Goal: Task Accomplishment & Management: Manage account settings

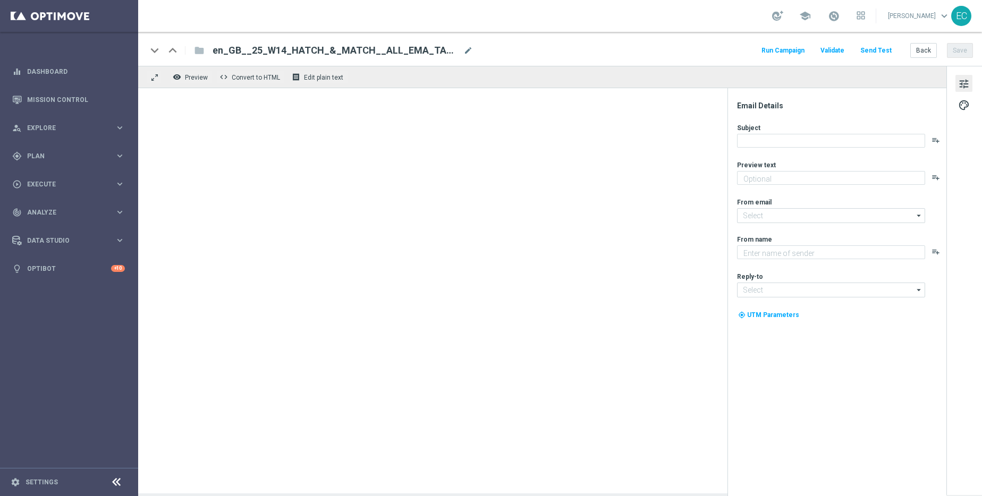
type textarea "Play every day for FREE for your chance to win a £1,000 bonus!!"
type textarea "Lottoland"
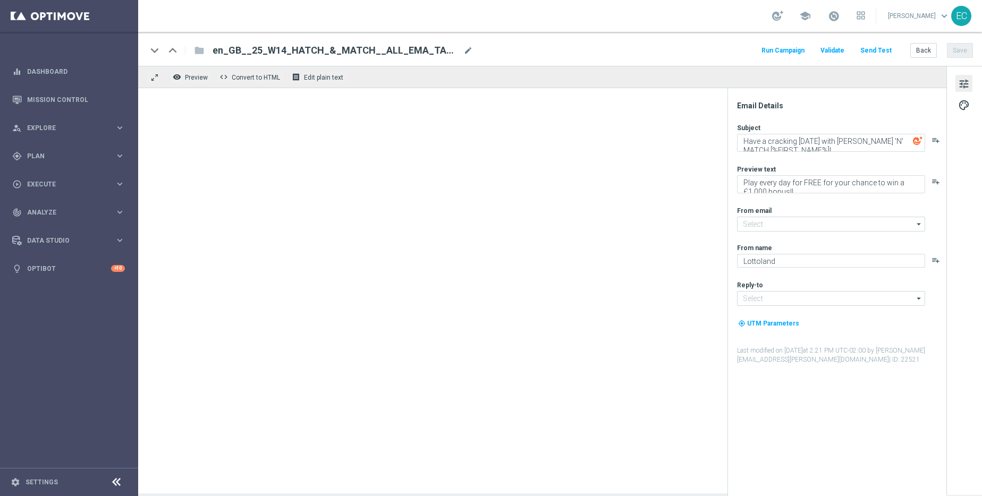
type input "mail@crm.lottoland.com"
type input "support@lottoland.co.uk"
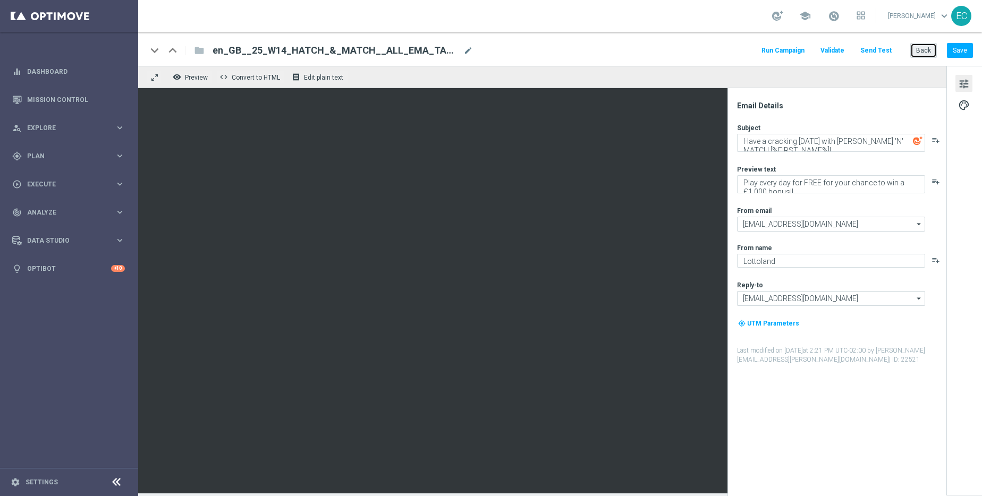
click at [917, 48] on button "Back" at bounding box center [923, 50] width 27 height 15
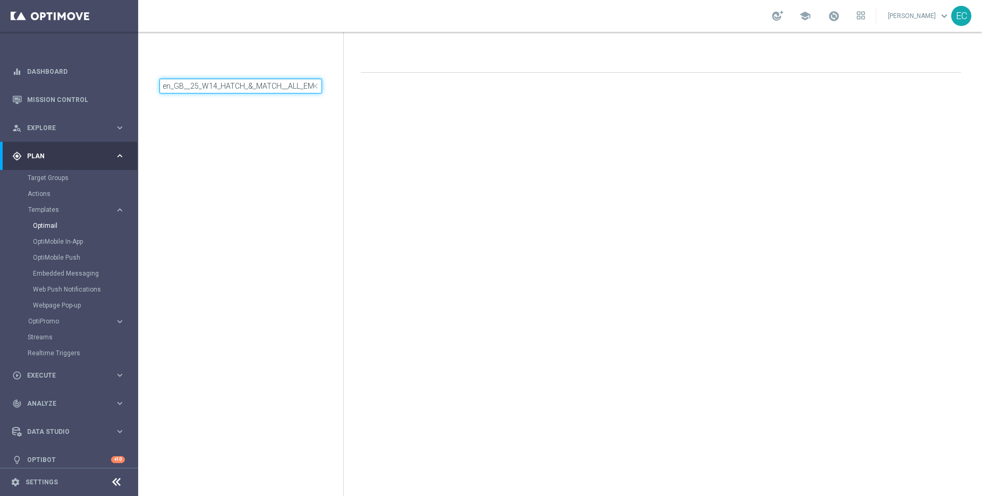
click at [223, 84] on input "en_GB__25_W14_HATCH_&_MATCH__ALL_EMA_TAC_MIX" at bounding box center [240, 86] width 163 height 15
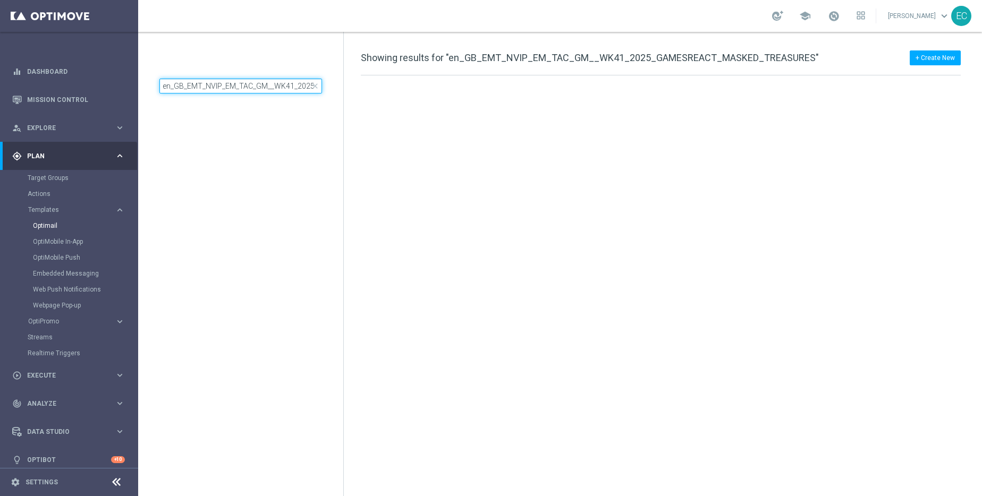
scroll to position [0, 126]
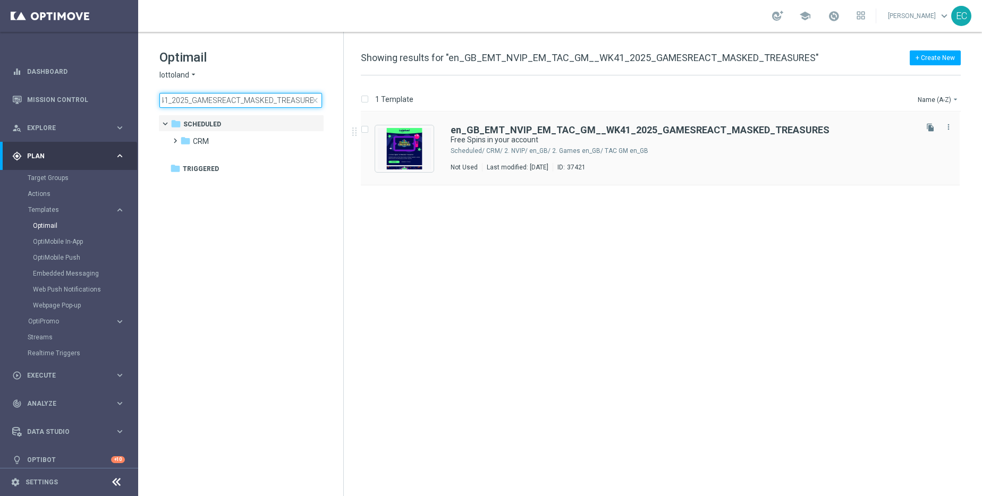
type input "en_GB_EMT_NVIP_EM_TAC_GM__WK41_2025_GAMESREACT_MASKED_TREASURES"
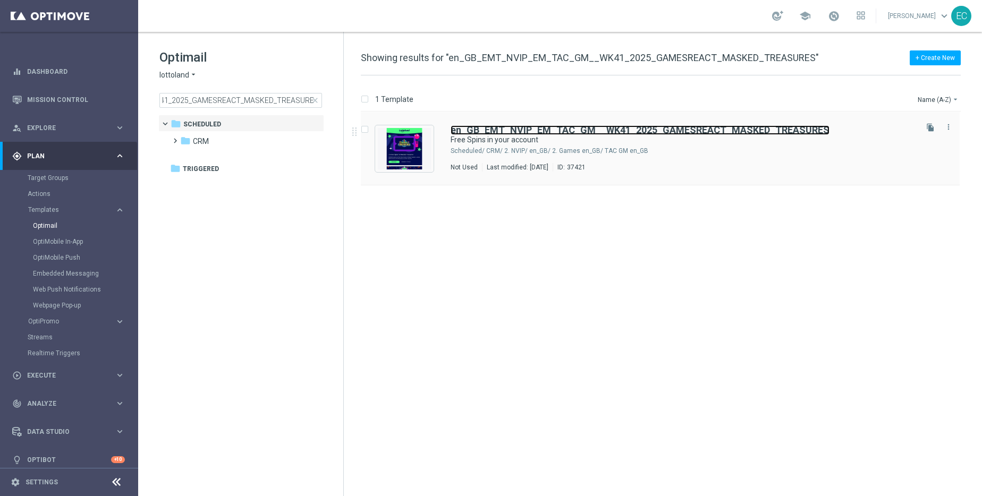
click at [559, 131] on b "en_GB_EMT_NVIP_EM_TAC_GM__WK41_2025_GAMESREACT_MASKED_TREASURES" at bounding box center [639, 129] width 379 height 11
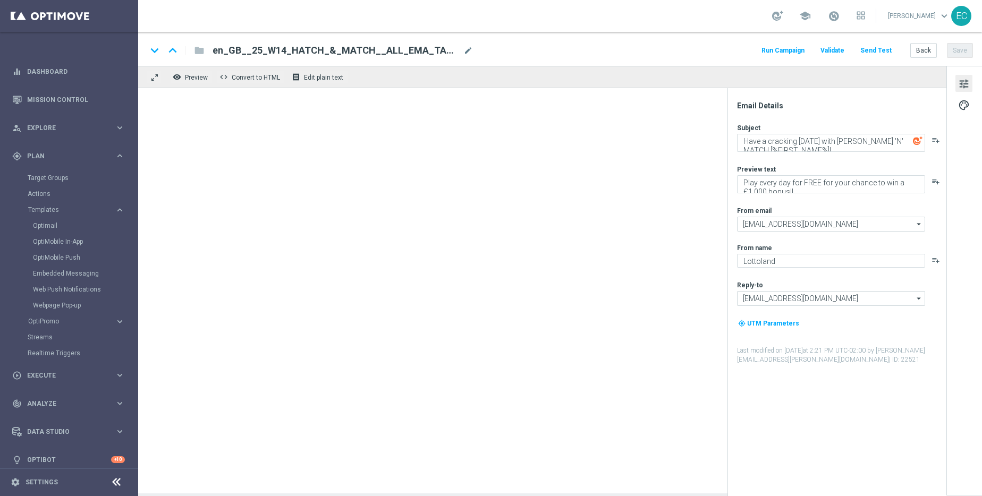
type textarea "Free Spins in your account"
type textarea "Log in to unlock!"
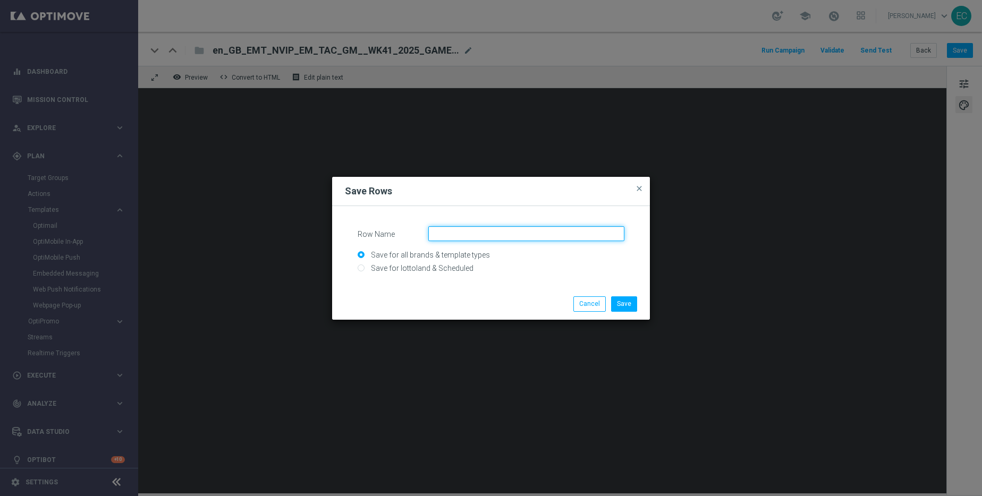
click at [555, 226] on input "Row Name" at bounding box center [526, 233] width 196 height 15
type input "Secondary_UK_Rebrand"
click at [422, 270] on input "Save for lottoland & Scheduled" at bounding box center [490, 273] width 267 height 15
radio input "true"
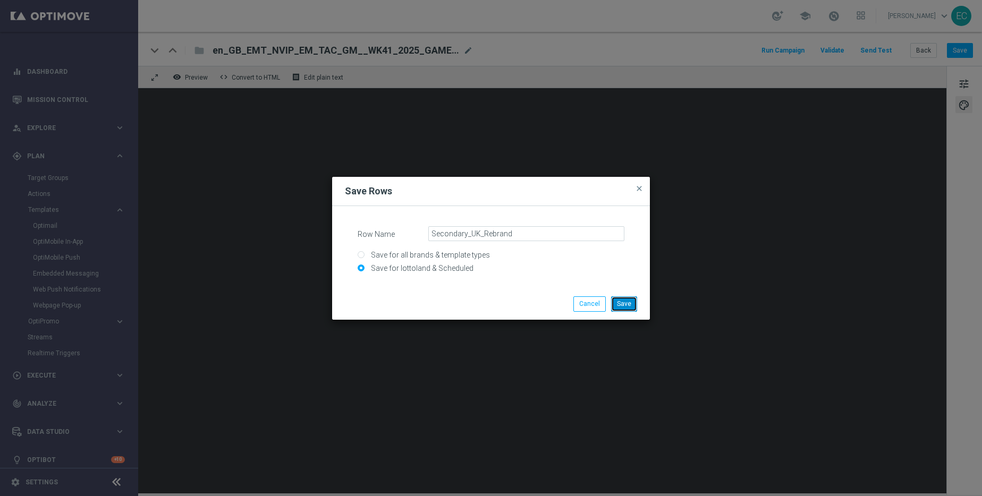
click at [629, 306] on button "Save" at bounding box center [624, 303] width 26 height 15
click at [449, 271] on input "Save for lottoland & Scheduled" at bounding box center [490, 273] width 267 height 15
radio input "true"
click at [459, 257] on input "Save for all brands & template types" at bounding box center [490, 259] width 267 height 15
radio input "true"
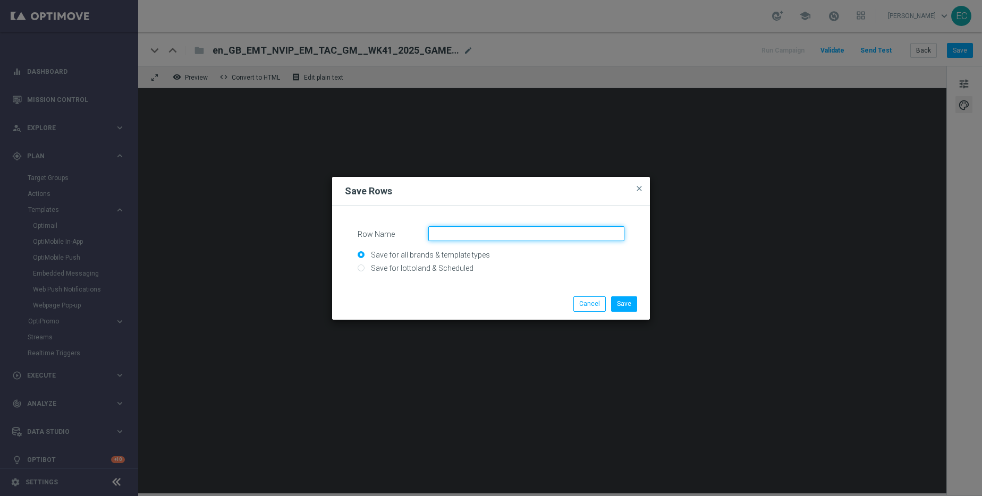
click at [499, 235] on input "Row Name" at bounding box center [526, 233] width 196 height 15
type input "Secondary_UK_Rebrand2"
click at [617, 302] on button "Save" at bounding box center [624, 303] width 26 height 15
click at [532, 235] on input "Row Name" at bounding box center [526, 233] width 196 height 15
type input "UK_Spacer"
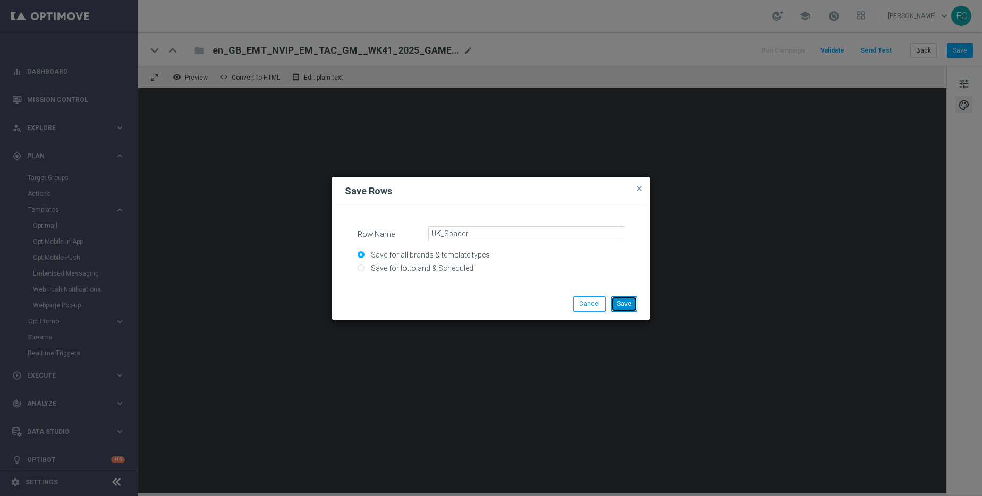
click at [618, 305] on button "Save" at bounding box center [624, 303] width 26 height 15
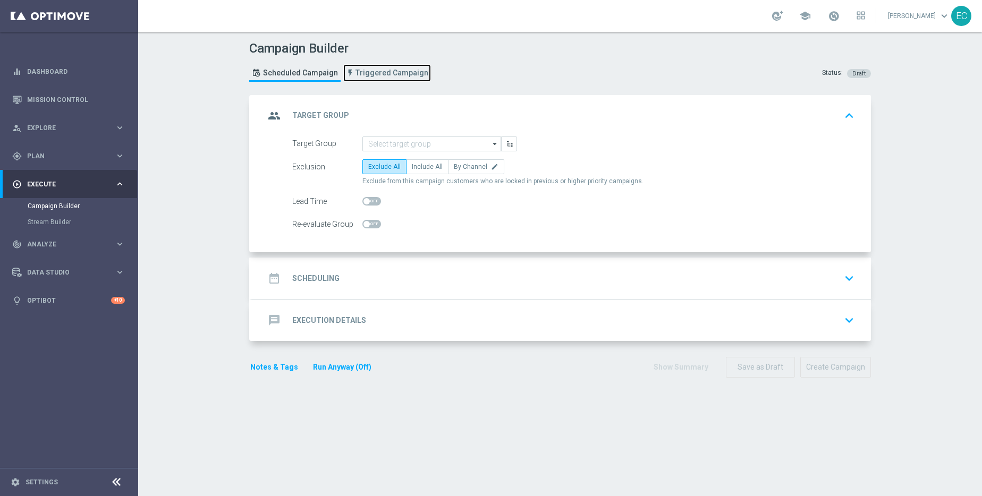
click at [384, 66] on link "Triggered Campaign" at bounding box center [387, 73] width 88 height 18
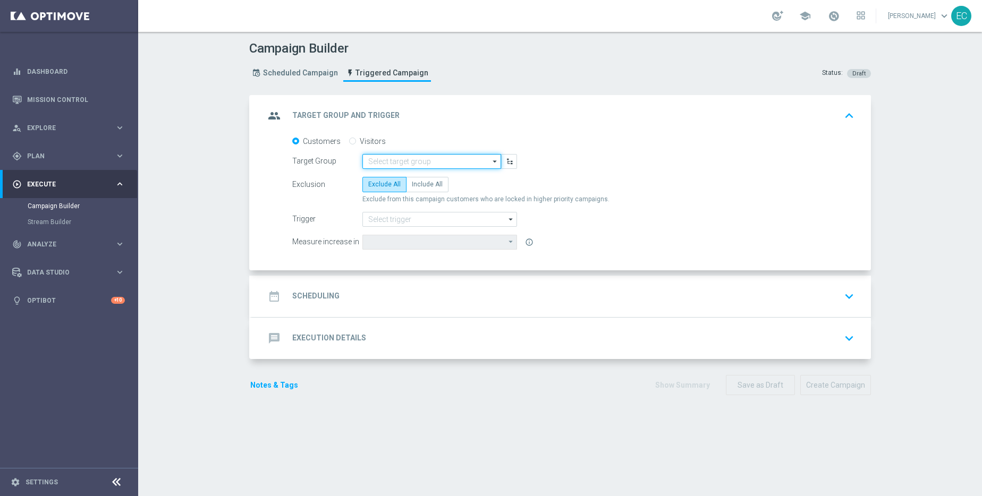
click at [406, 166] on input at bounding box center [431, 161] width 139 height 15
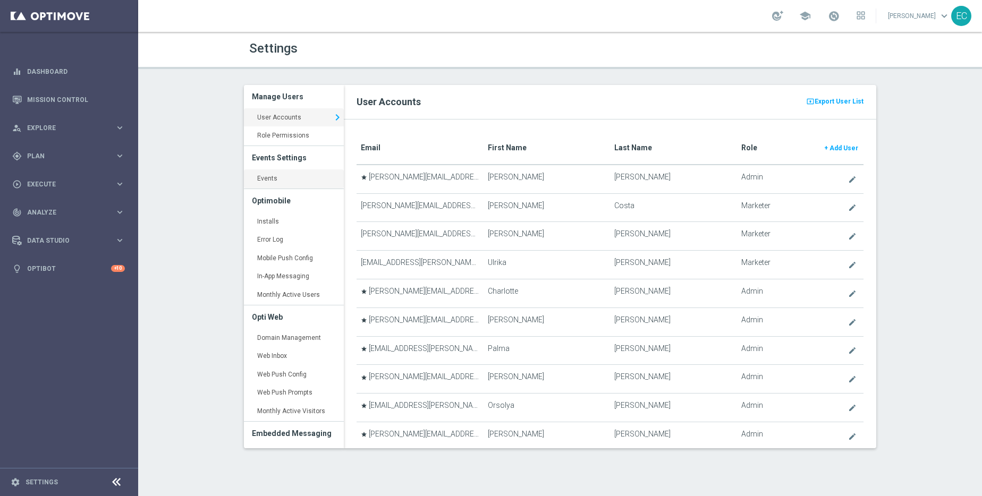
click at [278, 179] on link "Events keyboard_arrow_right" at bounding box center [294, 178] width 100 height 19
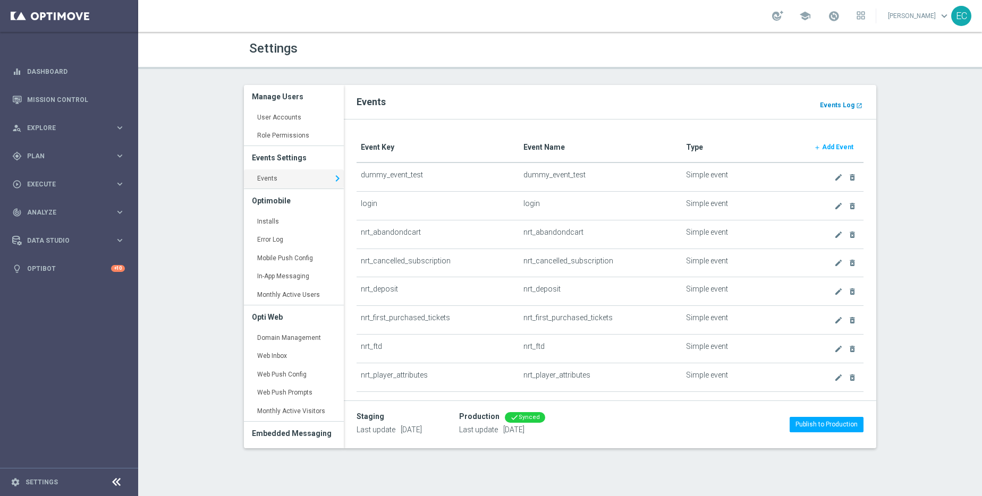
click at [848, 107] on b "Events Log" at bounding box center [837, 104] width 35 height 7
click at [75, 151] on div "gps_fixed Plan" at bounding box center [63, 156] width 103 height 10
click at [68, 177] on link "Target Groups" at bounding box center [69, 178] width 83 height 8
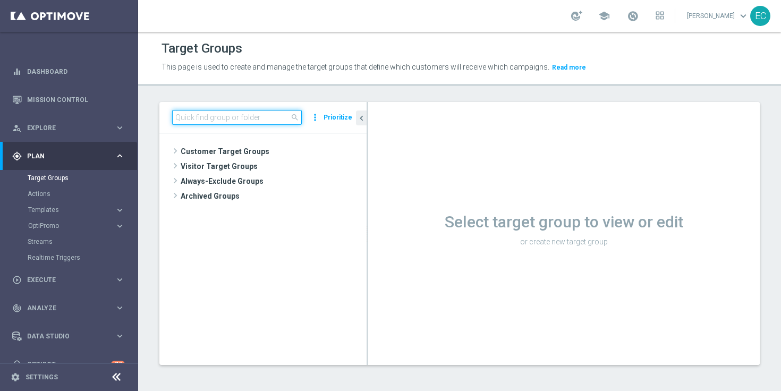
click at [253, 112] on input at bounding box center [237, 117] width 130 height 15
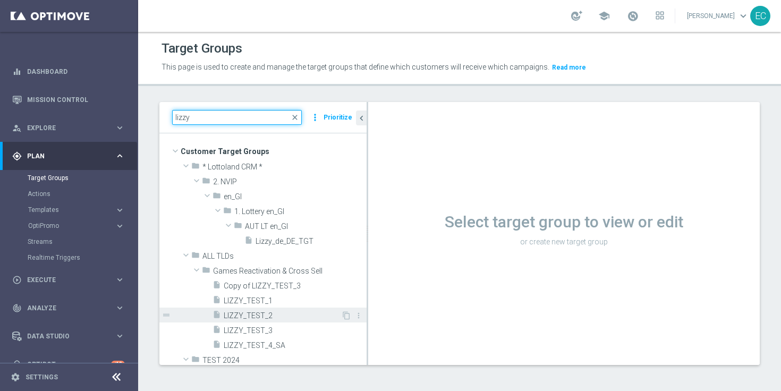
type input "lizzy"
click at [294, 317] on span "LIZZY_TEST_2" at bounding box center [282, 315] width 117 height 9
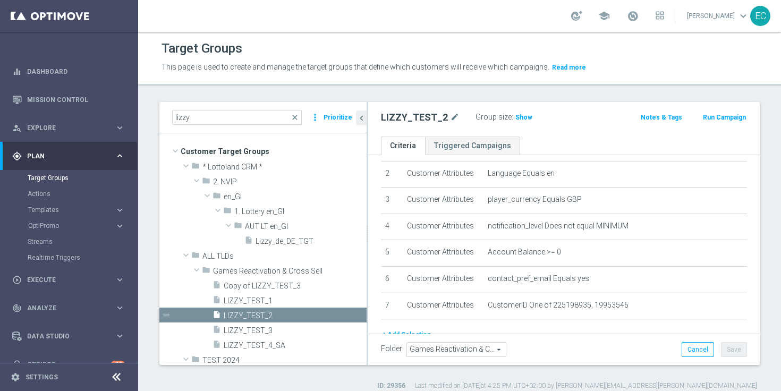
scroll to position [103, 0]
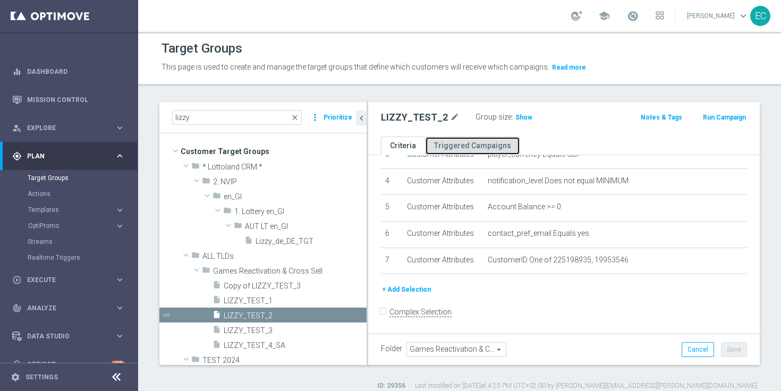
click at [472, 146] on link "Triggered Campaigns" at bounding box center [472, 146] width 95 height 19
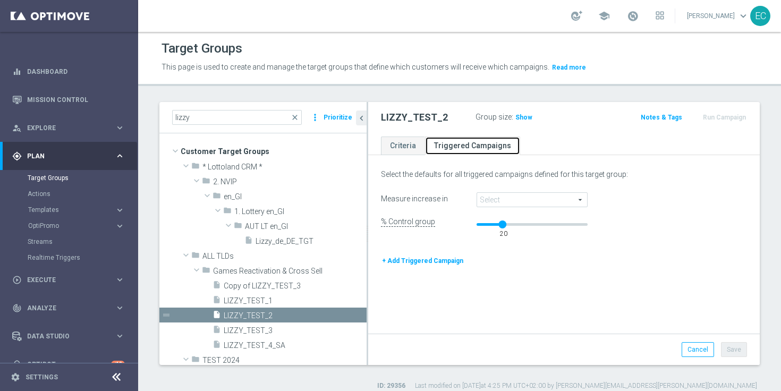
scroll to position [1, 0]
click at [513, 199] on span at bounding box center [532, 200] width 110 height 14
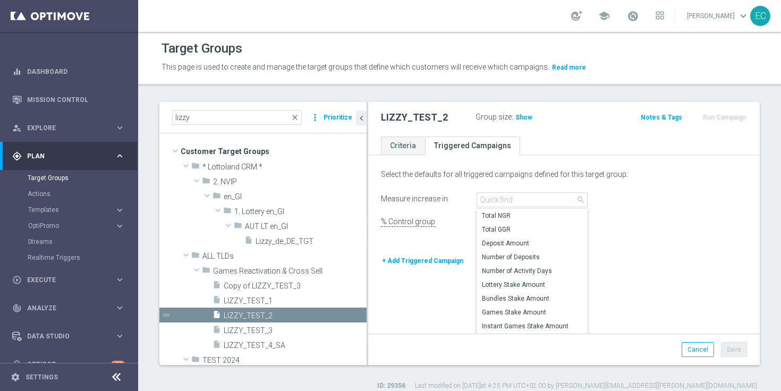
click at [523, 177] on div "Select the defaults for all triggered campaigns defined for this target group:" at bounding box center [564, 174] width 382 height 9
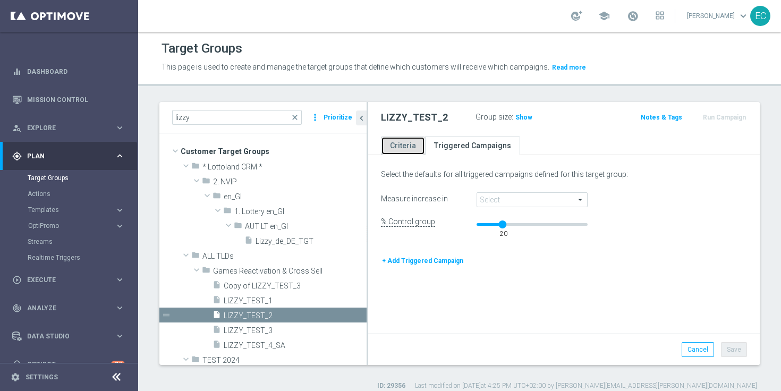
click at [391, 141] on link "Criteria" at bounding box center [403, 146] width 44 height 19
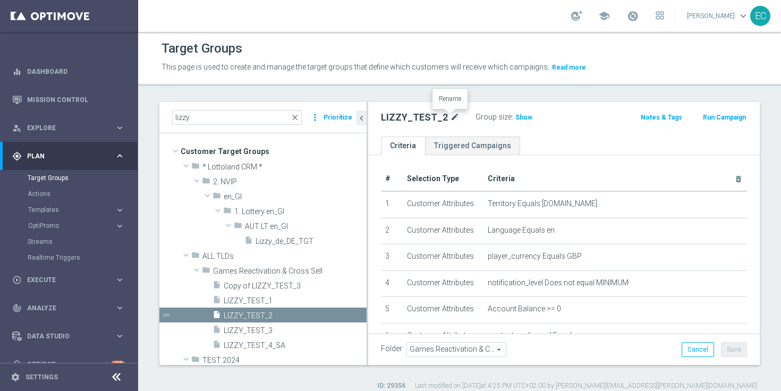
click at [450, 118] on icon "mode_edit" at bounding box center [455, 117] width 10 height 13
click at [388, 119] on input "LIZZY_TEST_2" at bounding box center [447, 118] width 132 height 15
click at [385, 116] on input "LIZZY_TEST_2" at bounding box center [447, 118] width 132 height 15
click at [445, 122] on input "LIZZY_TEST_2" at bounding box center [447, 118] width 132 height 15
type input "LIZZY_TEST_T&T_nrt_page_visit"
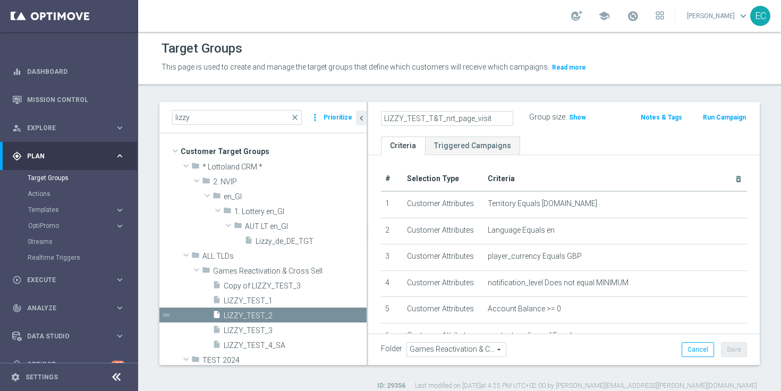
click at [607, 139] on ul "Criteria Triggered Campaigns" at bounding box center [563, 146] width 391 height 19
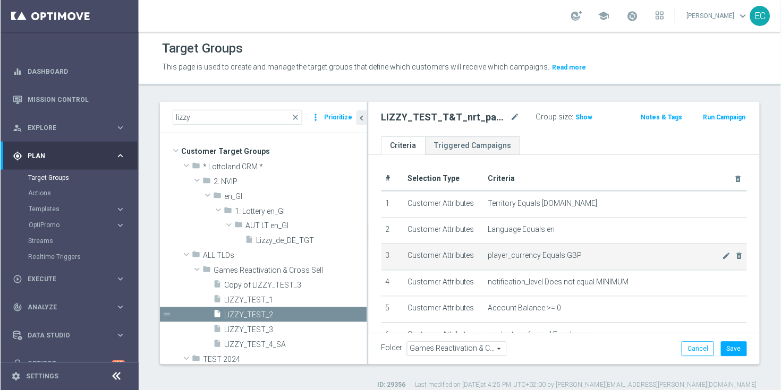
scroll to position [103, 0]
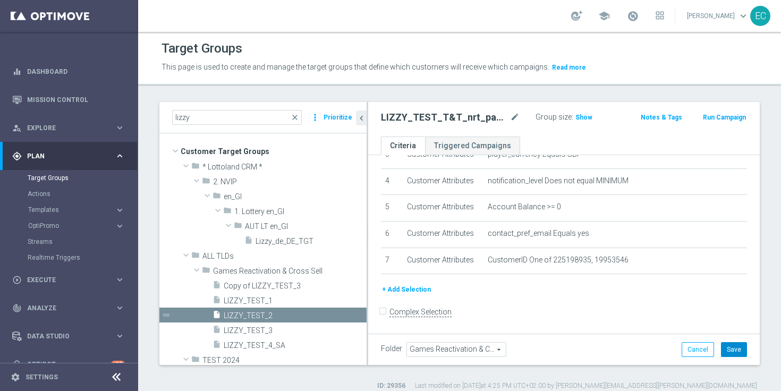
click at [728, 345] on button "Save" at bounding box center [734, 349] width 26 height 15
click at [510, 116] on icon "mode_edit" at bounding box center [515, 117] width 10 height 13
click at [482, 120] on input "LIZZY_TEST_T&T_nrt_page_visit" at bounding box center [447, 118] width 132 height 15
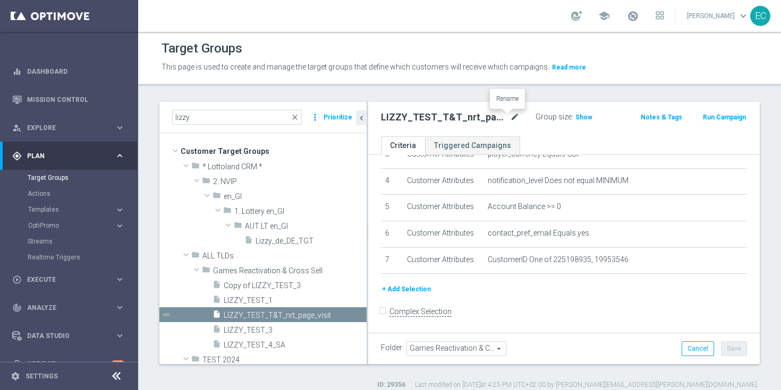
click at [510, 118] on icon "mode_edit" at bounding box center [515, 117] width 10 height 13
click at [454, 117] on input "LIZZY_TEST_T&T_nrt_page_visit" at bounding box center [447, 118] width 132 height 15
click at [487, 117] on input "LIZZY_TEST_T&T_page_visit" at bounding box center [447, 118] width 132 height 15
type input "LIZZY_TEST_T&T_page_visit"
click at [504, 121] on icon "mode_edit" at bounding box center [509, 117] width 10 height 13
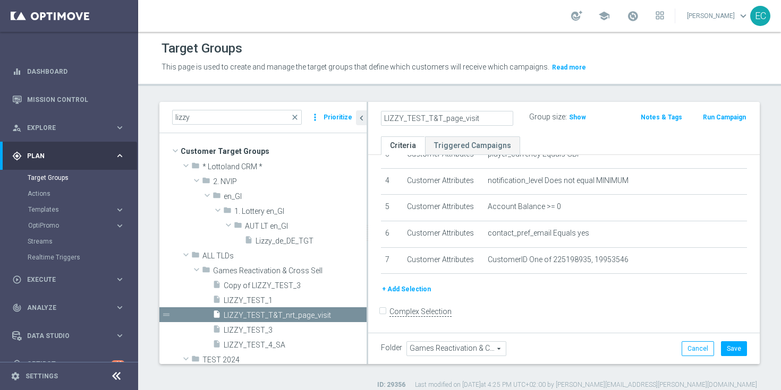
click at [444, 118] on input "LIZZY_TEST_T&T_page_visit" at bounding box center [447, 118] width 132 height 15
type input "LIZZY_TEST_T&T_set_page_visit"
click at [510, 116] on icon "mode_edit" at bounding box center [515, 117] width 10 height 13
click at [501, 117] on input "LIZZY_TEST_T&T_set_page_visit" at bounding box center [447, 118] width 132 height 15
click at [518, 103] on div "LIZZY_TEST_T&T_set_page_visit Group size : Show Notes & Tags Run Campaign" at bounding box center [563, 119] width 391 height 35
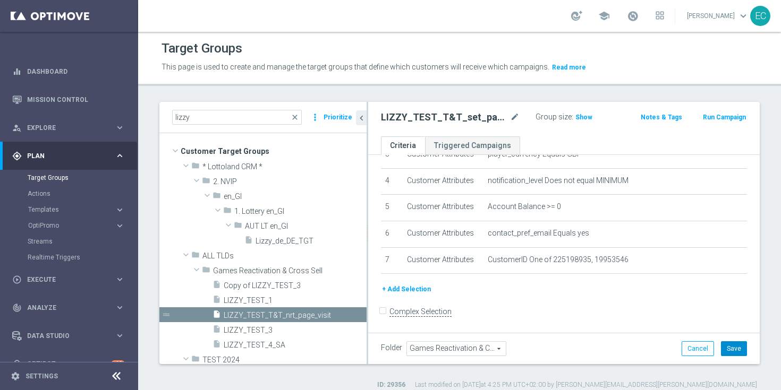
click at [733, 346] on button "Save" at bounding box center [734, 349] width 26 height 15
click at [510, 112] on icon "mode_edit" at bounding box center [515, 117] width 10 height 13
click at [495, 120] on input "LIZZY_TEST_T&T_set_page_visit" at bounding box center [447, 118] width 132 height 15
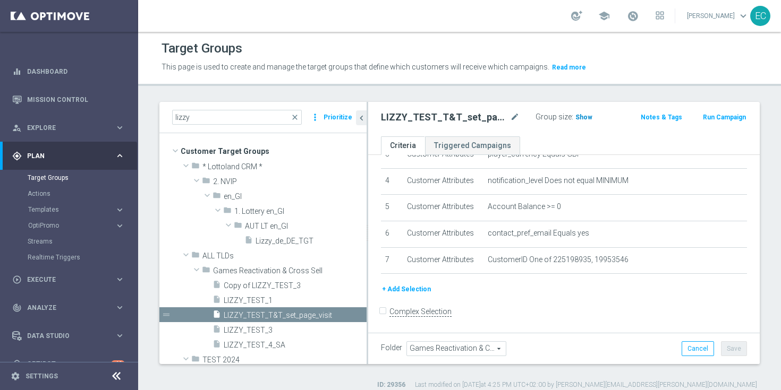
click at [574, 122] on h3 "Show" at bounding box center [583, 118] width 19 height 12
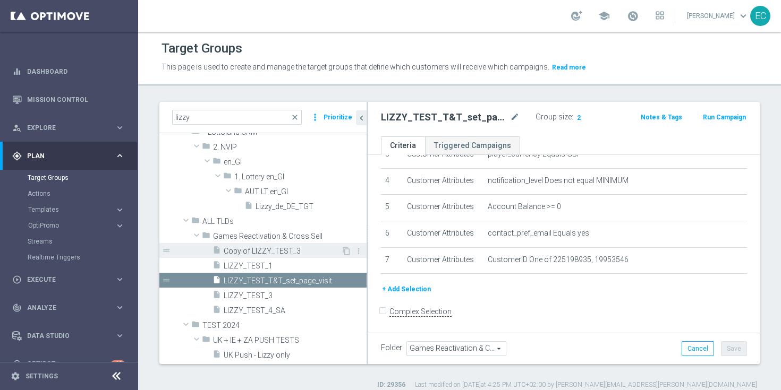
scroll to position [35, 0]
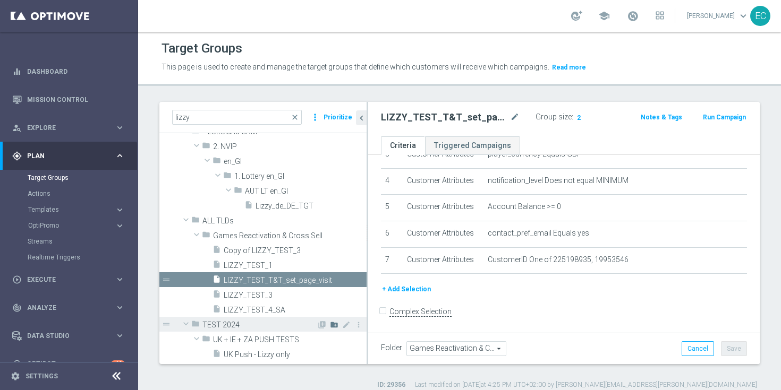
click at [330, 323] on icon "create_new_folder" at bounding box center [334, 325] width 8 height 8
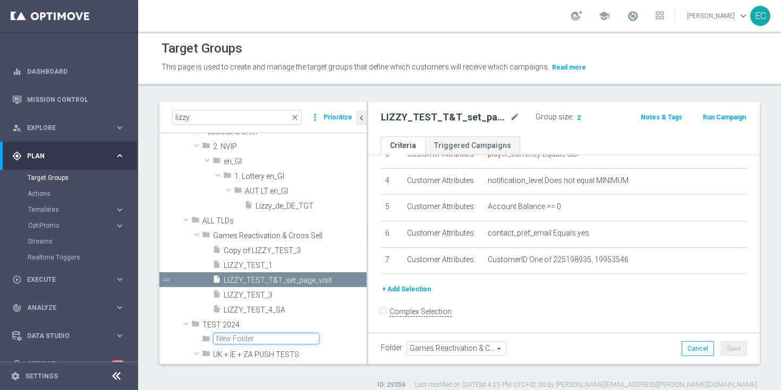
scroll to position [29, 0]
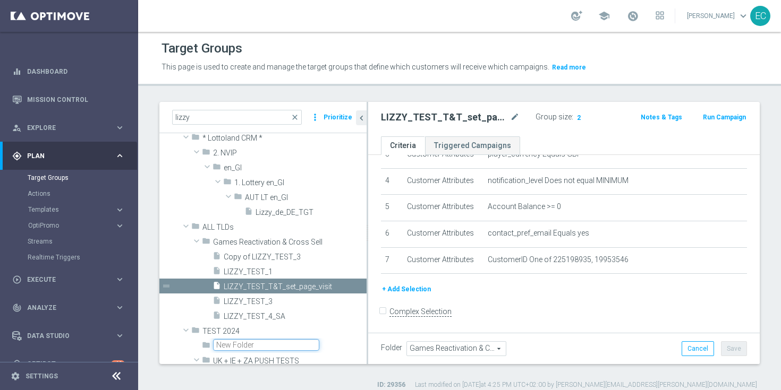
click at [261, 348] on input "text" at bounding box center [266, 345] width 106 height 12
type input "Lizzy Tests"
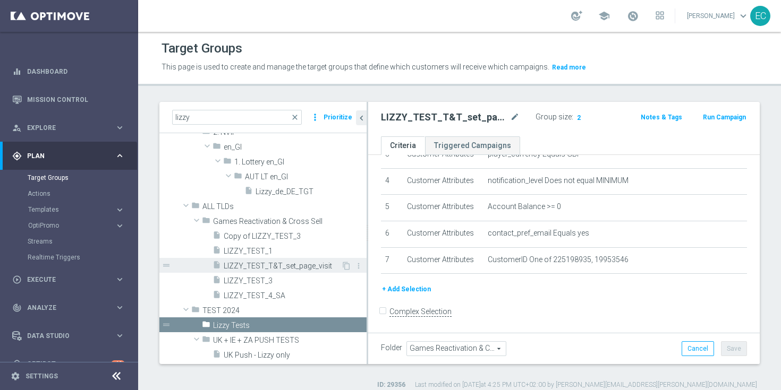
scroll to position [50, 0]
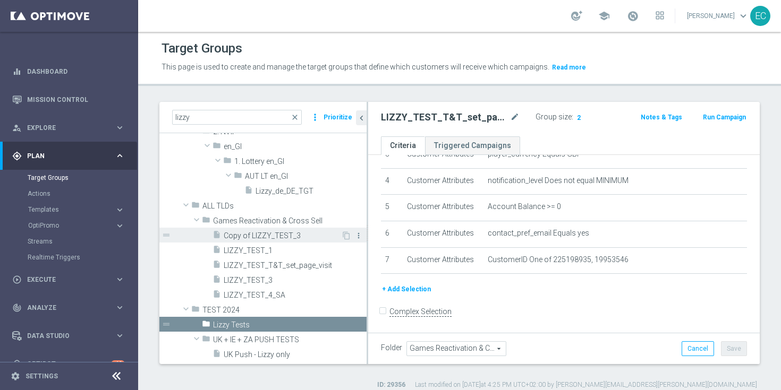
click at [354, 234] on icon "more_vert" at bounding box center [358, 236] width 8 height 8
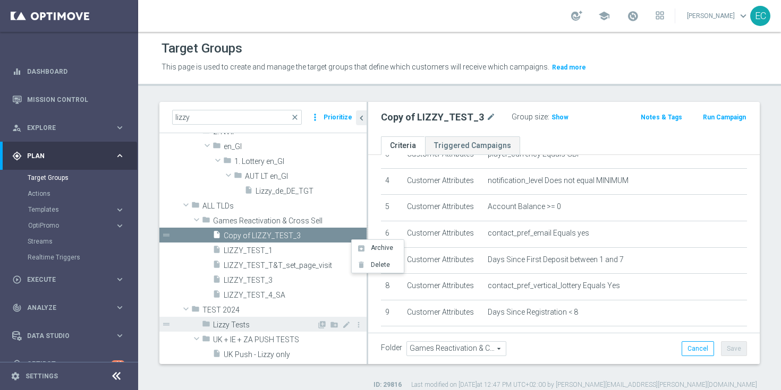
click at [239, 324] on span "Lizzy Tests" at bounding box center [265, 325] width 104 height 9
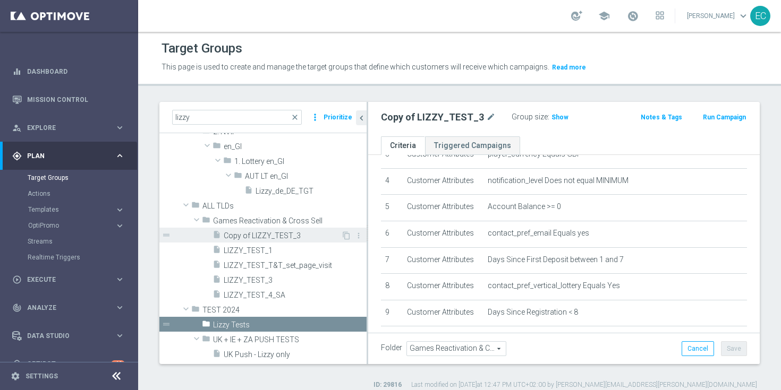
click at [276, 236] on span "Copy of LIZZY_TEST_3" at bounding box center [282, 236] width 117 height 9
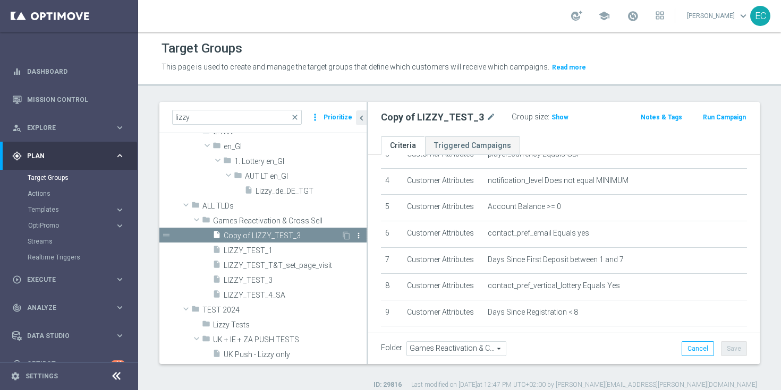
click at [354, 233] on icon "more_vert" at bounding box center [358, 236] width 8 height 8
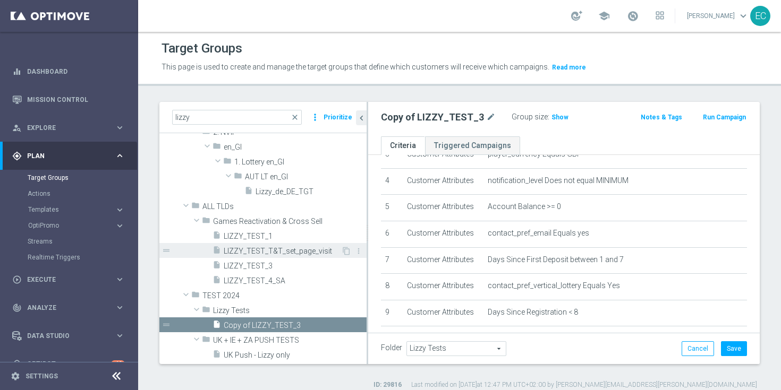
scroll to position [50, 0]
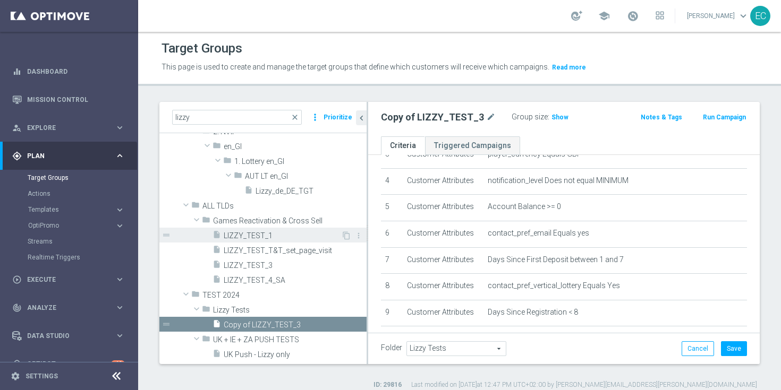
click at [239, 234] on span "LIZZY_TEST_1" at bounding box center [282, 236] width 117 height 9
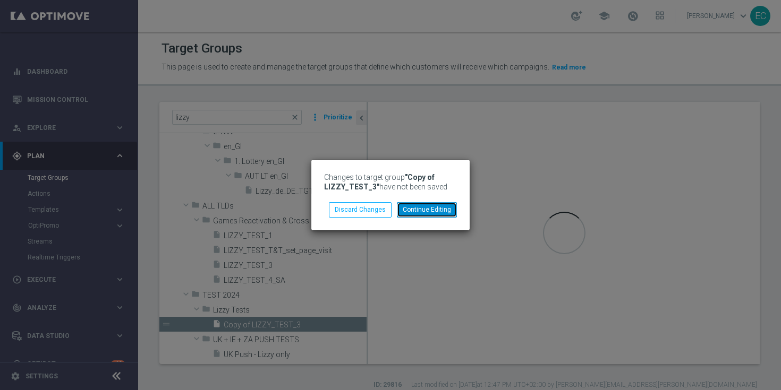
click at [416, 212] on button "Continue Editing" at bounding box center [427, 209] width 60 height 15
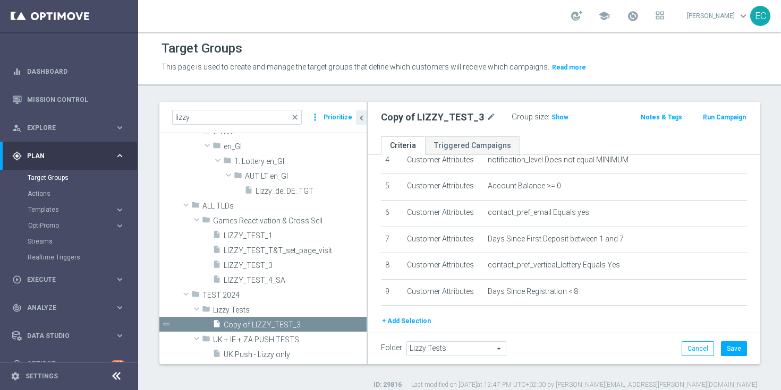
scroll to position [156, 0]
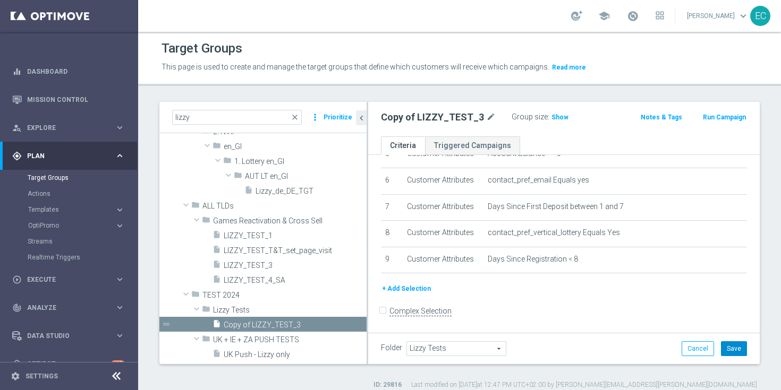
click at [721, 344] on button "Save" at bounding box center [734, 349] width 26 height 15
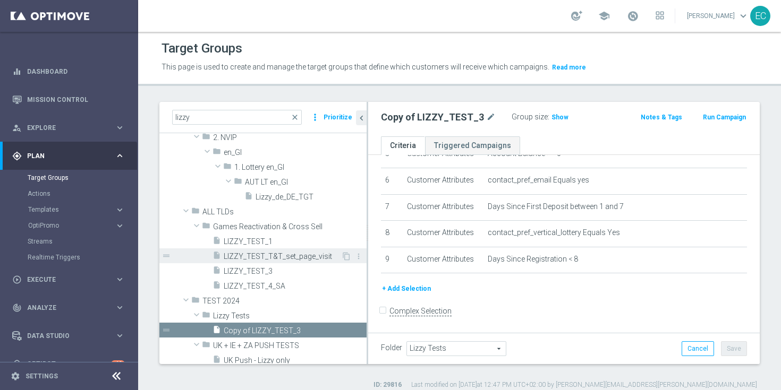
scroll to position [50, 0]
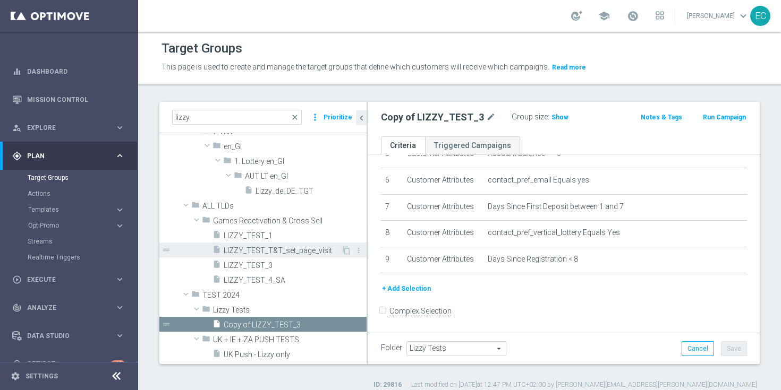
click at [161, 250] on icon "drag_handle" at bounding box center [166, 250] width 10 height 10
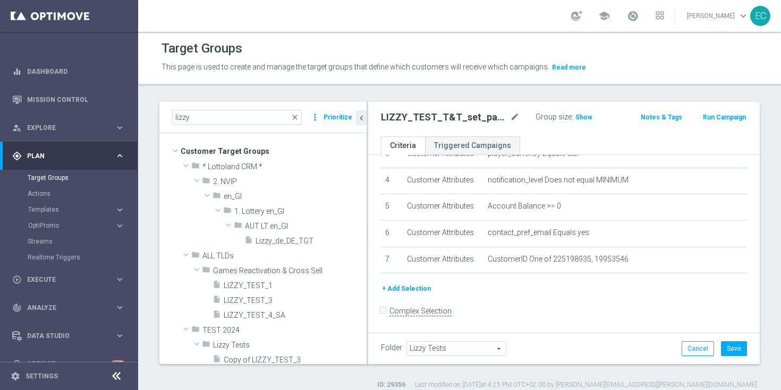
click at [174, 282] on div "insert_drive_file LIZZY_TEST_1 content_copy more_vert drag_handle LIZZY_TEST_3" at bounding box center [262, 300] width 207 height 45
click at [253, 286] on span "LIZZY_TEST_1" at bounding box center [282, 286] width 117 height 9
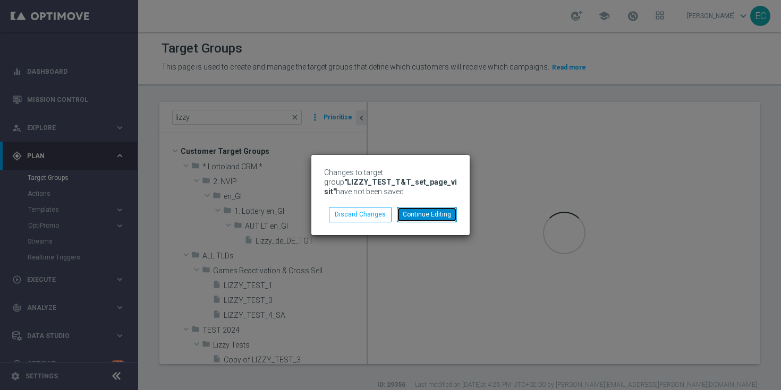
click at [444, 219] on button "Continue Editing" at bounding box center [427, 214] width 60 height 15
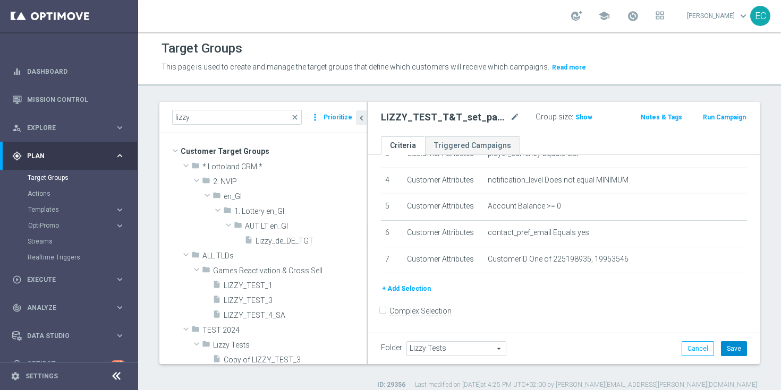
click at [732, 344] on button "Save" at bounding box center [734, 349] width 26 height 15
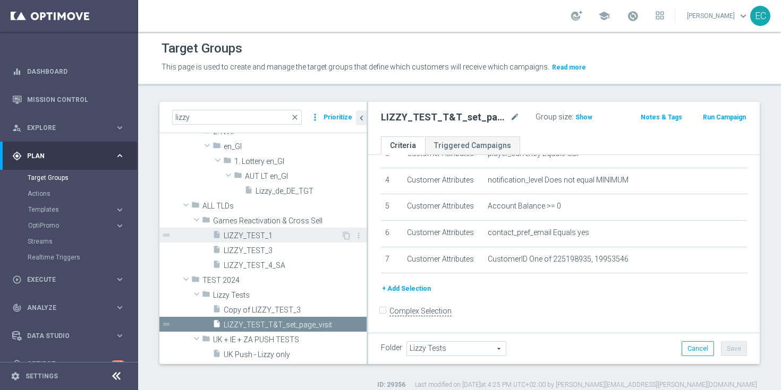
click at [215, 234] on icon "insert_drive_file" at bounding box center [216, 237] width 8 height 12
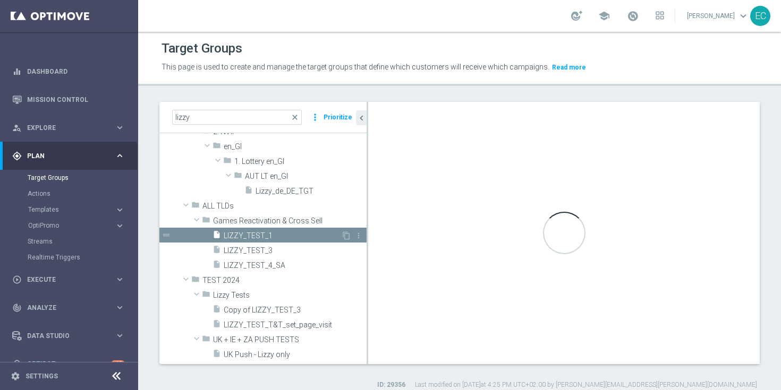
scroll to position [156, 0]
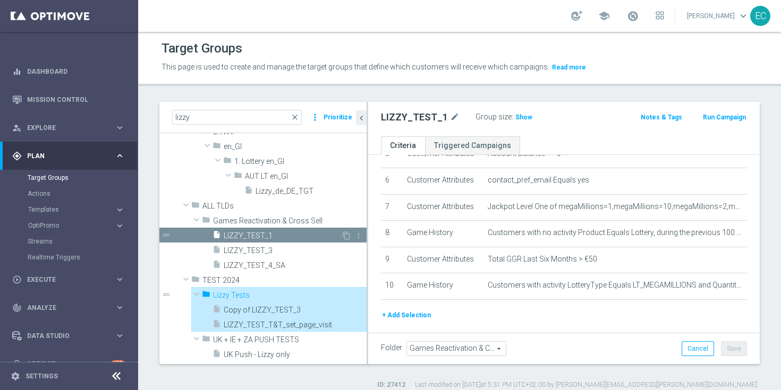
type input "Lizzy Tests"
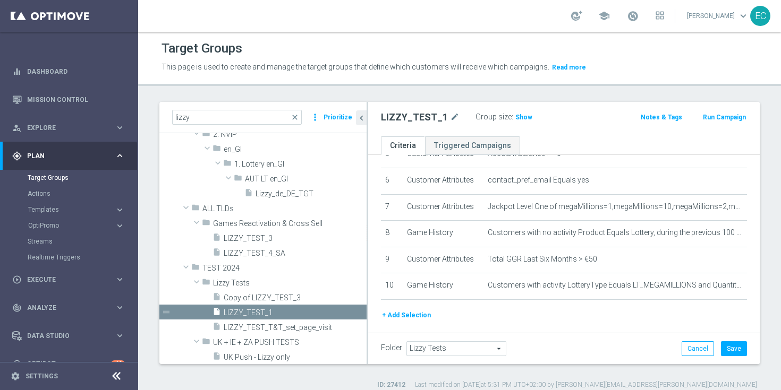
scroll to position [50, 0]
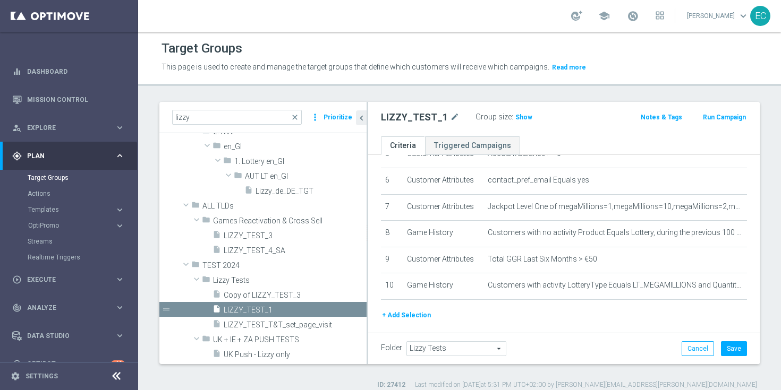
click at [174, 229] on div "insert_drive_file LIZZY_TEST_3 content_copy more_vert drag_handle LIZZY_TEST_4_…" at bounding box center [262, 243] width 207 height 30
click at [228, 231] on div "insert_drive_file LIZZY_TEST_3" at bounding box center [276, 235] width 129 height 15
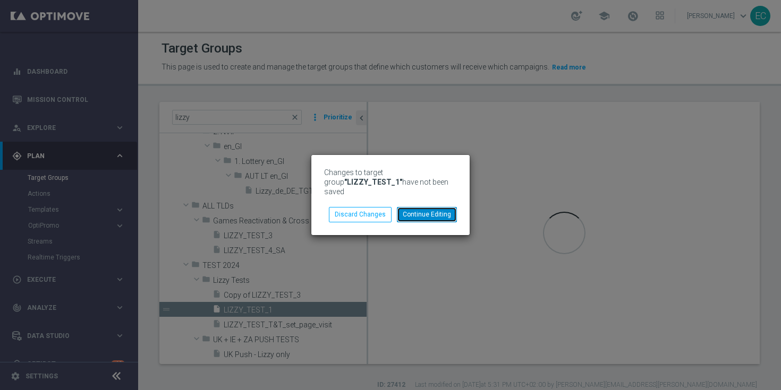
click at [438, 212] on button "Continue Editing" at bounding box center [427, 214] width 60 height 15
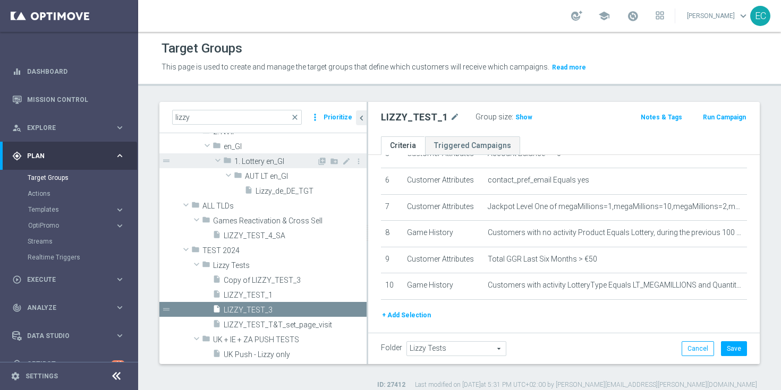
scroll to position [0, 0]
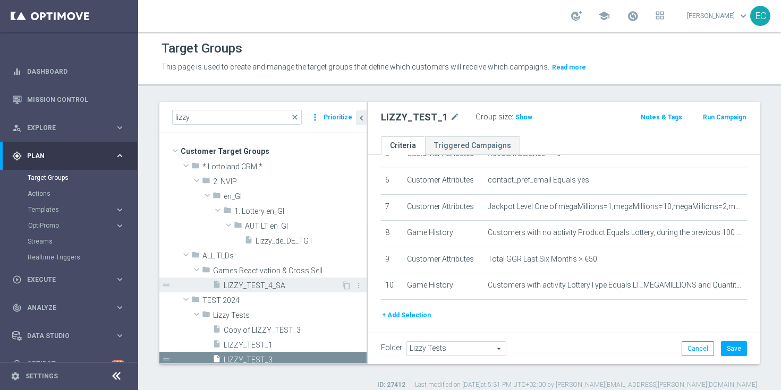
click at [253, 285] on span "LIZZY_TEST_4_SA" at bounding box center [282, 286] width 117 height 9
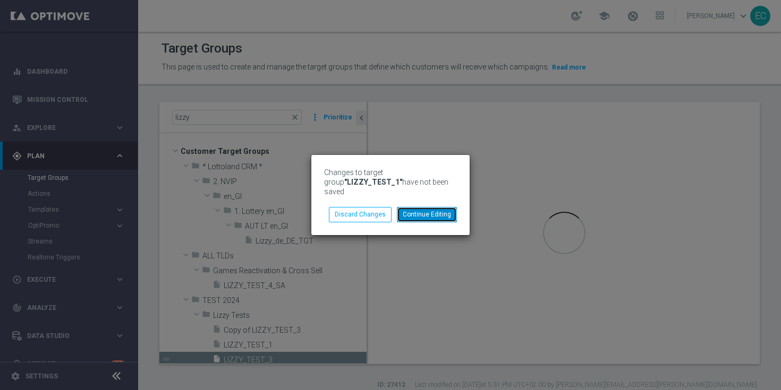
click at [427, 213] on button "Continue Editing" at bounding box center [427, 214] width 60 height 15
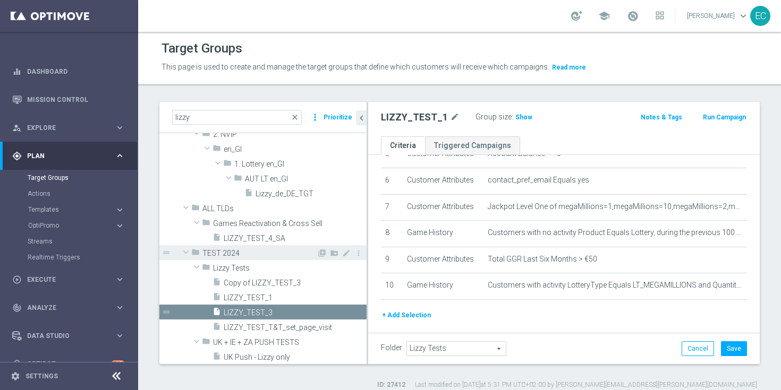
scroll to position [50, 0]
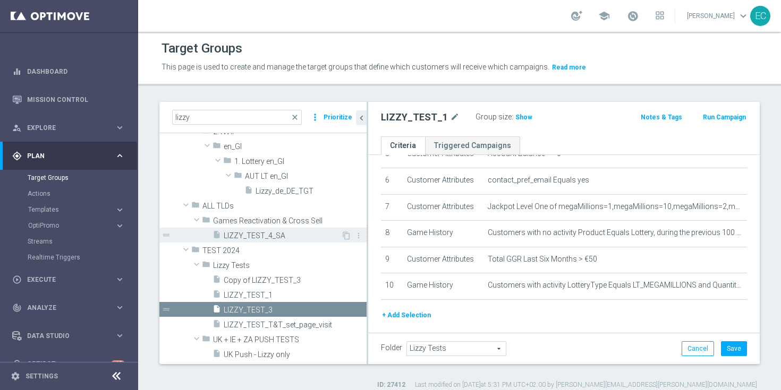
click at [218, 229] on div "insert_drive_file LIZZY_TEST_4_SA" at bounding box center [276, 235] width 129 height 15
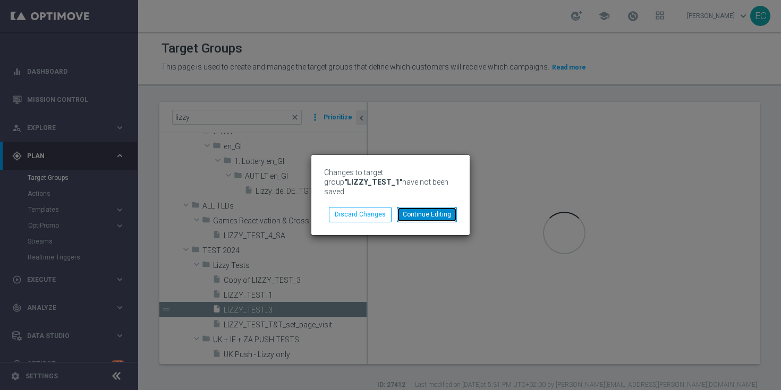
click at [425, 207] on button "Continue Editing" at bounding box center [427, 214] width 60 height 15
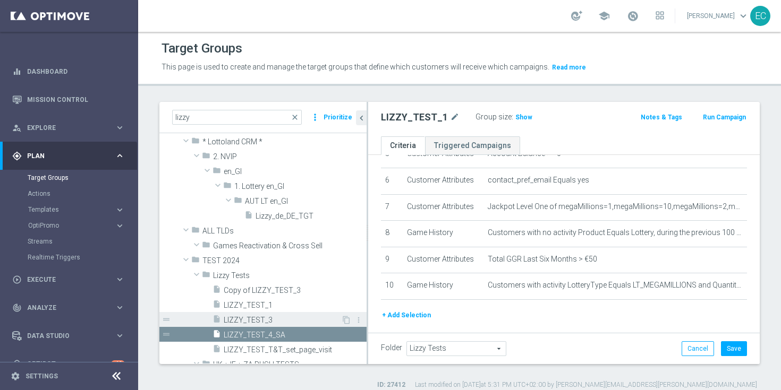
scroll to position [0, 0]
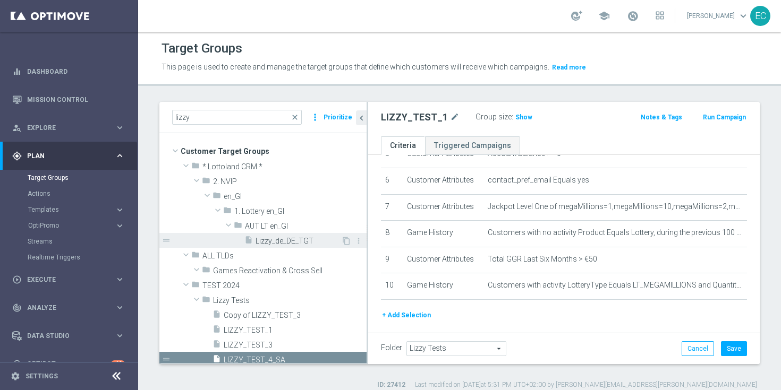
click at [275, 240] on span "Lizzy_de_DE_TGT" at bounding box center [299, 241] width 86 height 9
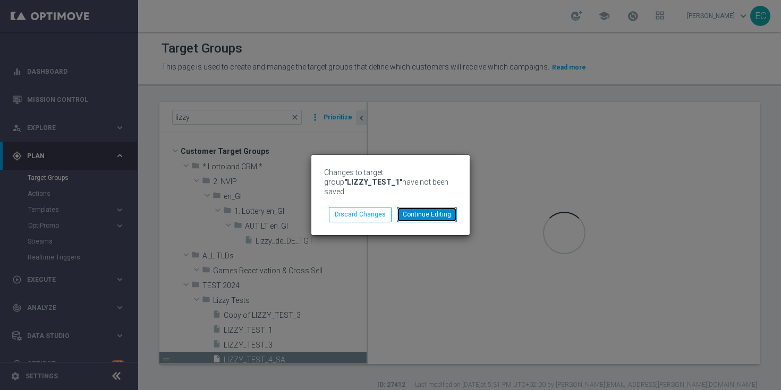
click at [427, 209] on button "Continue Editing" at bounding box center [427, 214] width 60 height 15
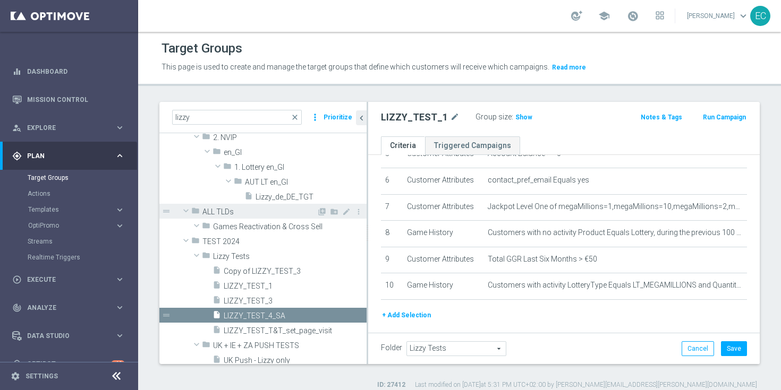
scroll to position [50, 0]
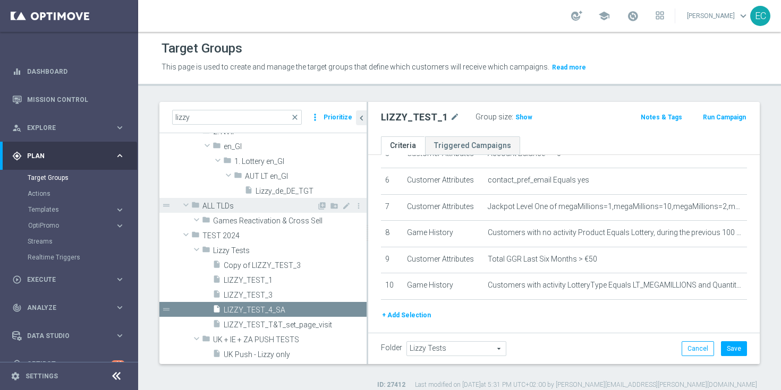
drag, startPoint x: 171, startPoint y: 191, endPoint x: 186, endPoint y: 202, distance: 18.9
click at [186, 202] on div "folder * Lottoland CRM * library_add create_new_folder mode_edit more_vert drag…" at bounding box center [274, 235] width 186 height 253
click at [168, 191] on div "insert_drive_file Lizzy_de_DE_TGT content_copy more_vert drag_handle" at bounding box center [262, 190] width 207 height 15
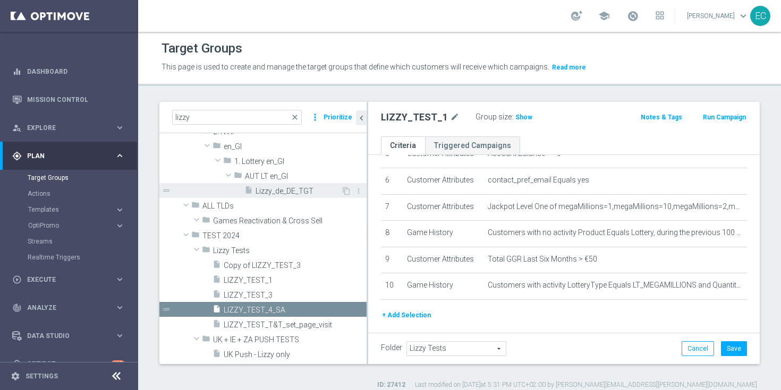
click at [251, 190] on icon "insert_drive_file" at bounding box center [248, 192] width 8 height 12
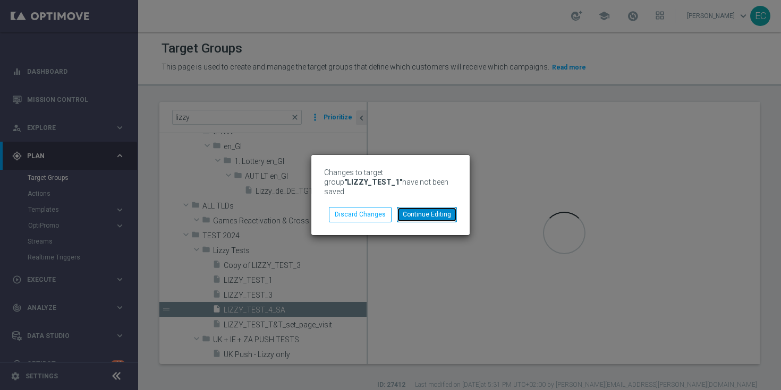
click at [428, 207] on button "Continue Editing" at bounding box center [427, 214] width 60 height 15
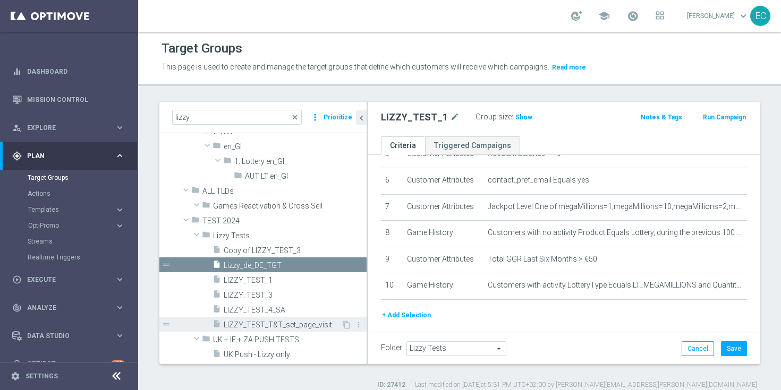
click at [287, 321] on span "LIZZY_TEST_T&T_set_page_visit" at bounding box center [282, 325] width 117 height 9
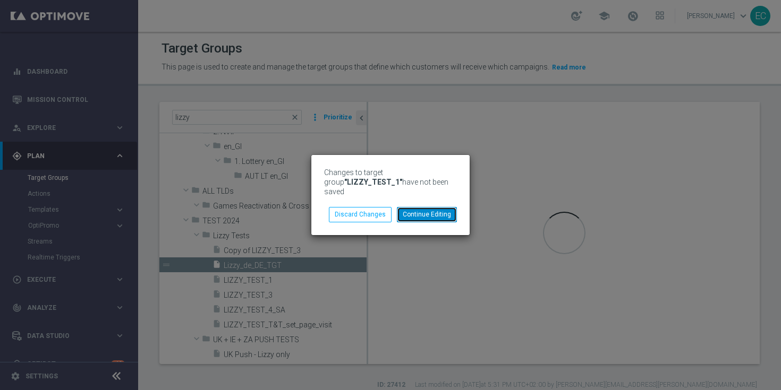
click at [426, 211] on button "Continue Editing" at bounding box center [427, 214] width 60 height 15
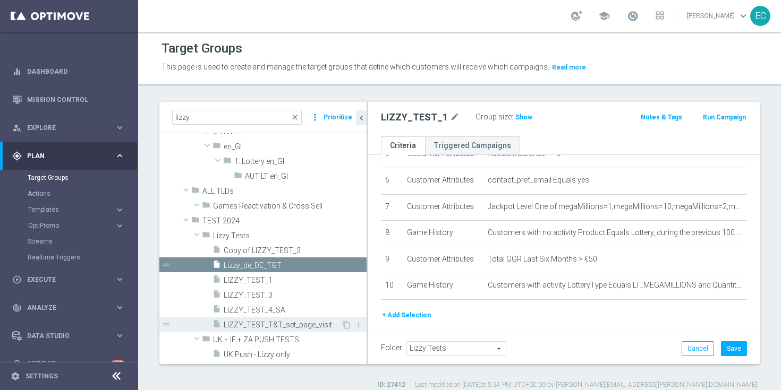
click at [286, 324] on span "LIZZY_TEST_T&T_set_page_visit" at bounding box center [282, 325] width 117 height 9
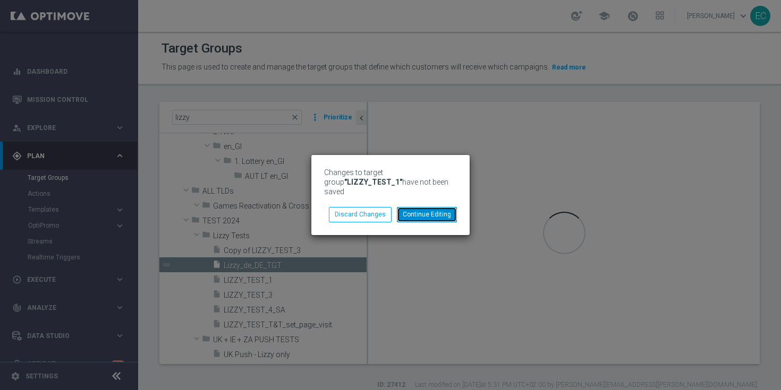
click at [449, 207] on button "Continue Editing" at bounding box center [427, 214] width 60 height 15
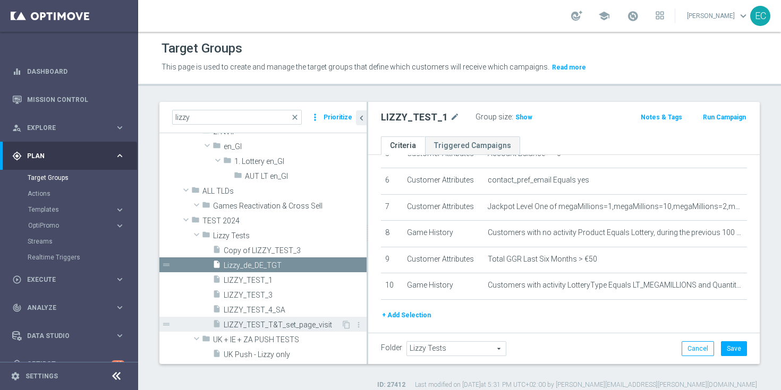
click at [292, 321] on span "LIZZY_TEST_T&T_set_page_visit" at bounding box center [282, 325] width 117 height 9
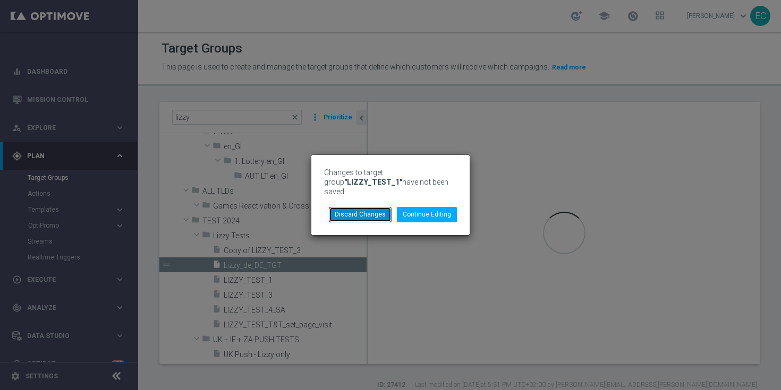
click at [381, 214] on button "Discard Changes" at bounding box center [360, 214] width 63 height 15
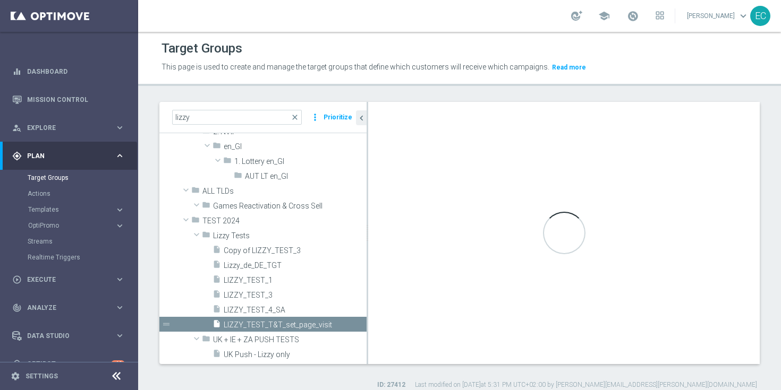
scroll to position [104, 0]
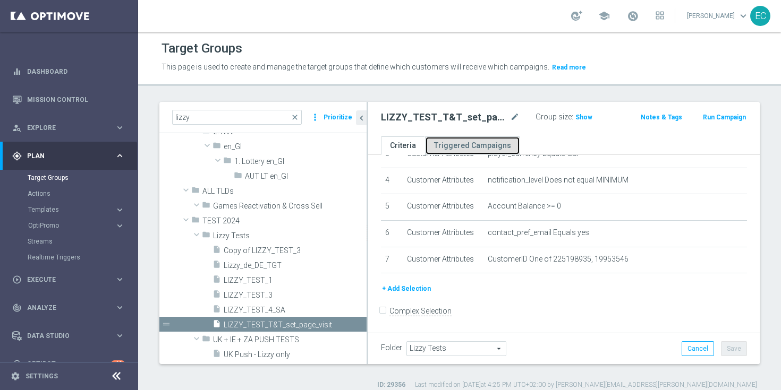
click at [488, 145] on link "Triggered Campaigns" at bounding box center [472, 146] width 95 height 19
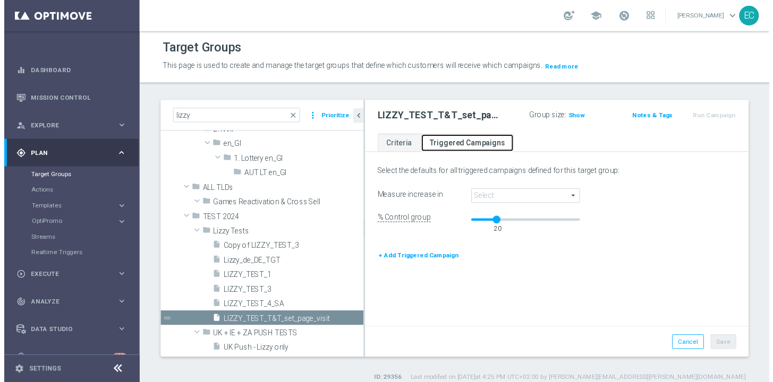
scroll to position [1, 0]
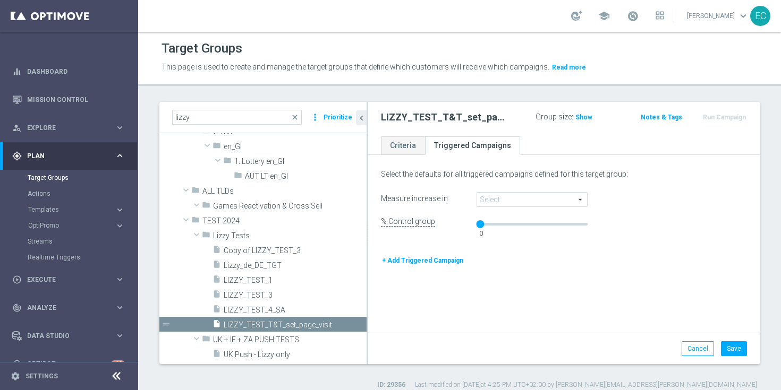
drag, startPoint x: 499, startPoint y: 224, endPoint x: 458, endPoint y: 219, distance: 41.1
click at [469, 224] on div "0" at bounding box center [532, 227] width 127 height 21
click at [530, 188] on div "Select the defaults for all triggered campaigns defined for this target group: …" at bounding box center [563, 245] width 391 height 176
click at [529, 196] on span at bounding box center [532, 200] width 110 height 14
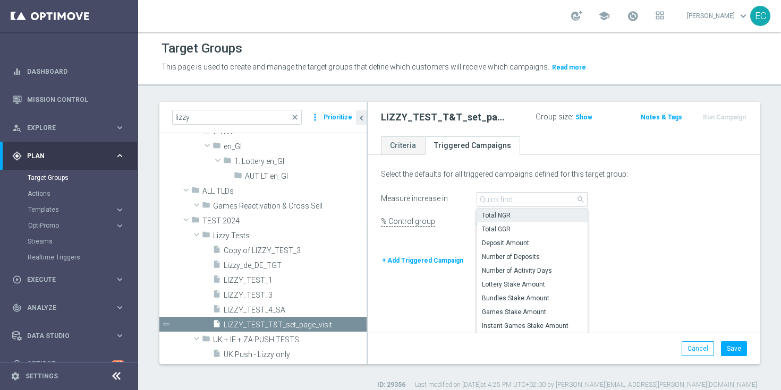
click at [527, 219] on span "Total NGR" at bounding box center [532, 215] width 101 height 8
type input "Total NGR"
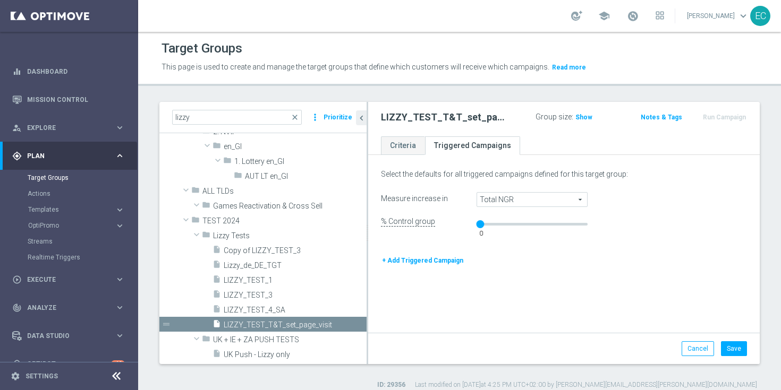
click at [734, 355] on div "Cancel Save" at bounding box center [563, 348] width 391 height 31
click at [726, 351] on button "Save" at bounding box center [734, 349] width 26 height 15
click at [743, 142] on ul "Criteria Triggered Campaigns" at bounding box center [563, 146] width 391 height 19
click at [725, 117] on div "Run Campaign" at bounding box center [723, 116] width 48 height 13
click at [391, 142] on link "Criteria" at bounding box center [403, 146] width 44 height 19
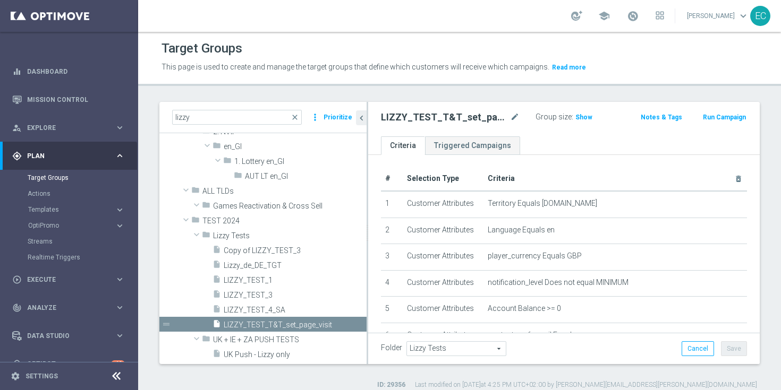
click at [718, 118] on button "Run Campaign" at bounding box center [724, 118] width 45 height 12
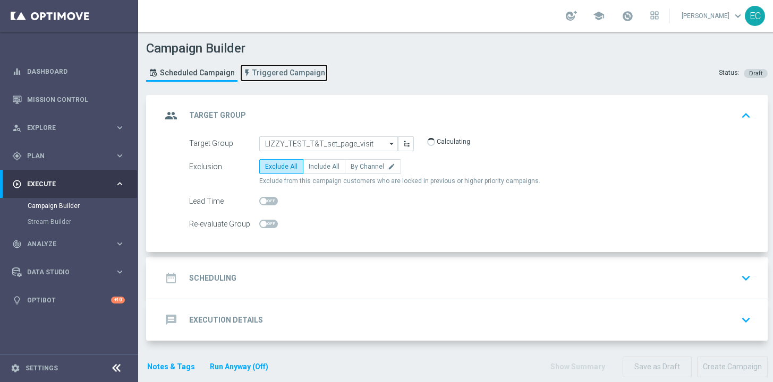
click at [298, 71] on span "Triggered Campaign" at bounding box center [288, 73] width 73 height 9
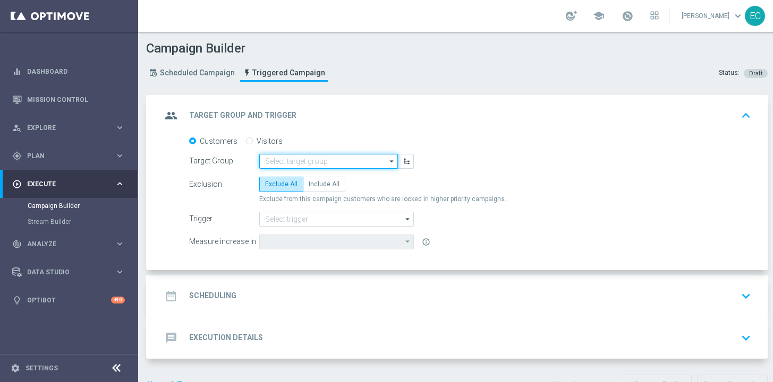
click at [275, 163] on input at bounding box center [328, 161] width 139 height 15
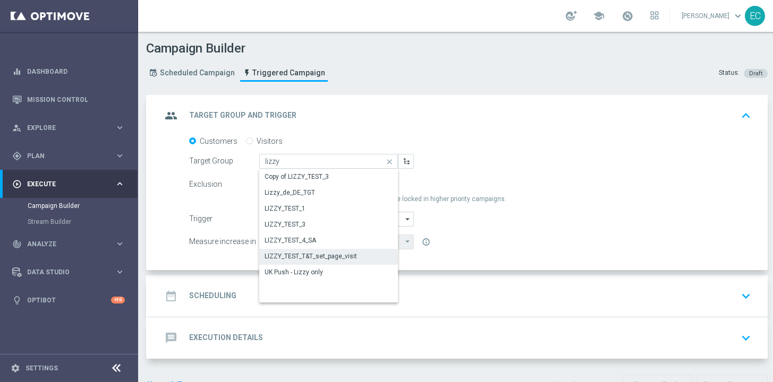
click at [316, 261] on div "LIZZY_TEST_T&T_set_page_visit" at bounding box center [311, 257] width 92 height 10
type input "LIZZY_TEST_T&T_set_page_visit"
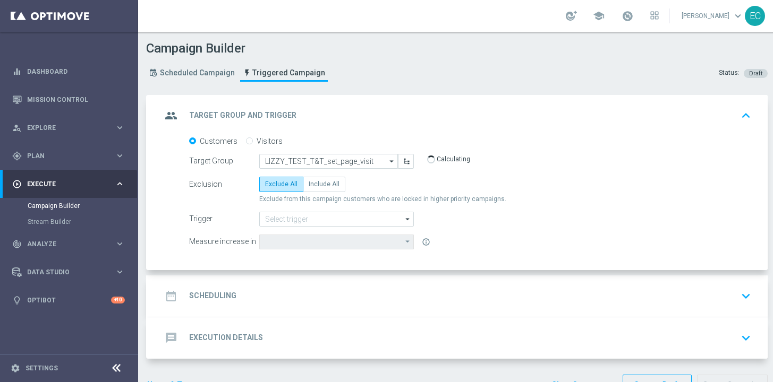
type input "Total NGR"
click at [315, 185] on span "Include All" at bounding box center [324, 184] width 31 height 7
click at [315, 185] on input "Include All" at bounding box center [312, 186] width 7 height 7
radio input "true"
click at [337, 228] on form "Customers Visitors Target Group LIZZY_TEST_T&T_set_page_visit LIZZY_TEST_T&T_se…" at bounding box center [470, 193] width 562 height 113
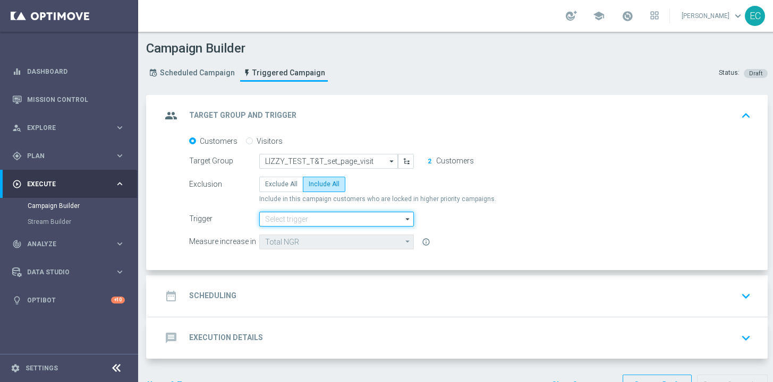
click at [337, 225] on input at bounding box center [336, 219] width 155 height 15
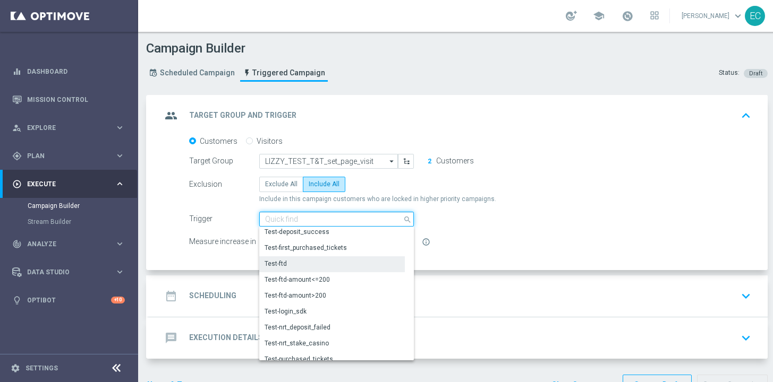
scroll to position [544, 0]
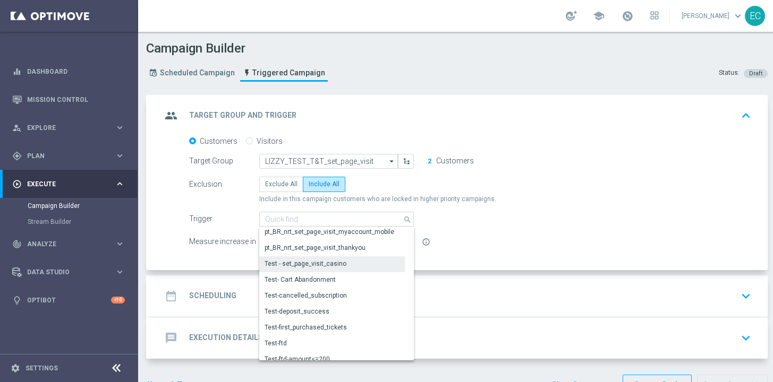
click at [347, 257] on div "Test - set_page_visit_casino" at bounding box center [332, 264] width 146 height 15
type input "Test - set_page_visit_casino"
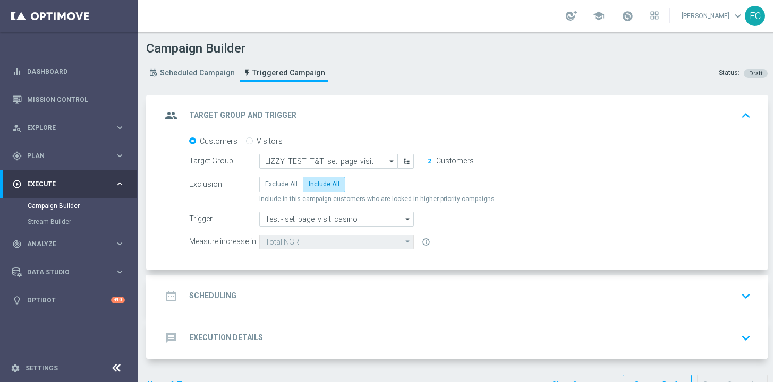
click at [477, 235] on div "Measure increase in Total NGR Total NGR arrow_drop_down Show Selected 0 of 1 To…" at bounding box center [470, 242] width 578 height 15
click at [360, 302] on div "date_range Scheduling keyboard_arrow_down" at bounding box center [458, 296] width 619 height 41
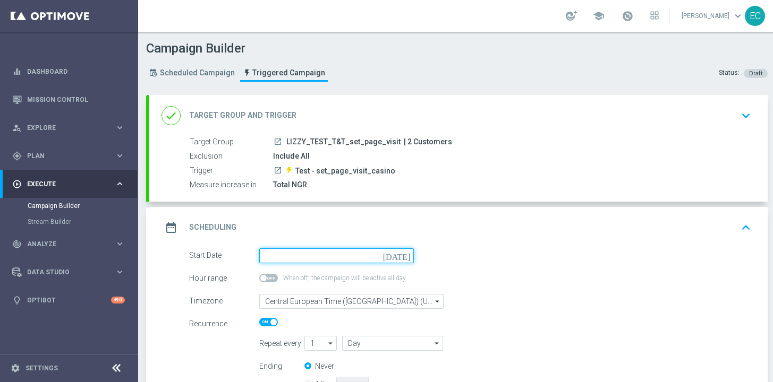
click at [359, 249] on input at bounding box center [336, 256] width 155 height 15
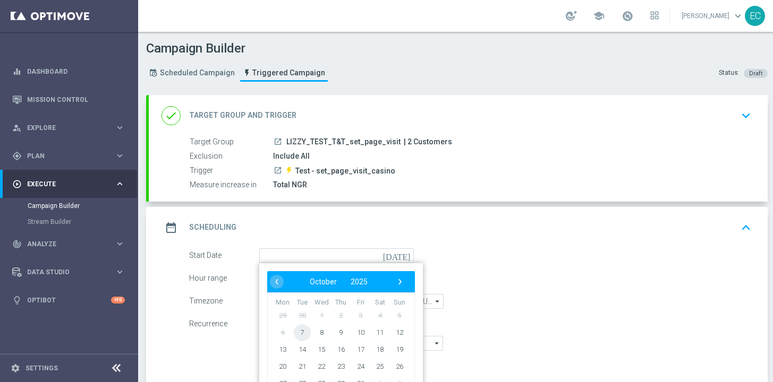
click at [302, 325] on span "7" at bounding box center [302, 332] width 17 height 17
type input "07 Oct 2025"
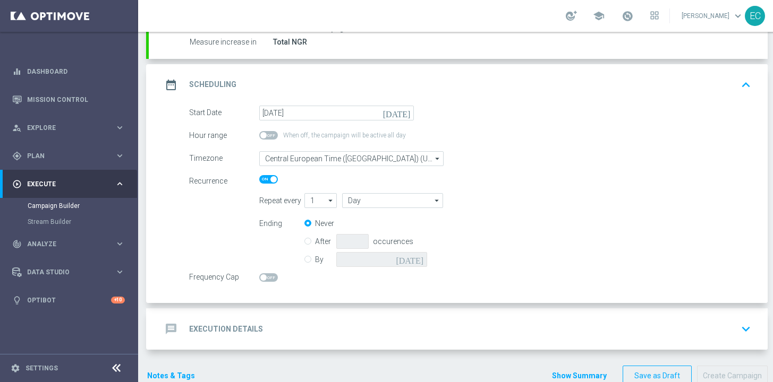
scroll to position [160, 0]
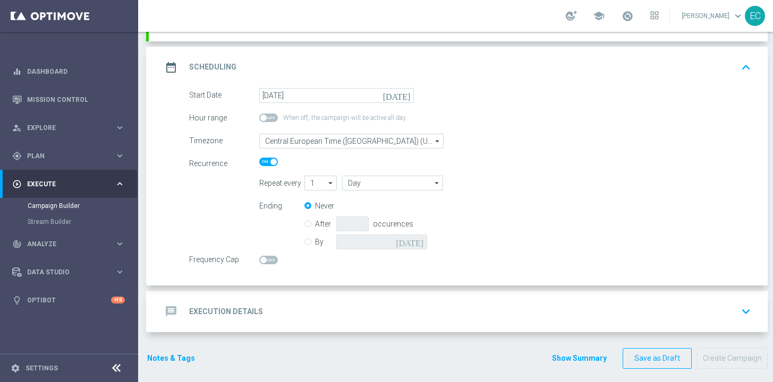
click at [312, 307] on div "message Execution Details keyboard_arrow_down" at bounding box center [457, 312] width 593 height 20
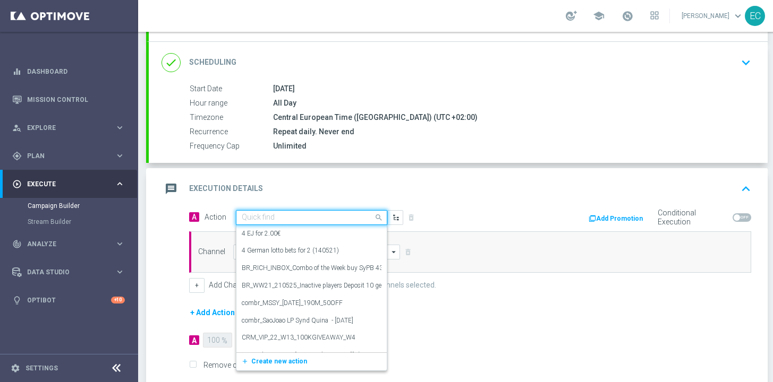
click at [329, 214] on input "text" at bounding box center [301, 218] width 118 height 9
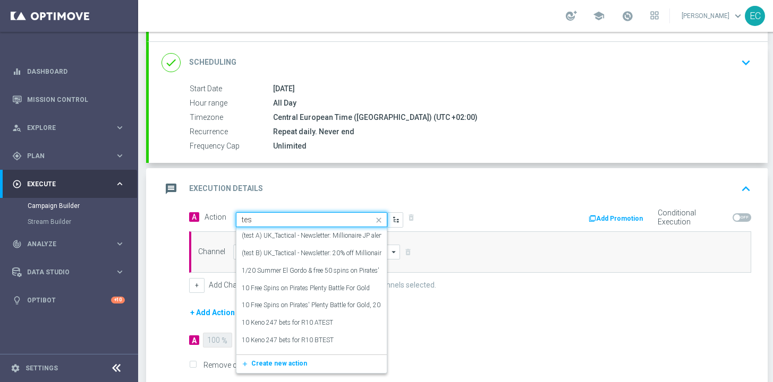
type input "test"
click at [278, 360] on span "Create new action" at bounding box center [279, 363] width 56 height 7
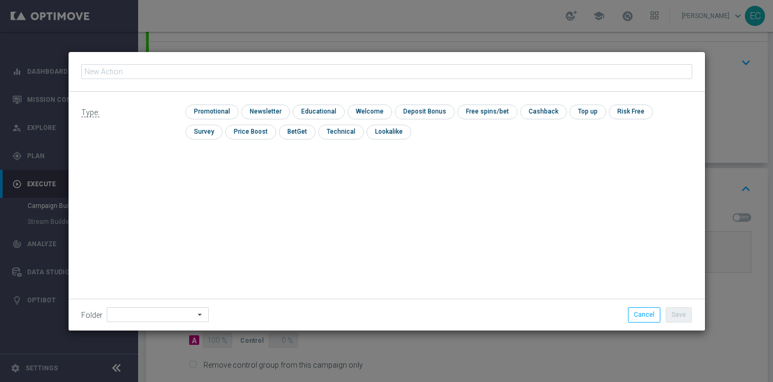
scroll to position [0, 0]
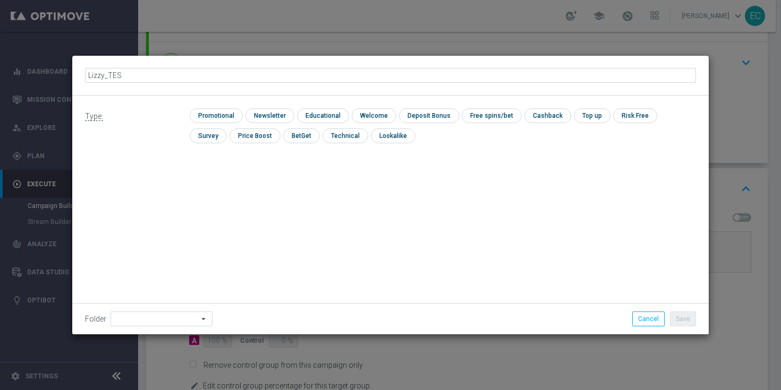
type input "Lizzy_TEST"
drag, startPoint x: 106, startPoint y: 73, endPoint x: 90, endPoint y: 74, distance: 15.5
click at [90, 74] on input "Lizzy_TEST" at bounding box center [390, 75] width 611 height 15
click at [139, 73] on icon "mode_edit" at bounding box center [143, 75] width 8 height 8
drag, startPoint x: 104, startPoint y: 75, endPoint x: 47, endPoint y: 75, distance: 56.8
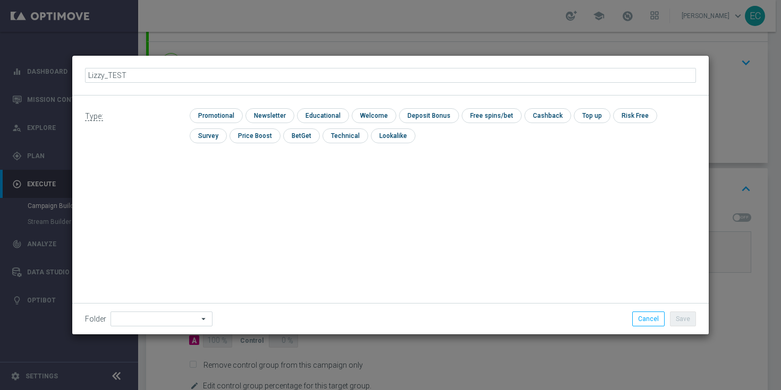
click at [47, 75] on modal-container "Lizzy_TEST Type: check Promotional check Newsletter check Educational check Wel…" at bounding box center [390, 195] width 781 height 390
type input "LIZZY_TEST"
click at [212, 110] on input "checkbox" at bounding box center [215, 115] width 50 height 14
checkbox input "true"
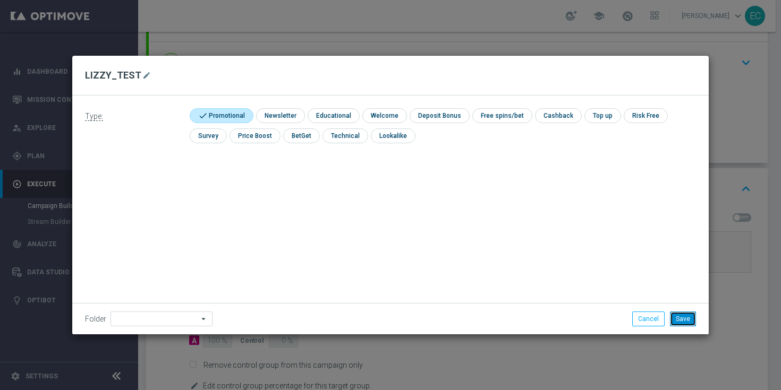
click at [682, 319] on button "Save" at bounding box center [683, 319] width 26 height 15
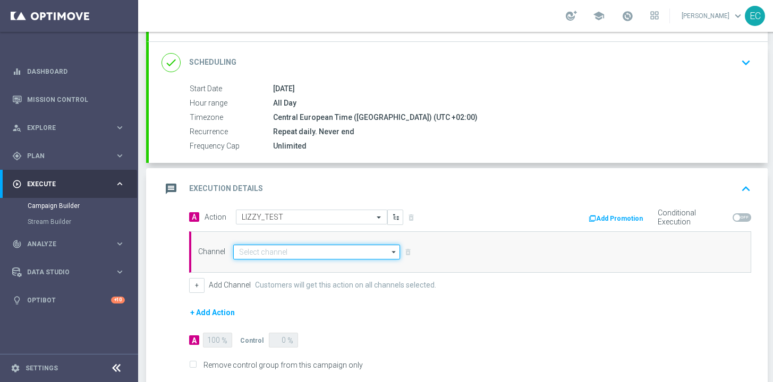
click at [334, 255] on input at bounding box center [316, 252] width 167 height 15
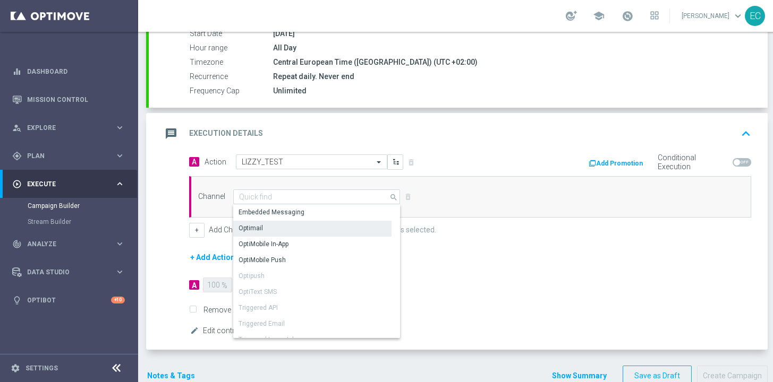
click at [307, 231] on div "Optimail" at bounding box center [312, 228] width 158 height 15
type input "Optimail"
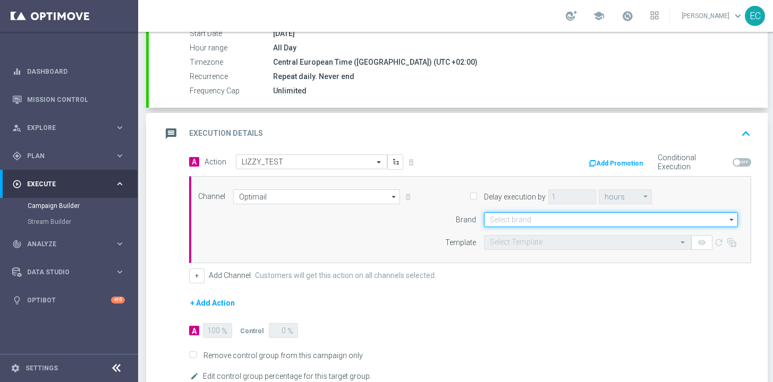
click at [531, 217] on input at bounding box center [611, 219] width 254 height 15
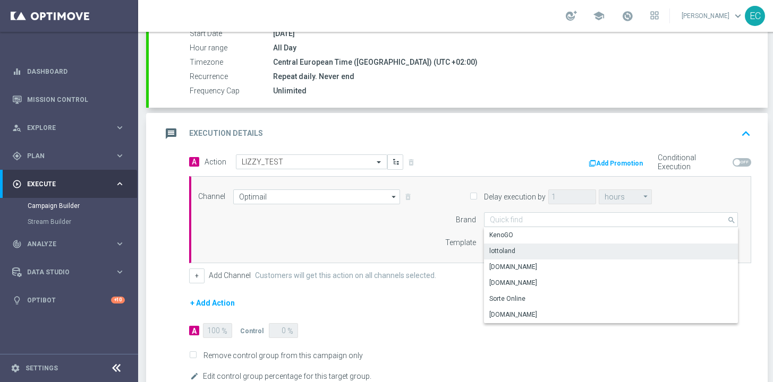
click at [537, 255] on div "lottoland" at bounding box center [611, 251] width 254 height 15
type input "lottoland"
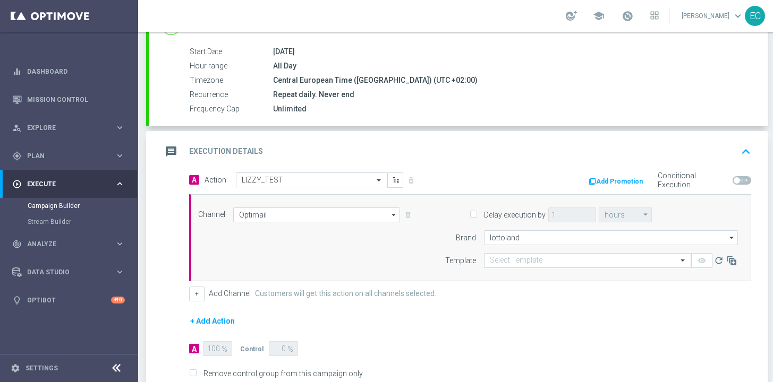
scroll to position [279, 0]
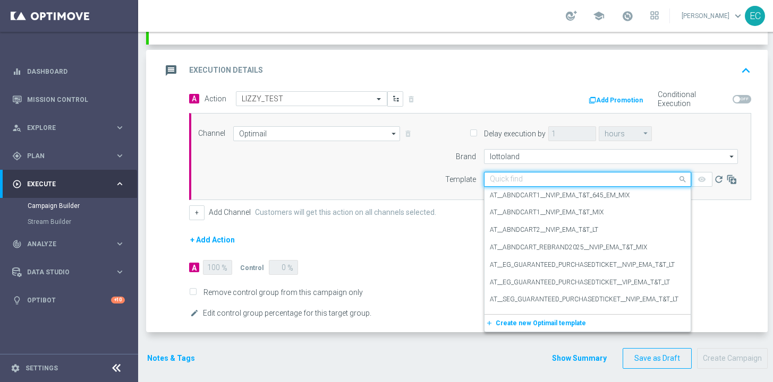
click at [513, 181] on input "text" at bounding box center [577, 179] width 174 height 9
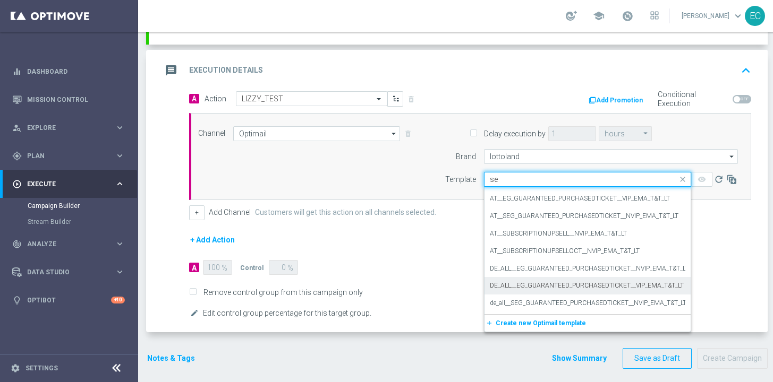
scroll to position [0, 0]
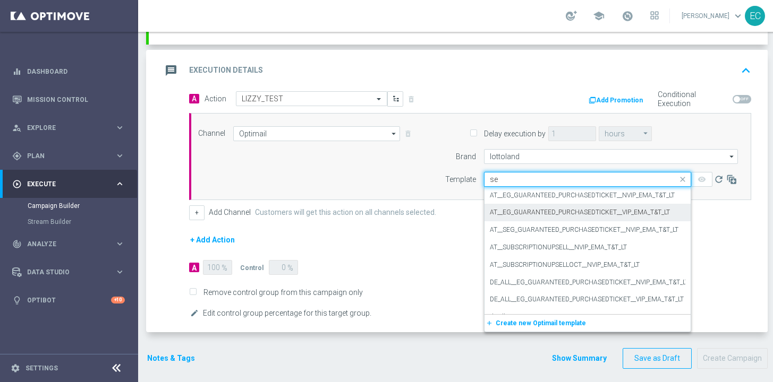
type input "se"
click at [549, 174] on div "Quick find se" at bounding box center [587, 179] width 207 height 15
click at [544, 176] on input "se" at bounding box center [577, 179] width 174 height 9
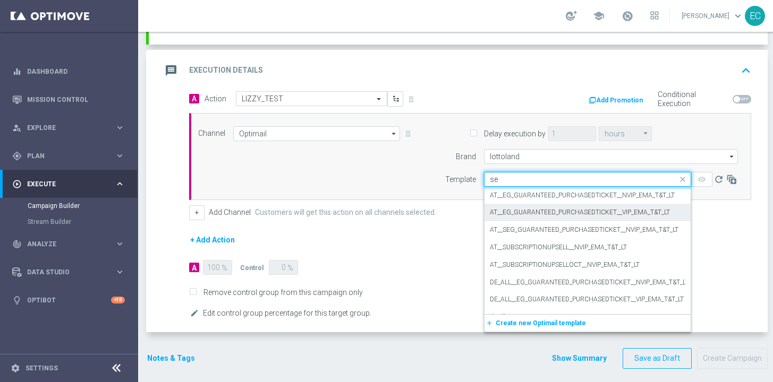
click at [544, 176] on input "se" at bounding box center [577, 179] width 174 height 9
paste input "en_GB__PAGEVISITCASINO2_ALL_EMA_T&T_GM_EMAIL1"
type input "en_GB__PAGEVISITCASINO2_ALL_EMA_T&T_GM_EMAIL1"
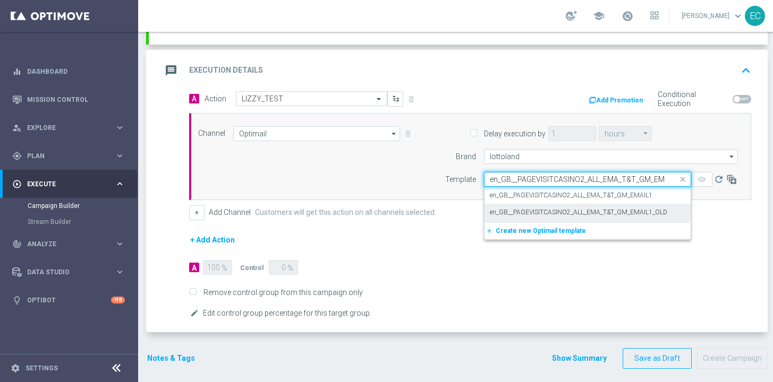
scroll to position [0, 12]
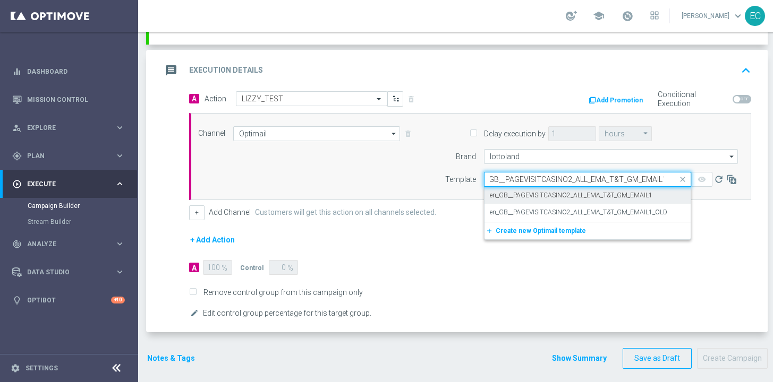
click at [628, 191] on label "en_GB__PAGEVISITCASINO2_ALL_EMA_T&T_GM_EMAIL1" at bounding box center [571, 195] width 163 height 9
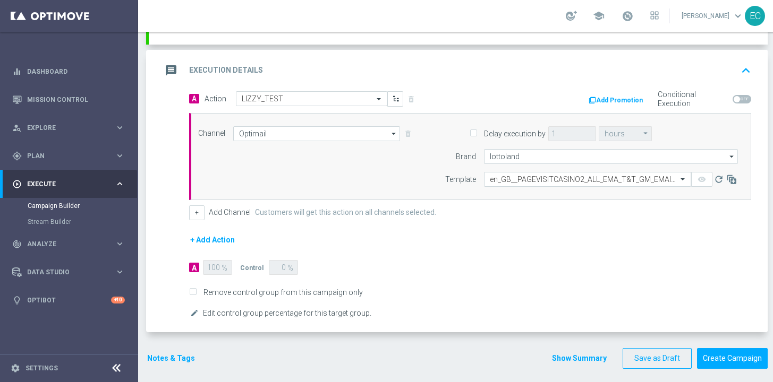
scroll to position [0, 0]
click at [245, 294] on label "Remove control group from this campaign only" at bounding box center [281, 293] width 163 height 10
click at [196, 294] on input "Remove control group from this campaign only" at bounding box center [192, 293] width 7 height 7
checkbox input "true"
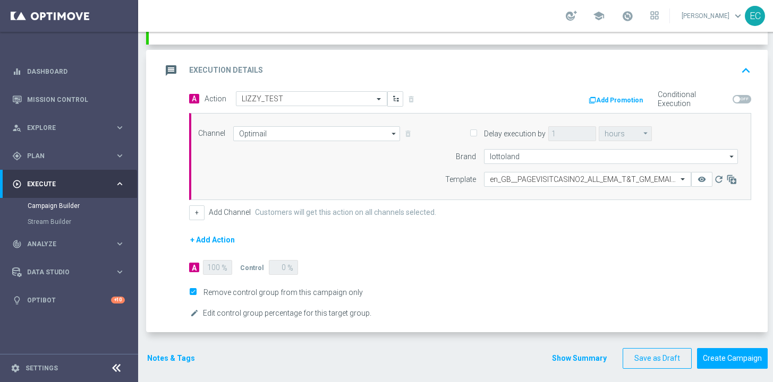
click at [172, 352] on button "Notes & Tags" at bounding box center [171, 358] width 50 height 13
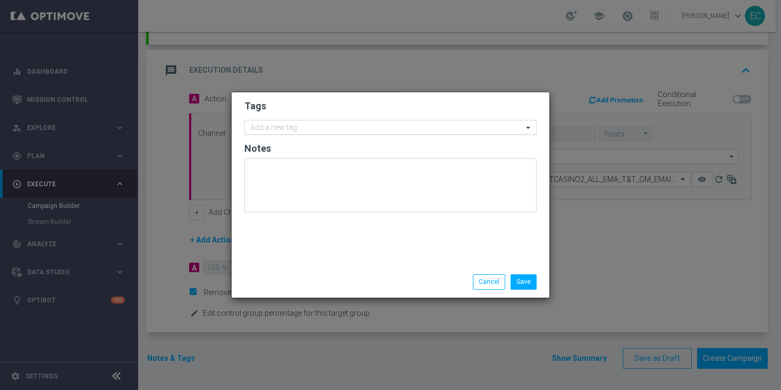
click at [310, 123] on div "Add a new tag" at bounding box center [384, 127] width 278 height 13
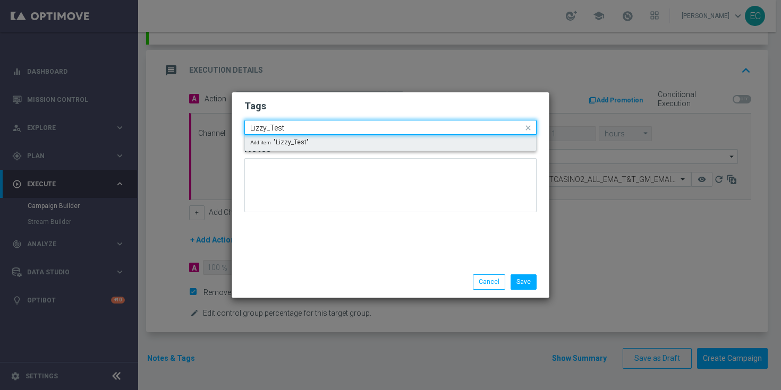
click at [380, 143] on div "Add item "Lizzy_Test"" at bounding box center [390, 143] width 291 height 16
type input "Lizzy_Test"
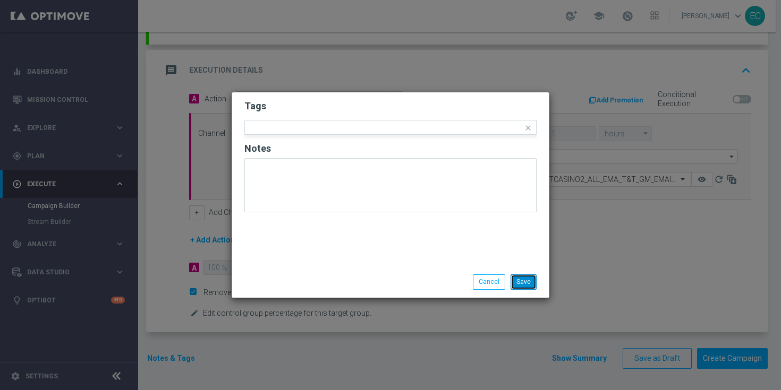
click at [535, 287] on button "Save" at bounding box center [523, 282] width 26 height 15
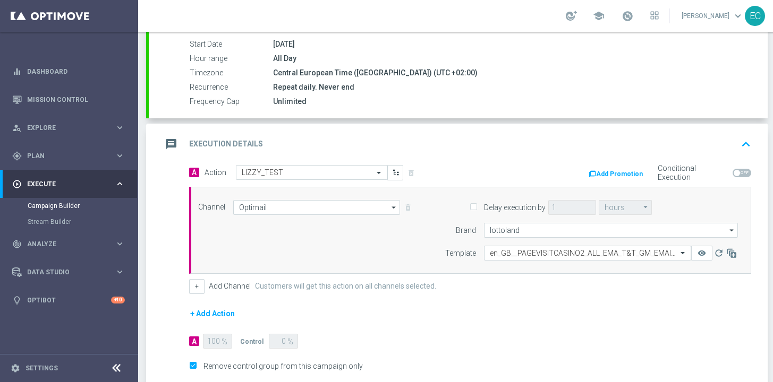
scroll to position [205, 0]
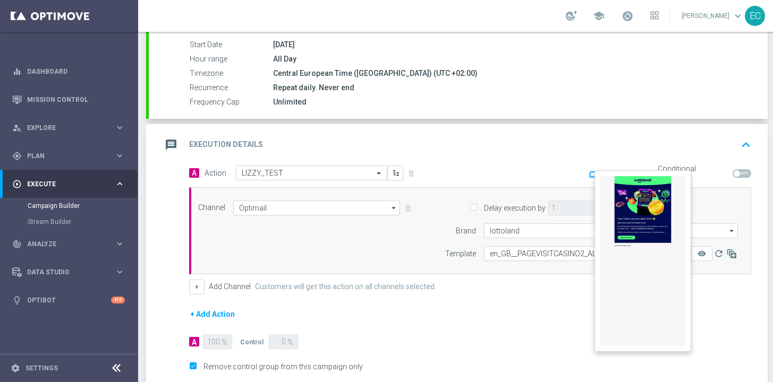
click at [703, 258] on button "remove_red_eye" at bounding box center [701, 253] width 21 height 15
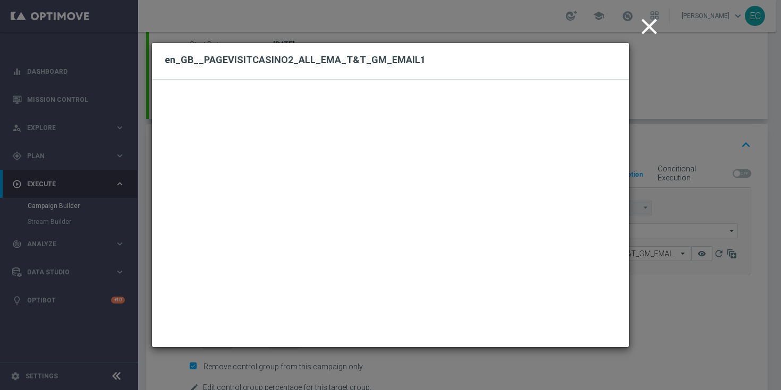
click at [646, 28] on icon "close" at bounding box center [649, 26] width 27 height 27
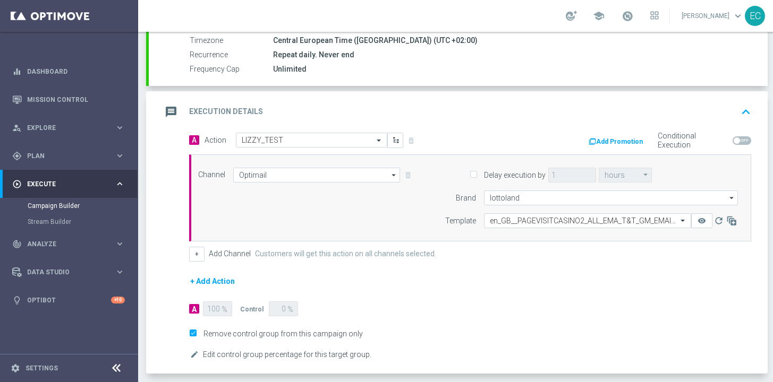
scroll to position [279, 0]
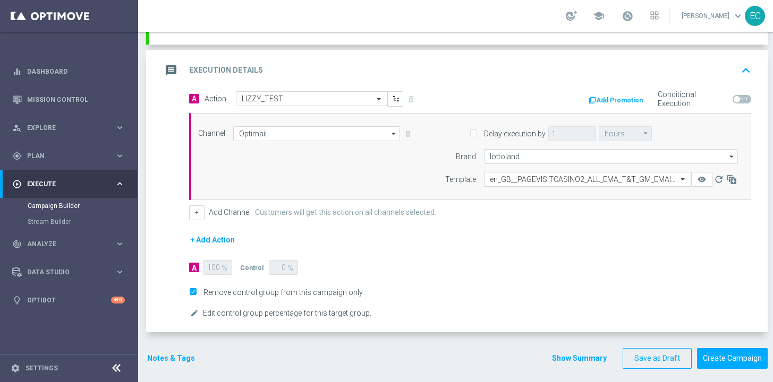
click at [174, 357] on button "Notes & Tags" at bounding box center [171, 358] width 50 height 13
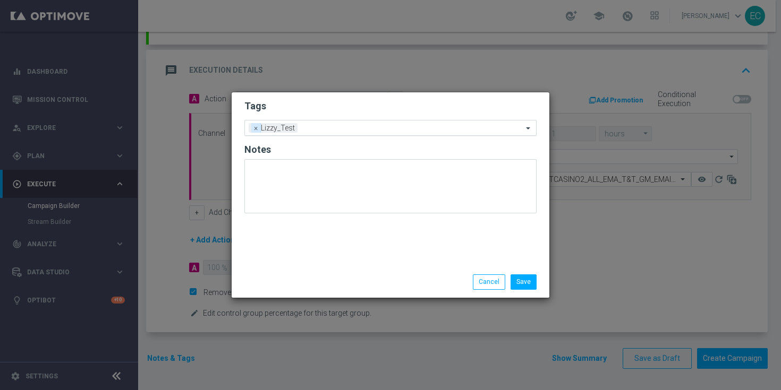
click at [253, 127] on span "×" at bounding box center [256, 128] width 10 height 10
drag, startPoint x: 298, startPoint y: 133, endPoint x: 295, endPoint y: 126, distance: 6.9
click at [297, 133] on div at bounding box center [386, 129] width 274 height 11
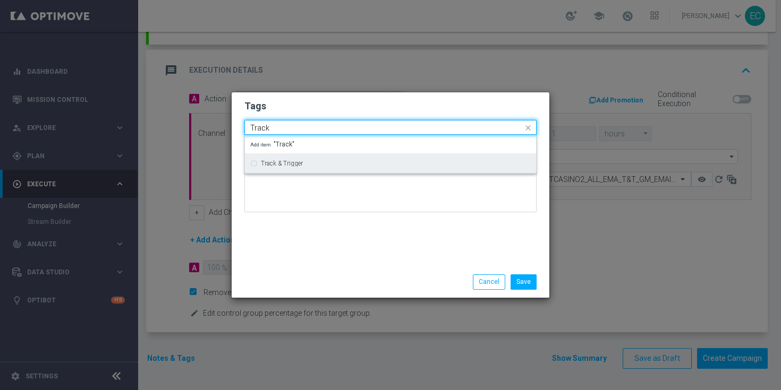
click at [299, 165] on label "Track & Trigger" at bounding box center [282, 163] width 42 height 6
type input "Track"
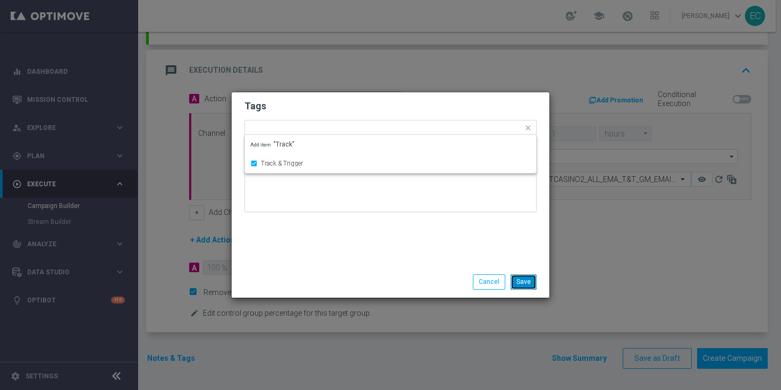
click at [519, 289] on button "Save" at bounding box center [523, 282] width 26 height 15
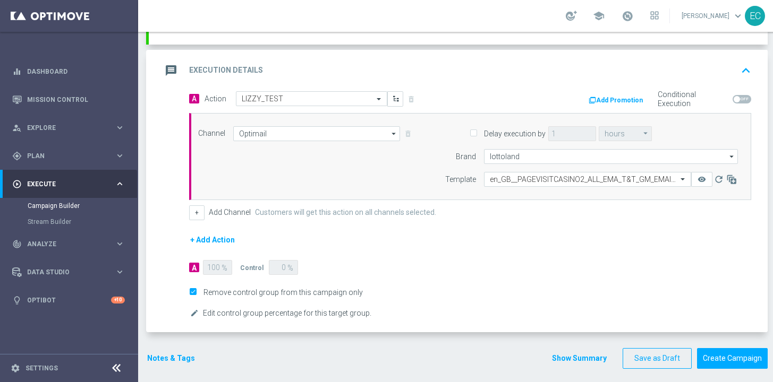
click at [172, 362] on button "Notes & Tags" at bounding box center [171, 358] width 50 height 13
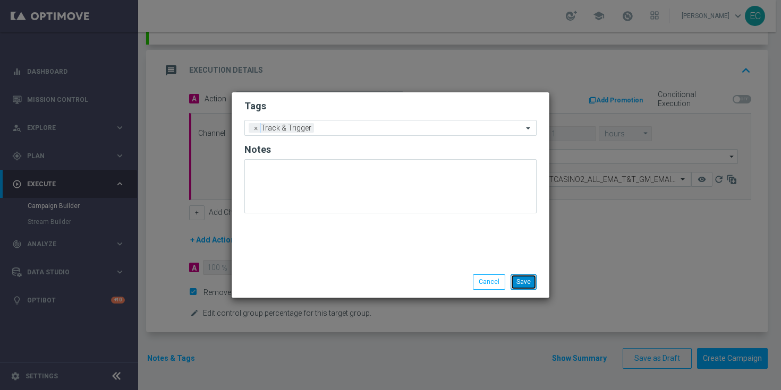
click at [527, 286] on button "Save" at bounding box center [523, 282] width 26 height 15
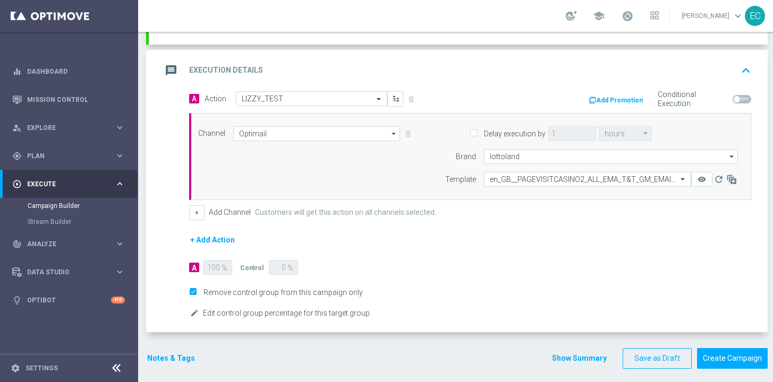
click at [520, 130] on label "Delay execution by" at bounding box center [512, 134] width 65 height 10
click at [476, 131] on input "Delay execution by" at bounding box center [473, 134] width 7 height 7
checkbox input "true"
click at [604, 140] on input "hours" at bounding box center [625, 133] width 53 height 15
click at [604, 140] on input at bounding box center [625, 133] width 53 height 15
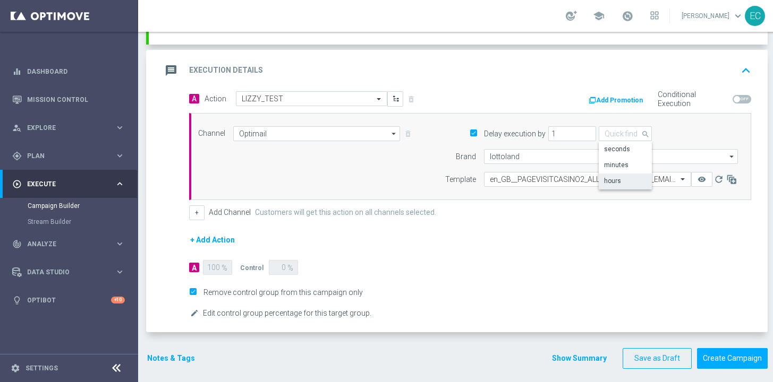
click at [487, 132] on label "Delay execution by" at bounding box center [512, 134] width 65 height 10
click at [476, 132] on input "Delay execution by" at bounding box center [473, 134] width 7 height 7
checkbox input "false"
type input "hours"
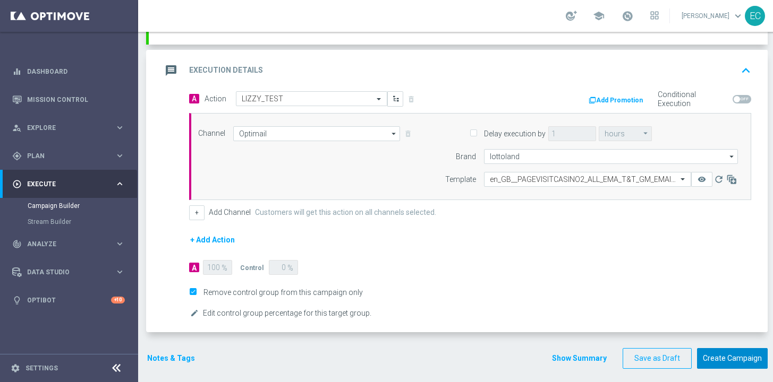
click at [737, 354] on button "Create Campaign" at bounding box center [732, 358] width 71 height 21
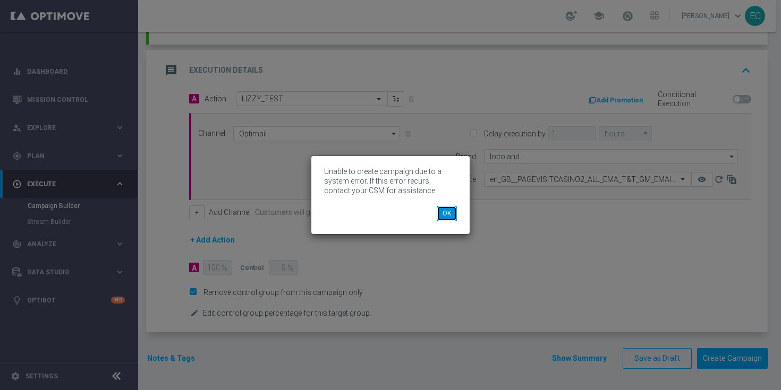
click at [447, 219] on button "OK" at bounding box center [447, 213] width 20 height 15
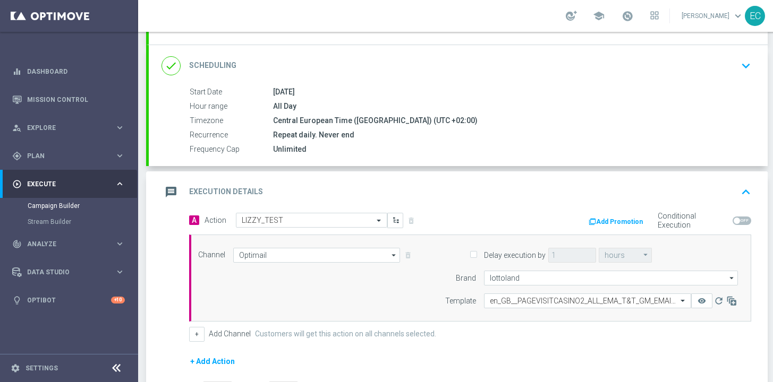
scroll to position [0, 0]
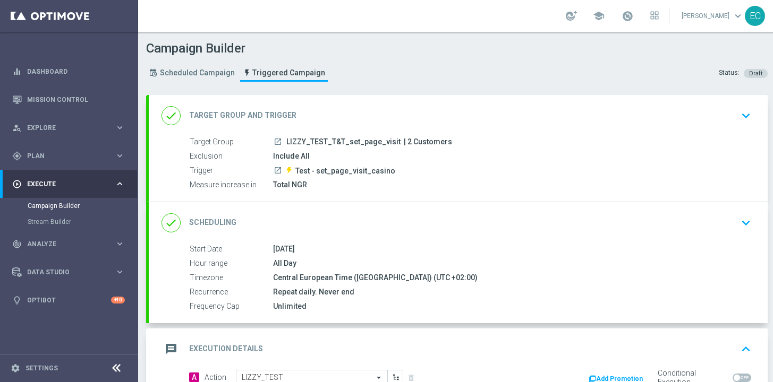
click at [374, 262] on div "All Day" at bounding box center [510, 263] width 474 height 11
click at [371, 236] on div "done Scheduling keyboard_arrow_down" at bounding box center [458, 222] width 619 height 41
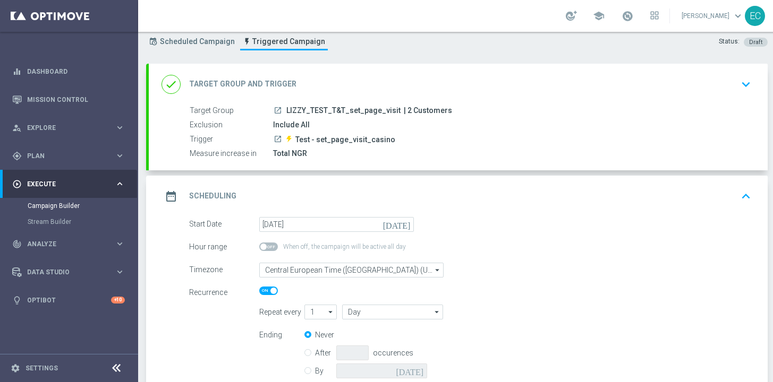
scroll to position [167, 0]
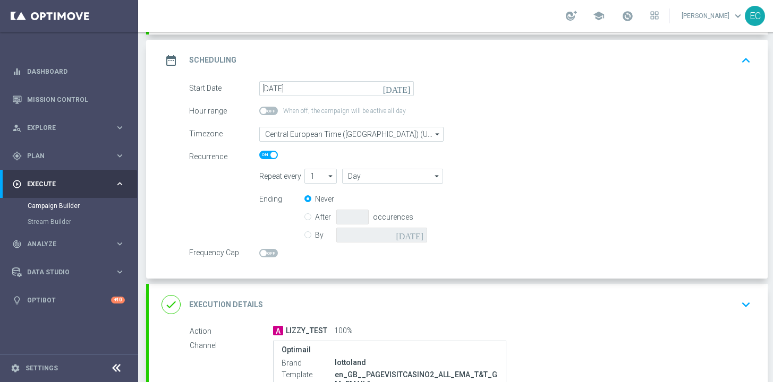
click at [491, 317] on div "done Execution Details keyboard_arrow_down" at bounding box center [458, 304] width 619 height 41
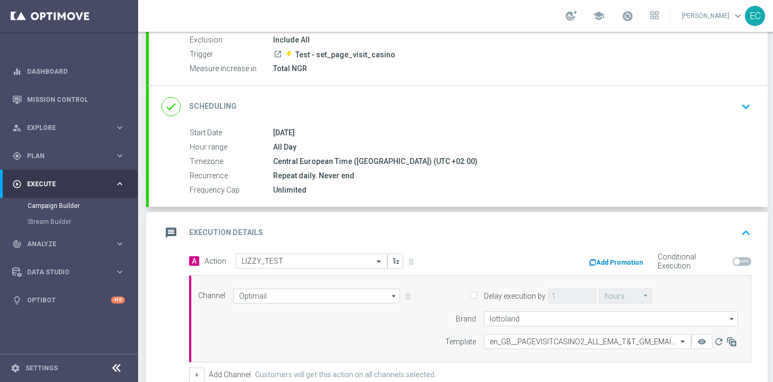
scroll to position [279, 0]
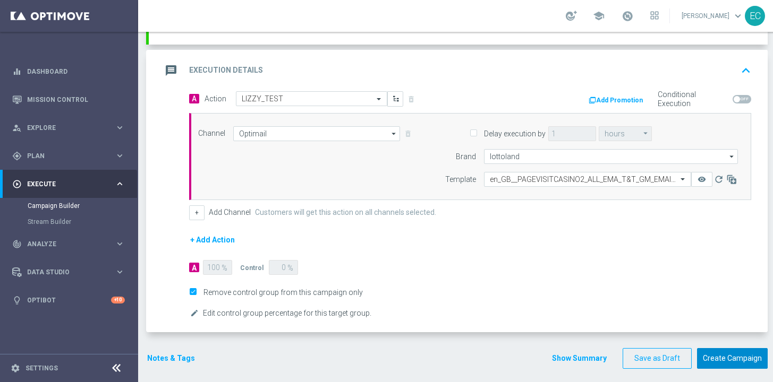
click at [718, 360] on button "Create Campaign" at bounding box center [732, 358] width 71 height 21
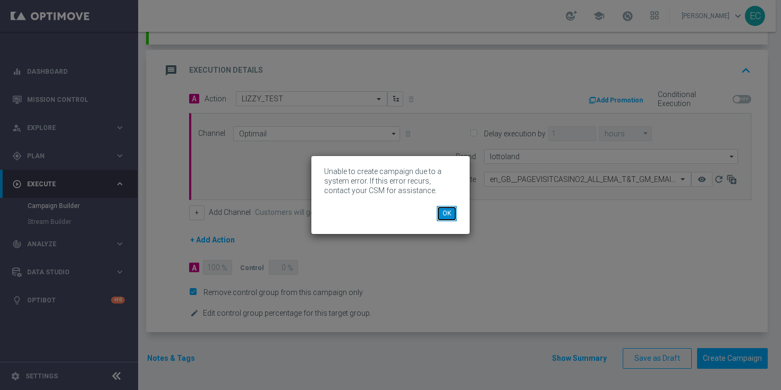
click at [448, 215] on button "OK" at bounding box center [447, 213] width 20 height 15
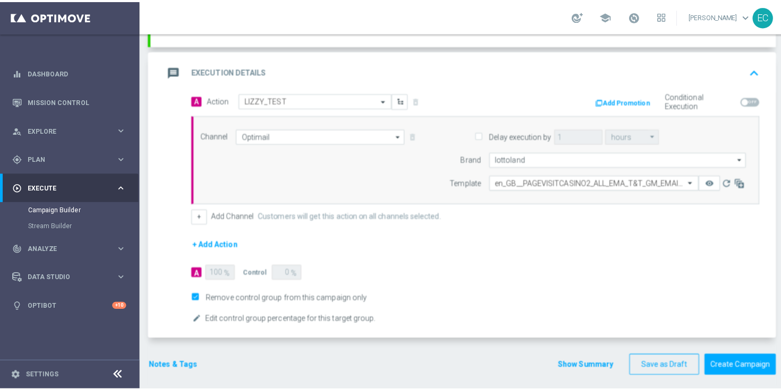
scroll to position [0, 0]
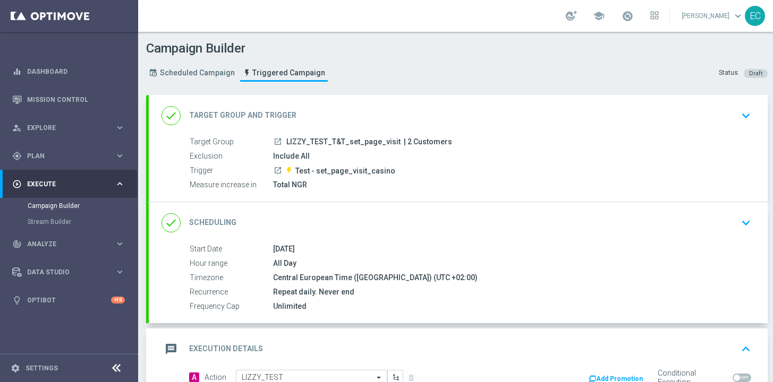
drag, startPoint x: 396, startPoint y: 141, endPoint x: 285, endPoint y: 141, distance: 111.0
click at [285, 141] on div "launch LIZZY_TEST_T&T_set_page_visit | 2 Customers" at bounding box center [510, 142] width 474 height 11
copy span "LIZZY_TEST_T&T_set_page_visit"
click at [58, 153] on span "Plan" at bounding box center [71, 156] width 88 height 6
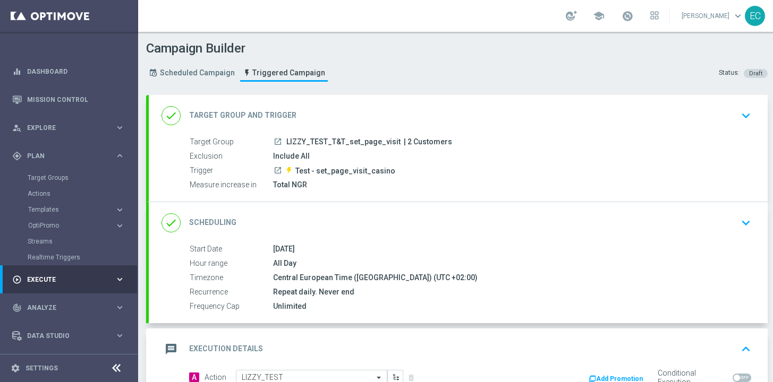
click at [59, 171] on div "Target Groups" at bounding box center [82, 178] width 109 height 16
click at [61, 174] on link "Target Groups" at bounding box center [69, 178] width 83 height 8
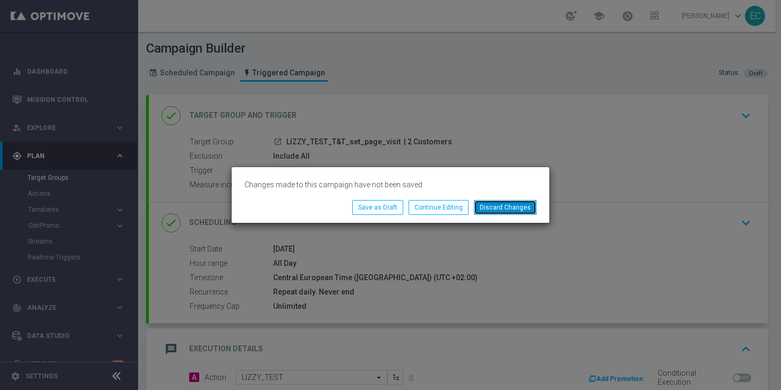
click at [521, 214] on button "Discard Changes" at bounding box center [505, 207] width 63 height 15
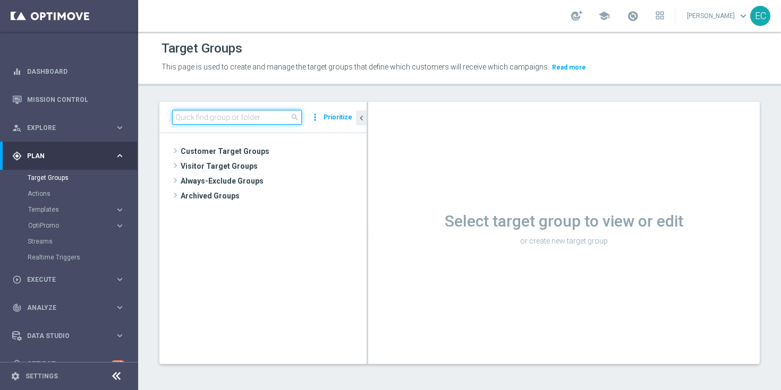
click at [231, 122] on input at bounding box center [237, 117] width 130 height 15
paste input "LIZZY_TEST_T&T_set_page_visit"
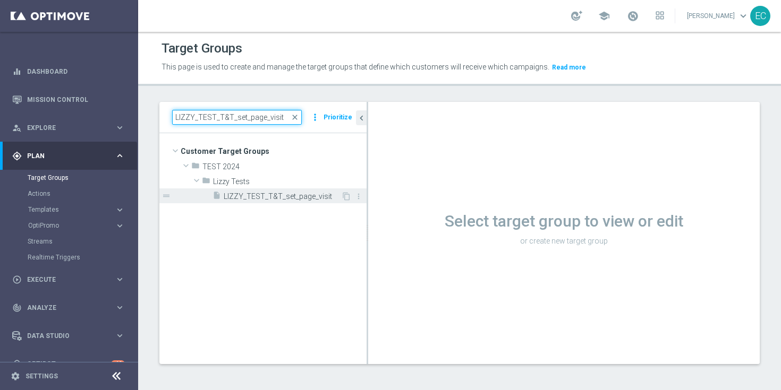
type input "LIZZY_TEST_T&T_set_page_visit"
click at [241, 195] on span "LIZZY_TEST_T&T_set_page_visit" at bounding box center [282, 196] width 117 height 9
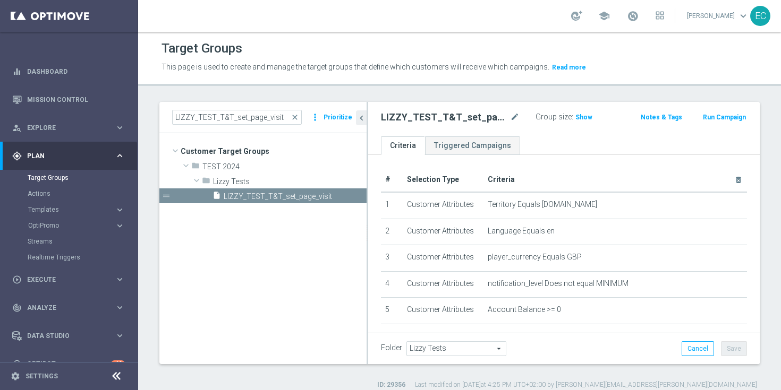
click at [87, 214] on accordion "Templates keyboard_arrow_right Optimail OptiMobile In-App OptiMobile Push Embed…" at bounding box center [82, 210] width 109 height 16
click at [61, 209] on span "Templates" at bounding box center [66, 210] width 76 height 6
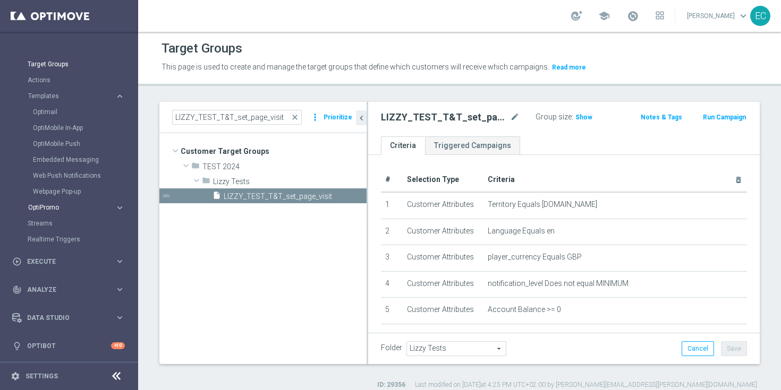
scroll to position [114, 0]
click at [78, 268] on div "play_circle_outline Execute keyboard_arrow_right" at bounding box center [68, 261] width 137 height 28
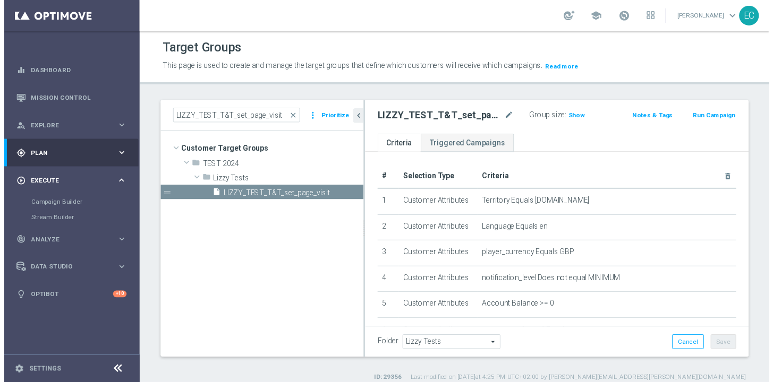
scroll to position [0, 0]
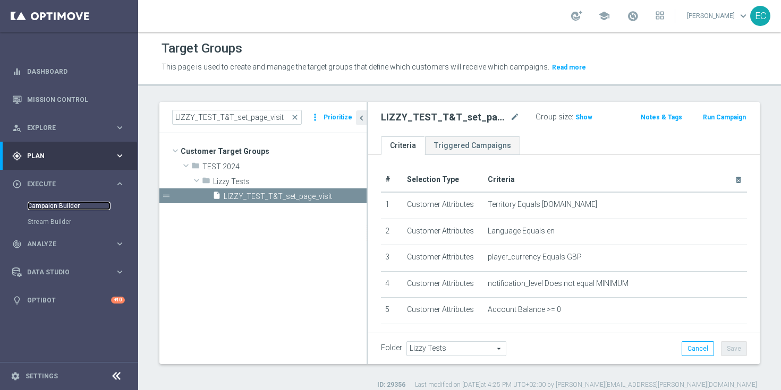
click at [76, 206] on link "Campaign Builder" at bounding box center [69, 206] width 83 height 8
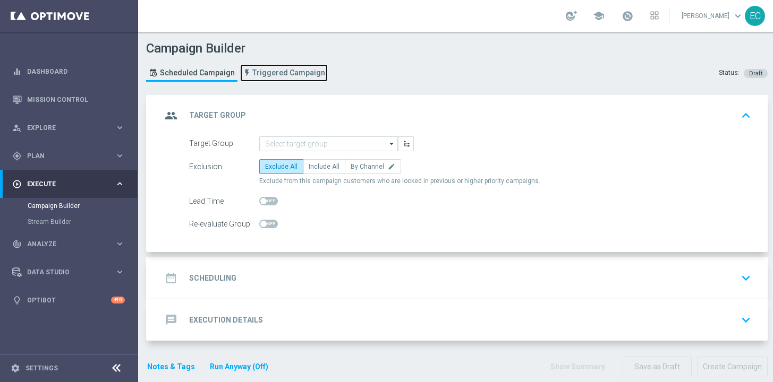
click at [290, 81] on link "Triggered Campaign" at bounding box center [284, 73] width 88 height 18
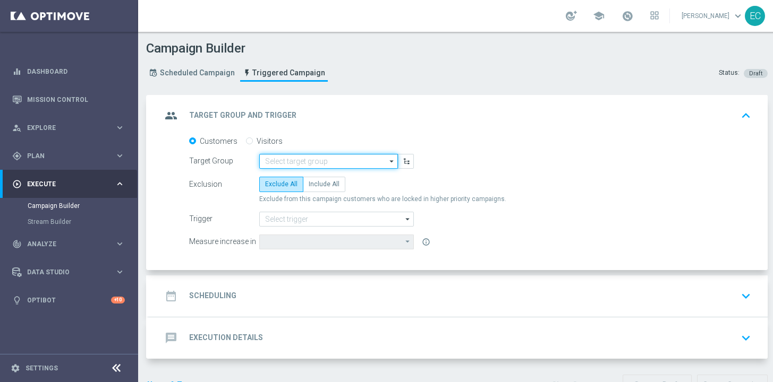
click at [318, 165] on input at bounding box center [328, 161] width 139 height 15
paste input "LIZZY_TEST_T&T_set_page_visit"
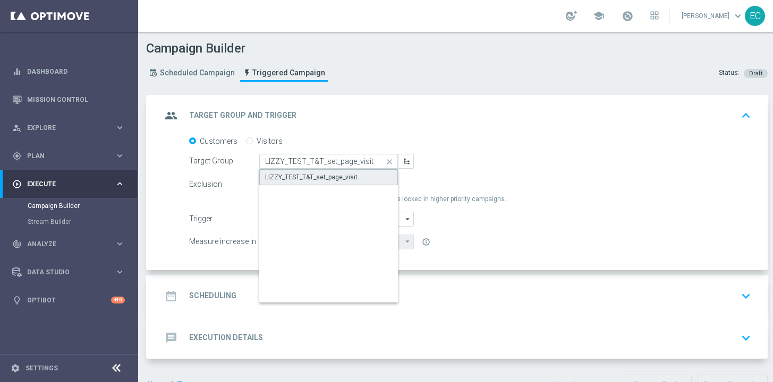
click at [323, 184] on div "LIZZY_TEST_T&T_set_page_visit" at bounding box center [328, 177] width 139 height 16
type input "LIZZY_TEST_T&T_set_page_visit"
type input "Total NGR"
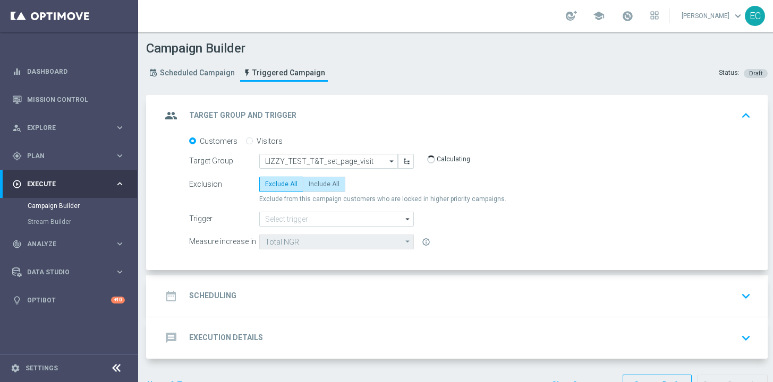
click at [316, 185] on span "Include All" at bounding box center [324, 184] width 31 height 7
click at [316, 185] on input "Include All" at bounding box center [312, 186] width 7 height 7
radio input "true"
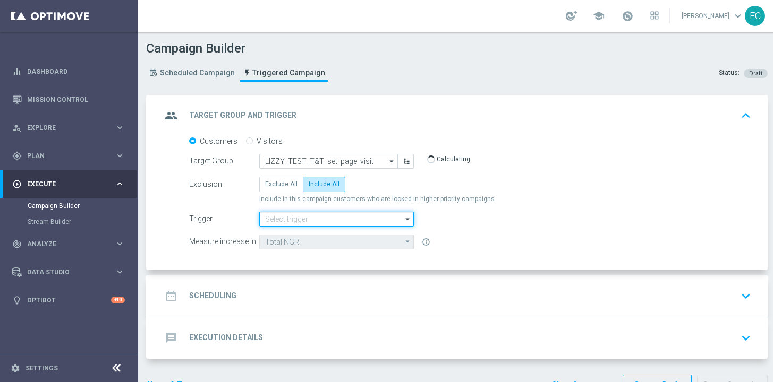
click at [310, 217] on input at bounding box center [336, 219] width 155 height 15
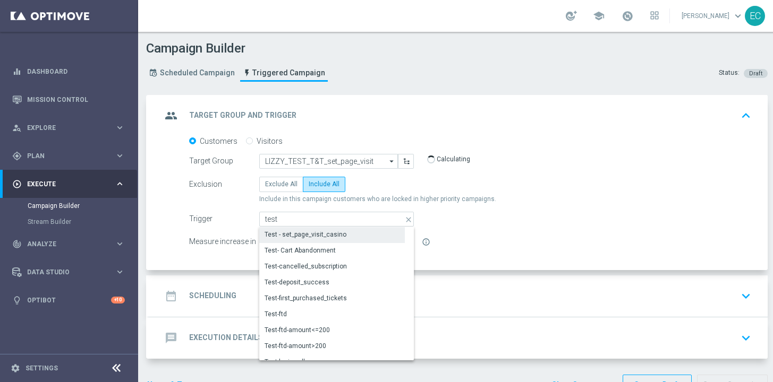
click at [311, 231] on div "Test - set_page_visit_casino" at bounding box center [306, 235] width 82 height 10
type input "Test - set_page_visit_casino"
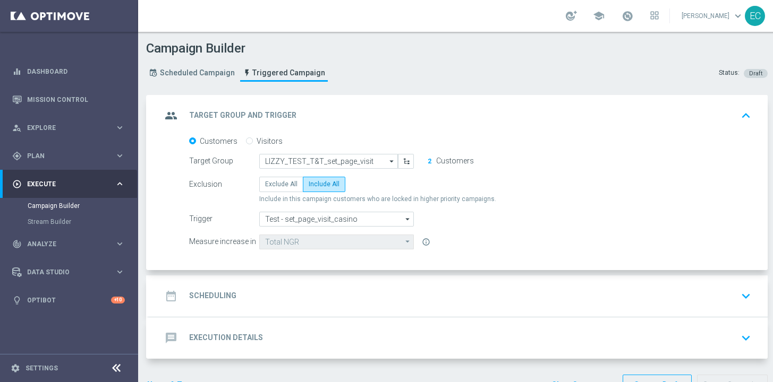
click at [377, 291] on div "date_range Scheduling keyboard_arrow_down" at bounding box center [457, 296] width 593 height 20
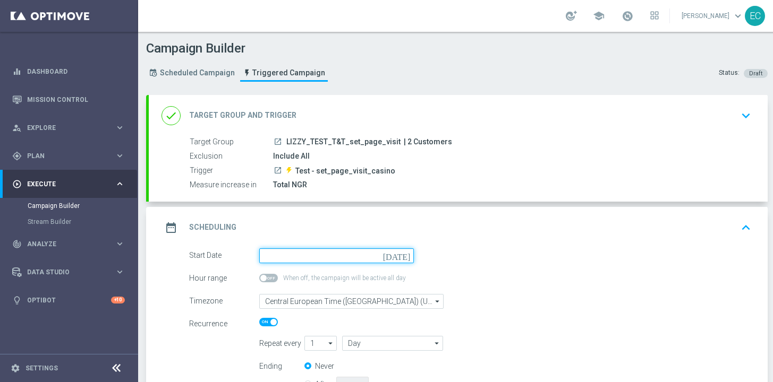
click at [325, 251] on input at bounding box center [336, 256] width 155 height 15
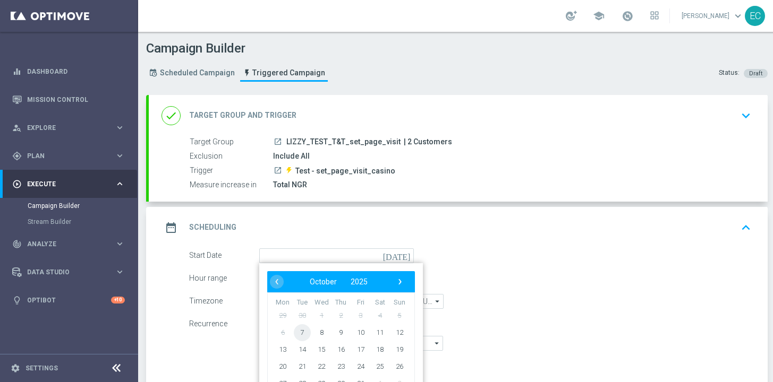
click at [299, 329] on span "7" at bounding box center [302, 332] width 17 height 17
type input "07 Oct 2025"
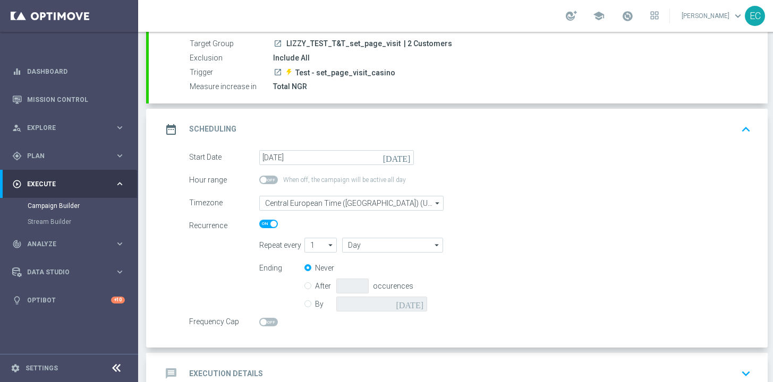
scroll to position [160, 0]
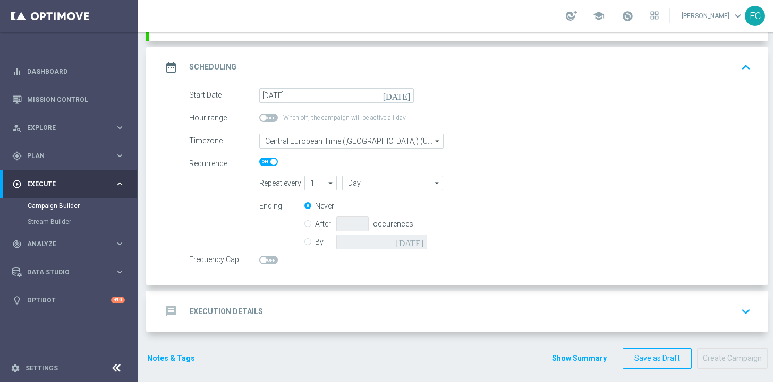
click at [309, 317] on div "message Execution Details keyboard_arrow_down" at bounding box center [457, 312] width 593 height 20
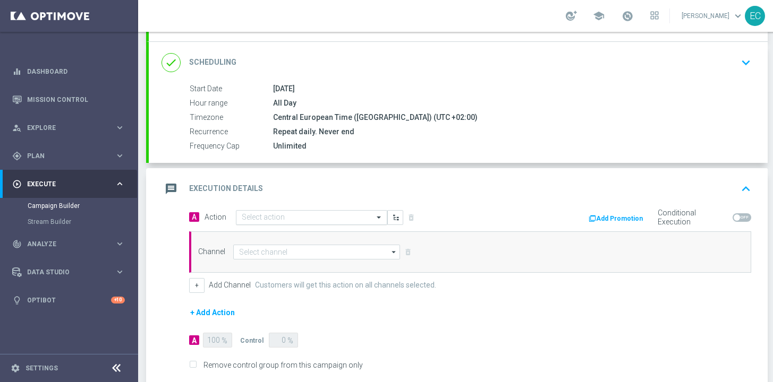
click at [334, 222] on input "text" at bounding box center [301, 218] width 118 height 9
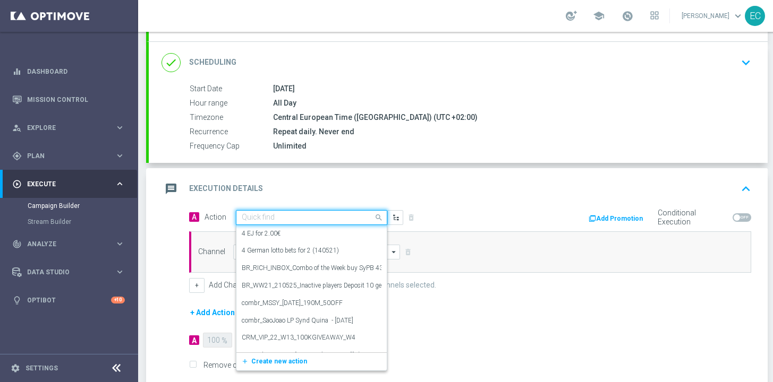
click at [334, 222] on input "text" at bounding box center [301, 218] width 118 height 9
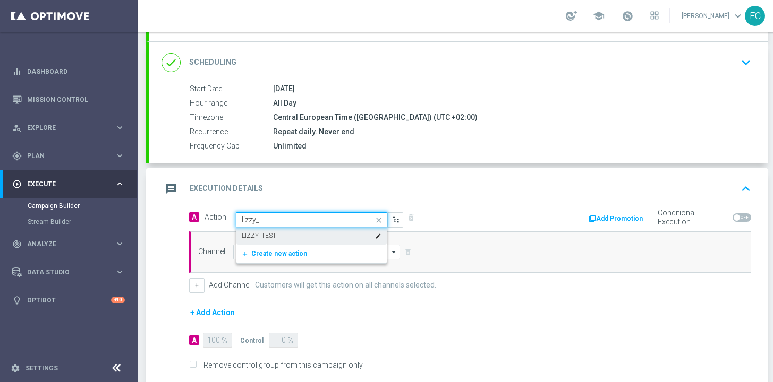
click at [312, 232] on div "LIZZY_TEST edit" at bounding box center [312, 236] width 140 height 18
type input "lizzy_"
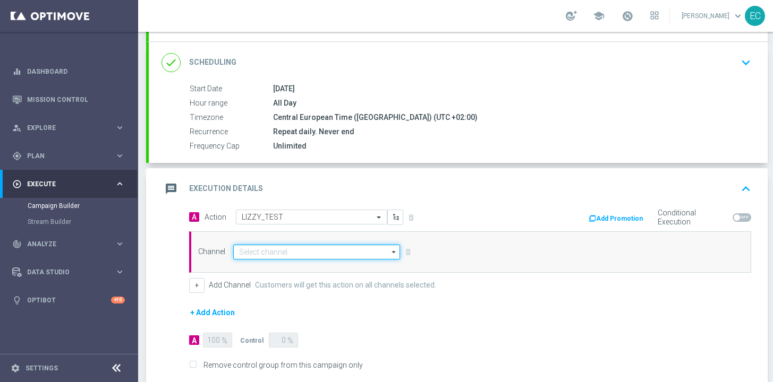
click at [294, 248] on input at bounding box center [316, 252] width 167 height 15
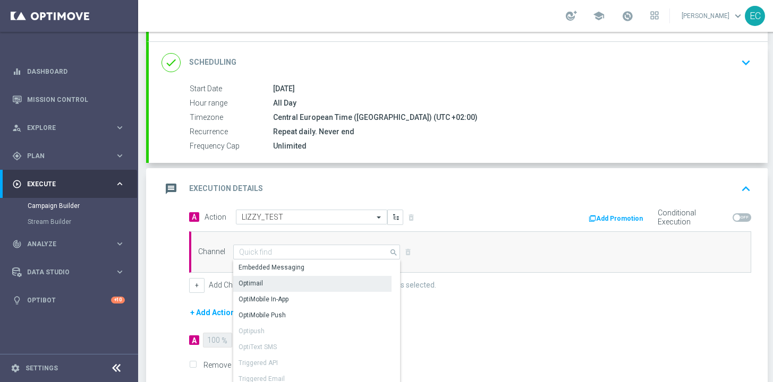
click at [293, 287] on div "Optimail" at bounding box center [312, 283] width 158 height 15
type input "Optimail"
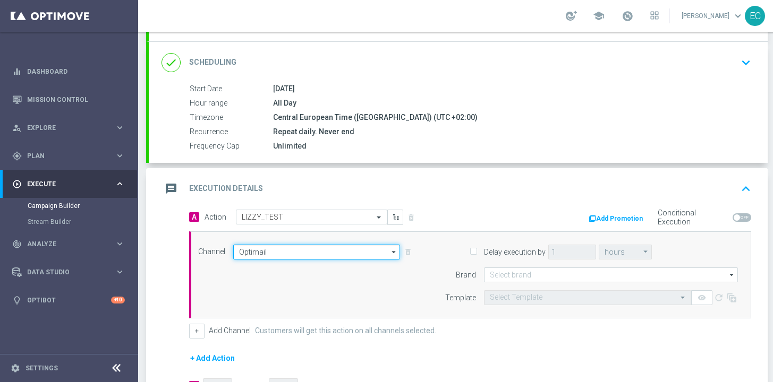
click at [352, 250] on input "Optimail" at bounding box center [316, 252] width 167 height 15
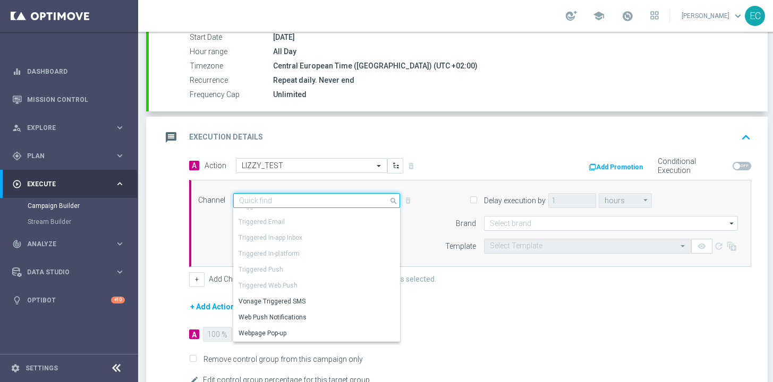
scroll to position [212, 0]
click at [444, 220] on div "Brand" at bounding box center [449, 223] width 54 height 15
type input "Optimail"
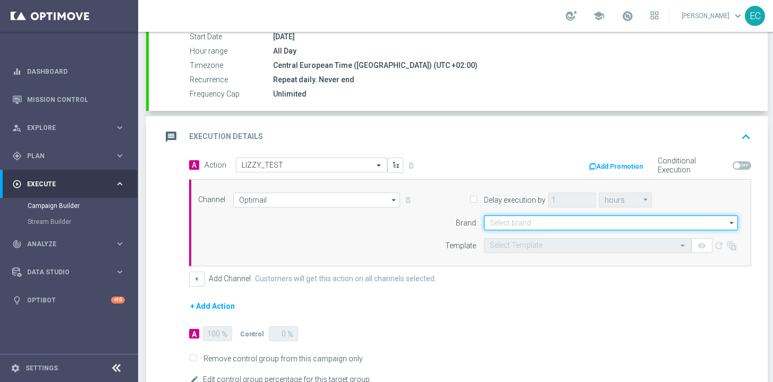
click at [508, 220] on input at bounding box center [611, 223] width 254 height 15
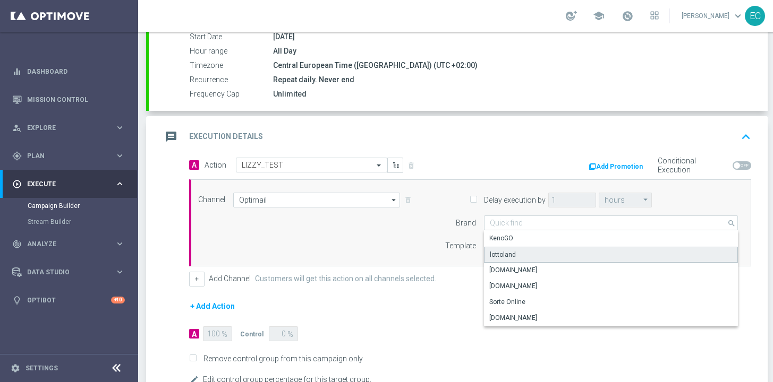
click at [515, 252] on div "lottoland" at bounding box center [611, 255] width 254 height 16
type input "lottoland"
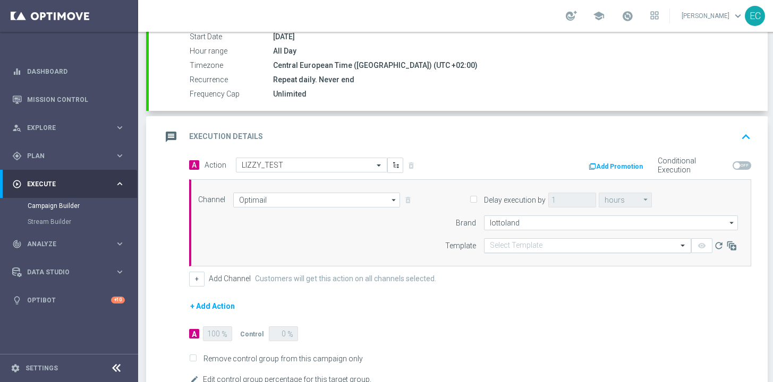
click at [532, 251] on div "Select Template" at bounding box center [587, 246] width 207 height 15
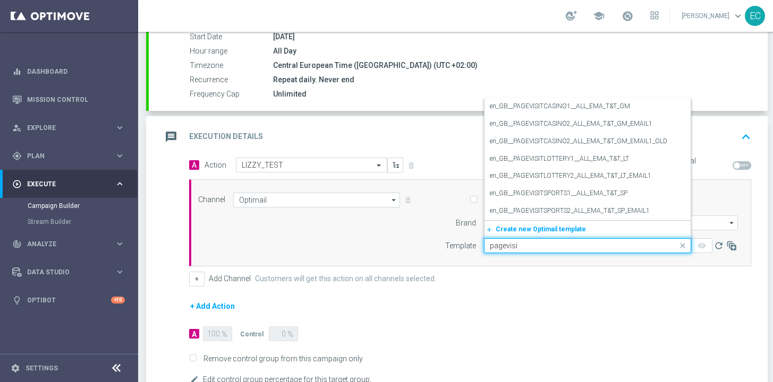
type input "pagevisit"
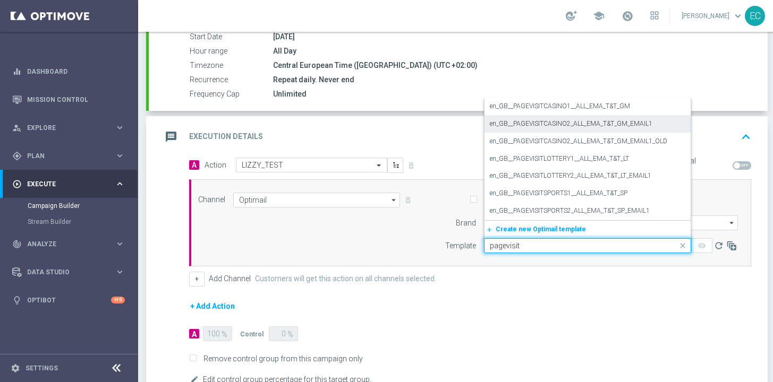
click at [649, 126] on label "en_GB__PAGEVISITCASINO2_ALL_EMA_T&T_GM_EMAIL1" at bounding box center [571, 124] width 163 height 9
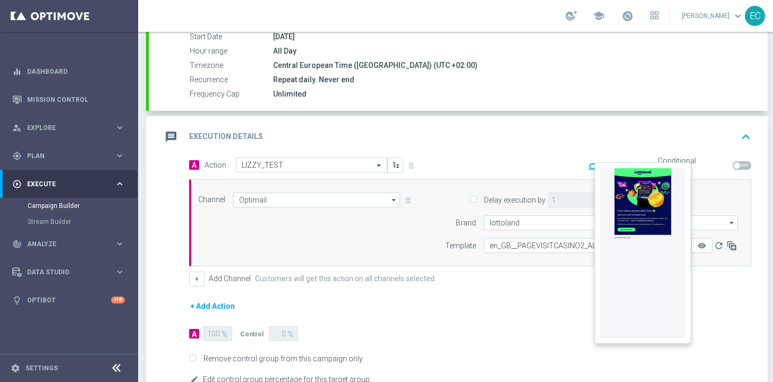
click at [695, 240] on button "remove_red_eye" at bounding box center [701, 246] width 21 height 15
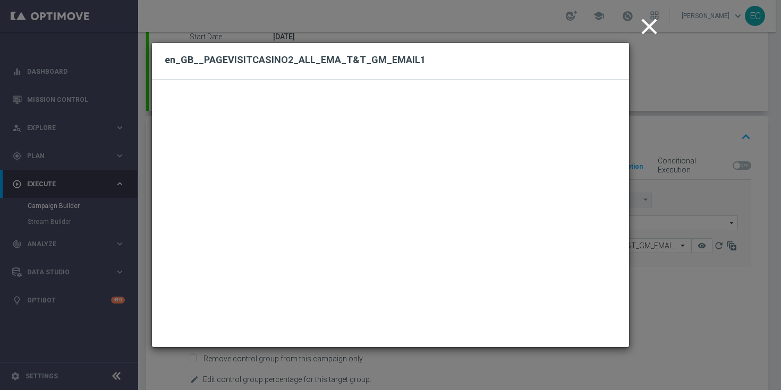
click at [650, 32] on icon "close" at bounding box center [649, 26] width 27 height 27
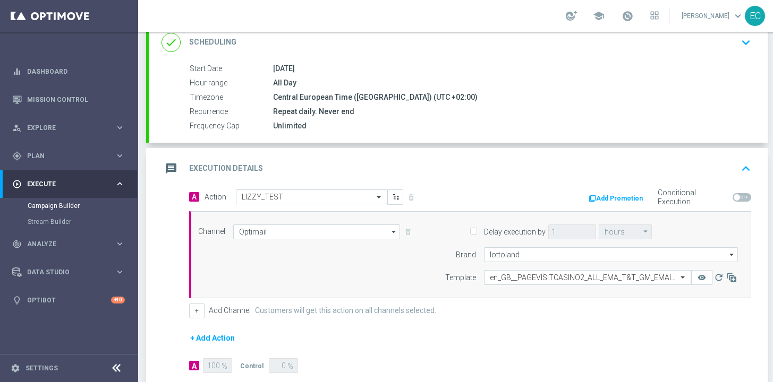
scroll to position [279, 0]
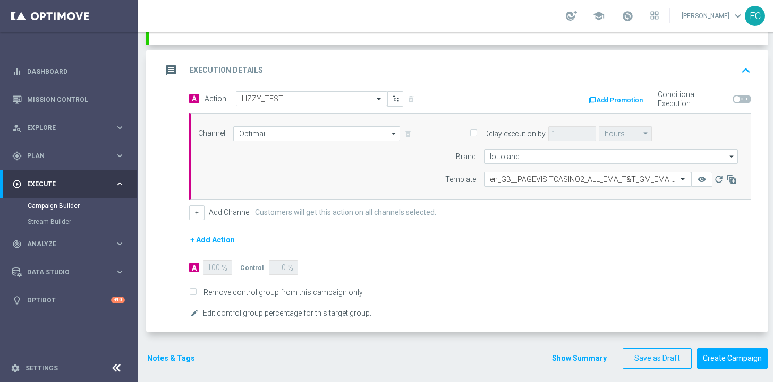
click at [182, 353] on button "Notes & Tags" at bounding box center [171, 358] width 50 height 13
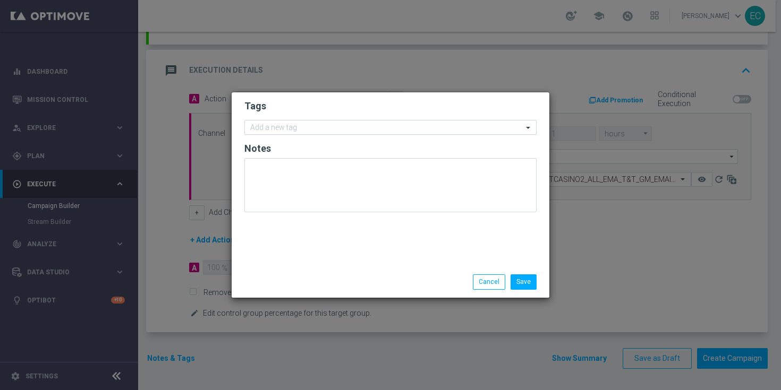
click at [347, 124] on input "text" at bounding box center [386, 128] width 273 height 9
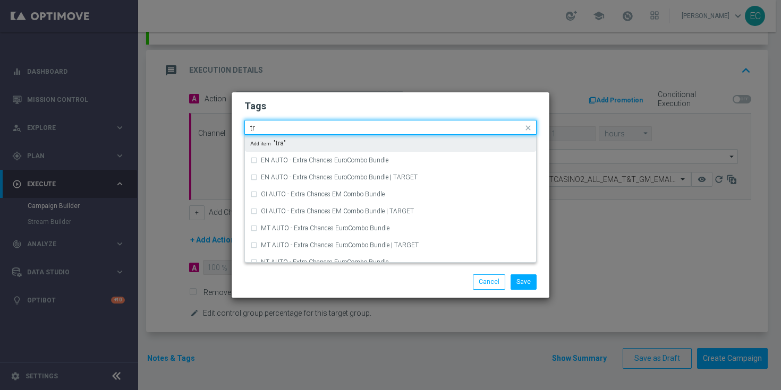
type input "t"
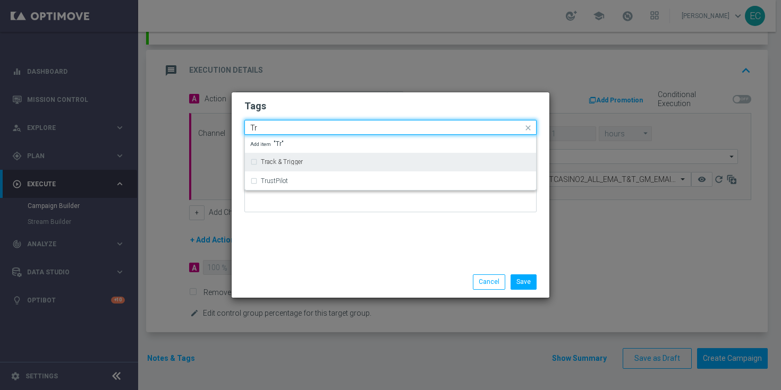
click at [320, 162] on div "Track & Trigger" at bounding box center [396, 162] width 270 height 6
type input "Tr"
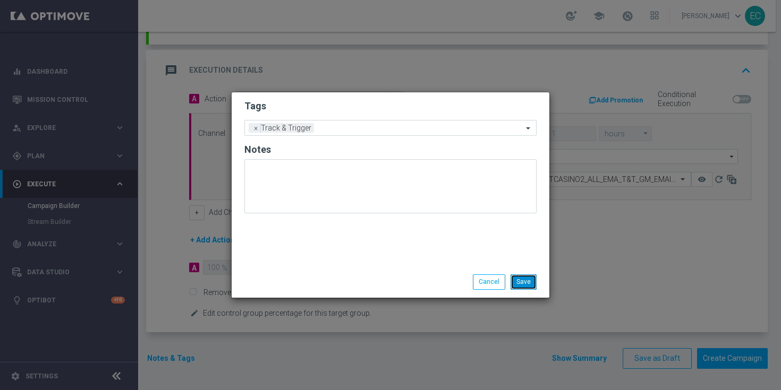
click at [522, 282] on button "Save" at bounding box center [523, 282] width 26 height 15
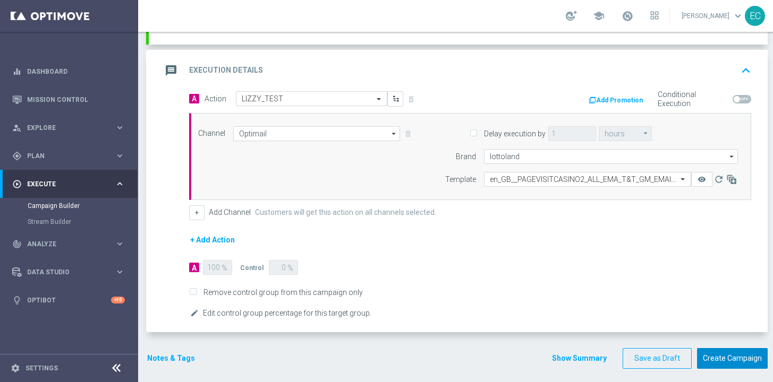
click at [733, 364] on button "Create Campaign" at bounding box center [732, 358] width 71 height 21
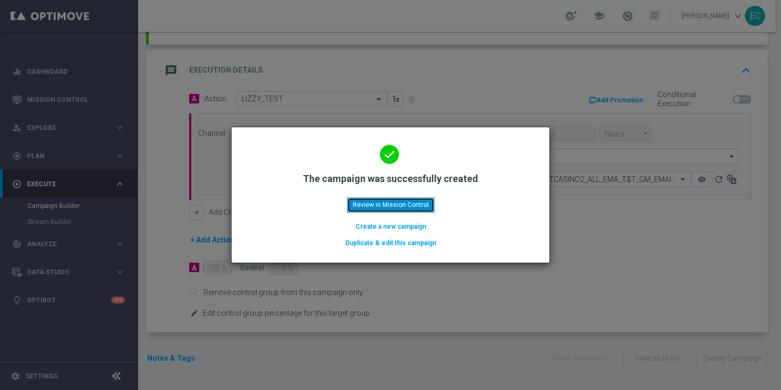
click at [428, 206] on button "Review in Mission Control" at bounding box center [391, 205] width 88 height 15
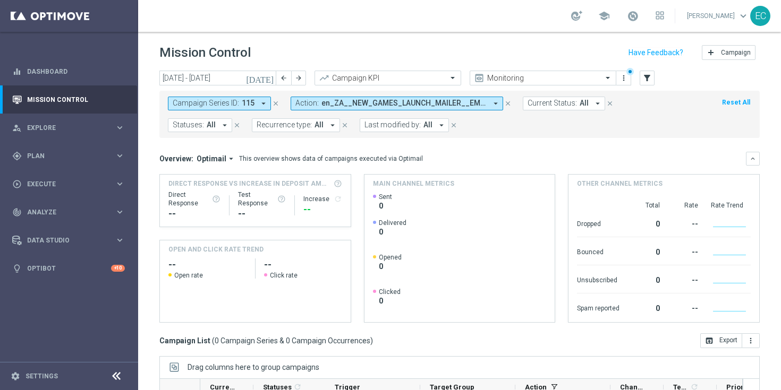
click at [506, 100] on icon "close" at bounding box center [507, 103] width 7 height 7
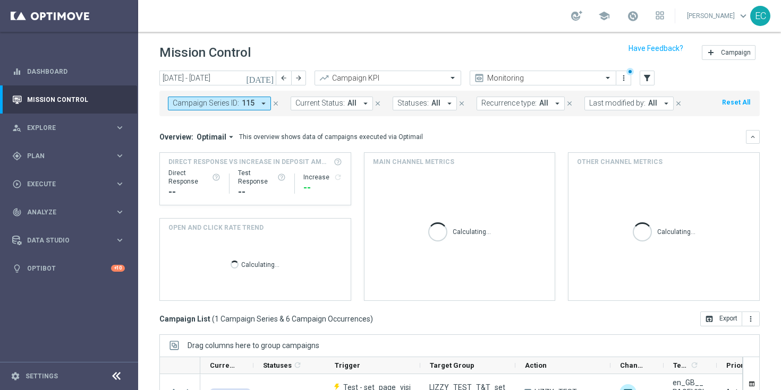
scroll to position [48, 0]
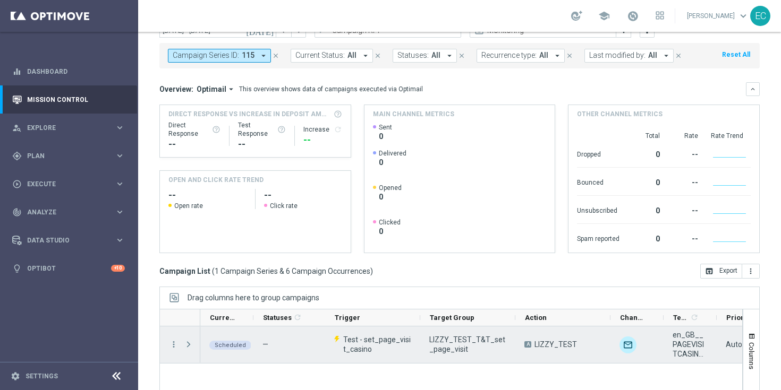
click at [190, 344] on span at bounding box center [189, 344] width 10 height 8
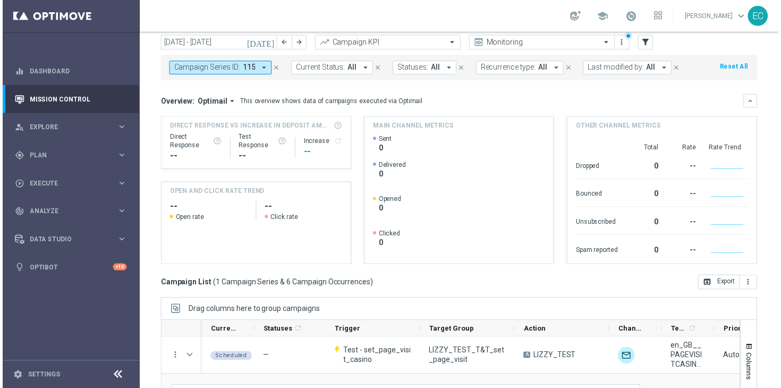
scroll to position [0, 0]
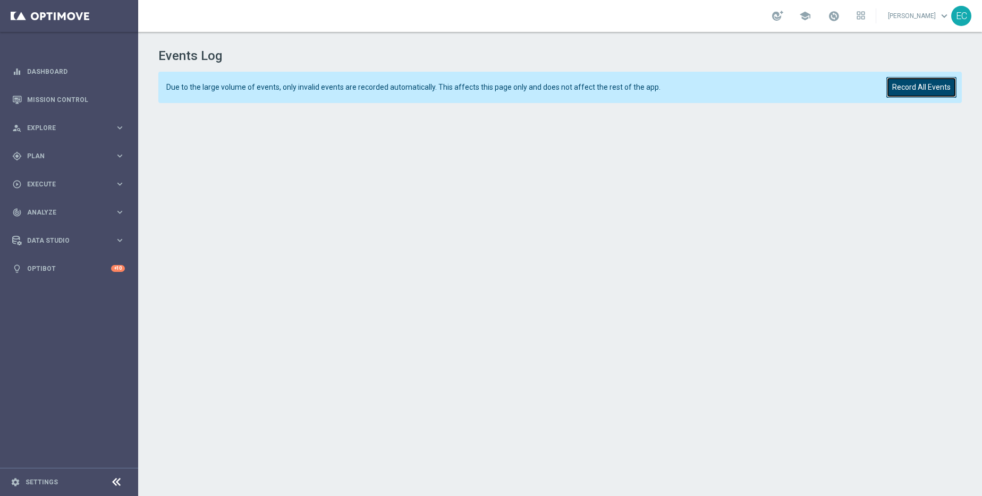
click at [918, 86] on button "Record All Events" at bounding box center [921, 87] width 70 height 21
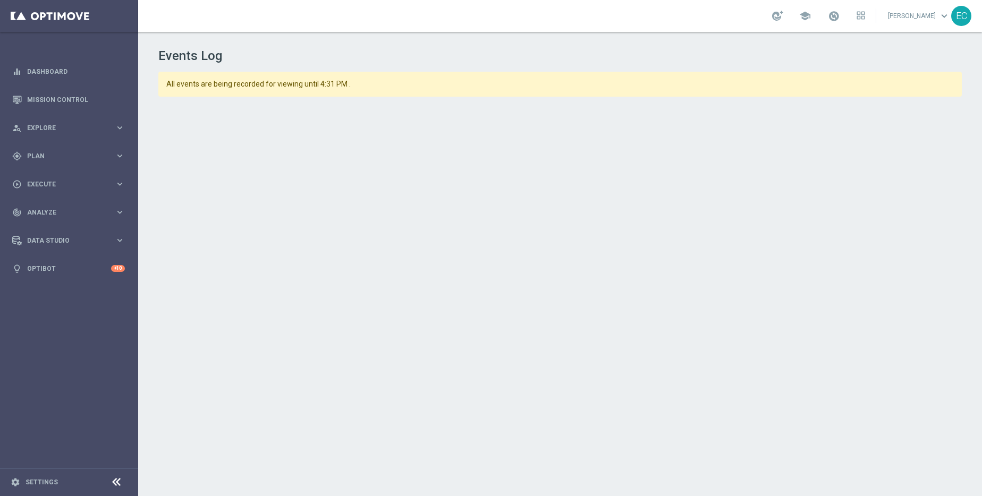
click at [576, 64] on div "Events Log All events are being recorded for viewing until 4:31 PM ." at bounding box center [560, 261] width 844 height 459
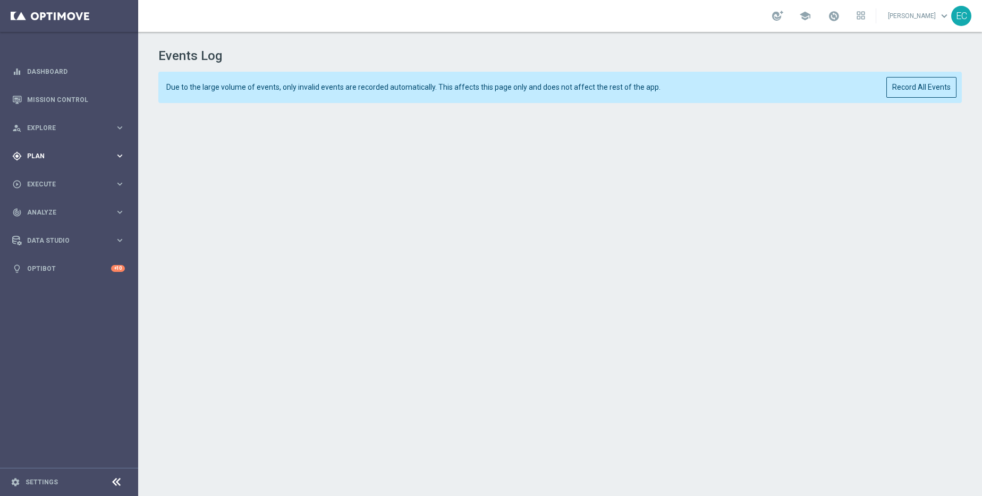
click at [50, 156] on span "Plan" at bounding box center [71, 156] width 88 height 6
click at [41, 211] on span "Templates" at bounding box center [66, 210] width 76 height 6
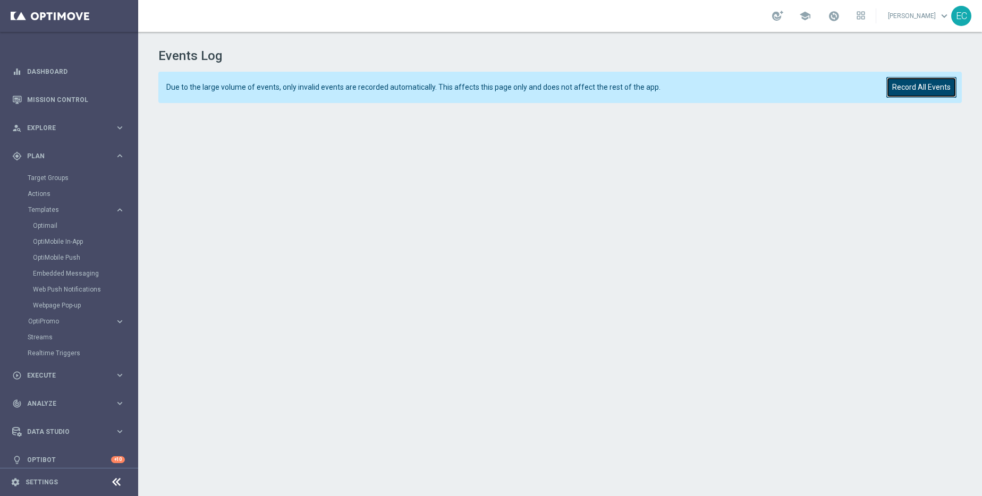
click at [914, 92] on button "Record All Events" at bounding box center [921, 87] width 70 height 21
click at [912, 86] on button "Record All Events" at bounding box center [921, 87] width 70 height 21
click at [927, 79] on button "Record All Events" at bounding box center [921, 87] width 70 height 21
click at [934, 96] on button "Record All Events" at bounding box center [921, 87] width 70 height 21
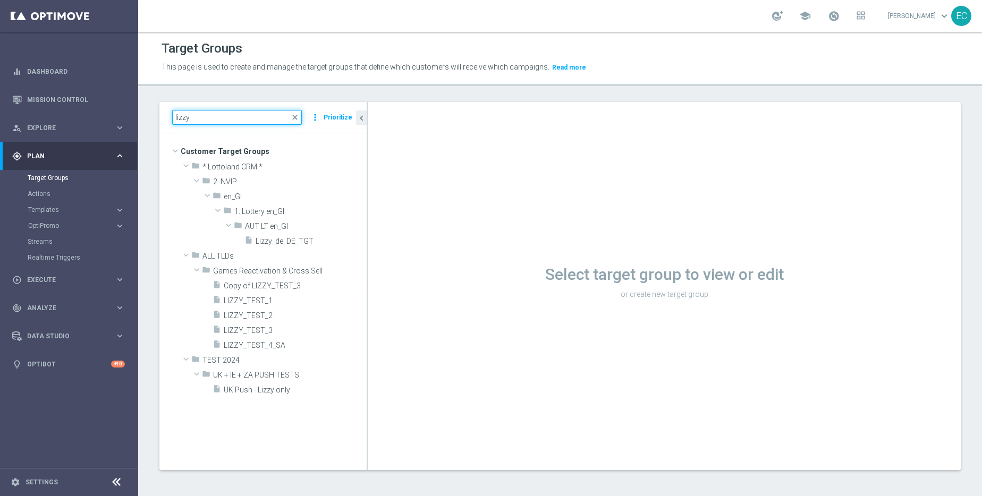
click at [237, 121] on input "lizzy" at bounding box center [237, 117] width 130 height 15
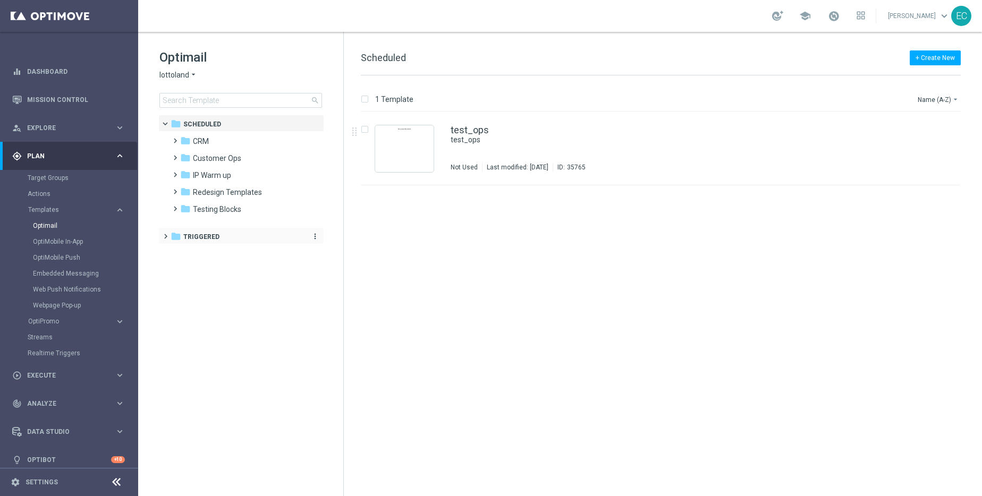
click at [231, 231] on div "folder Triggered" at bounding box center [236, 237] width 130 height 12
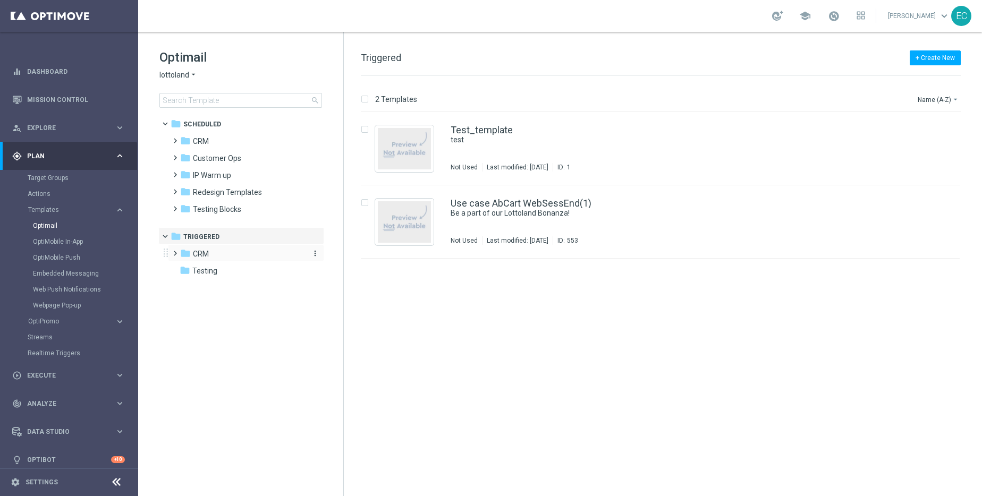
click at [210, 256] on div "folder CRM" at bounding box center [241, 254] width 122 height 12
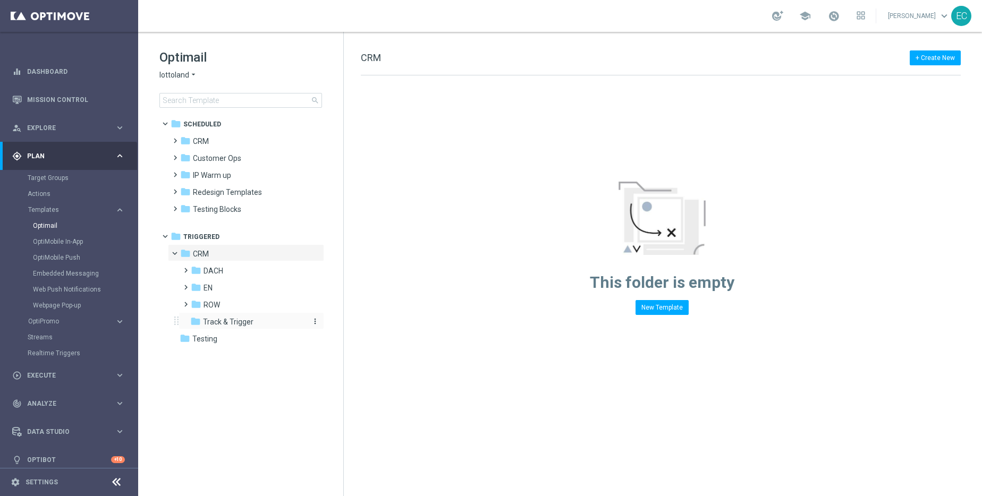
click at [232, 319] on span "Track & Trigger" at bounding box center [228, 322] width 50 height 10
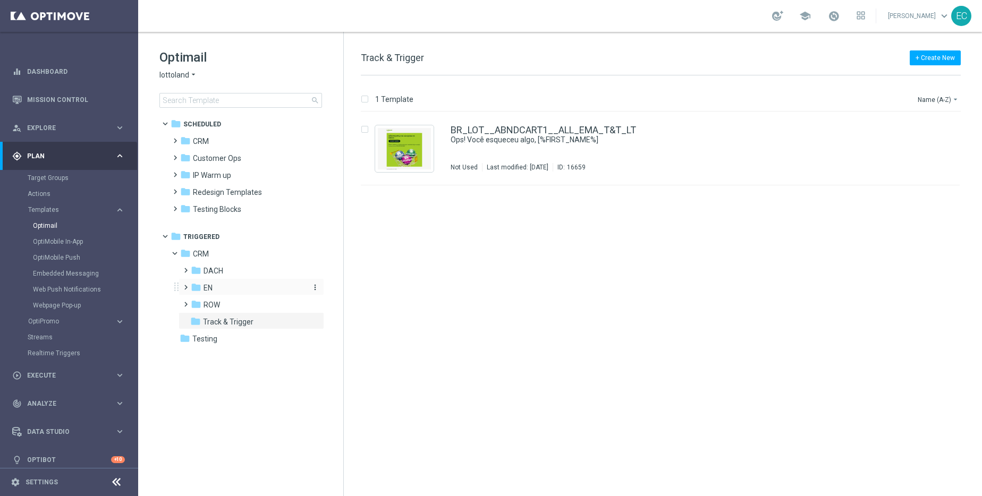
click at [223, 291] on div "folder EN" at bounding box center [247, 288] width 113 height 12
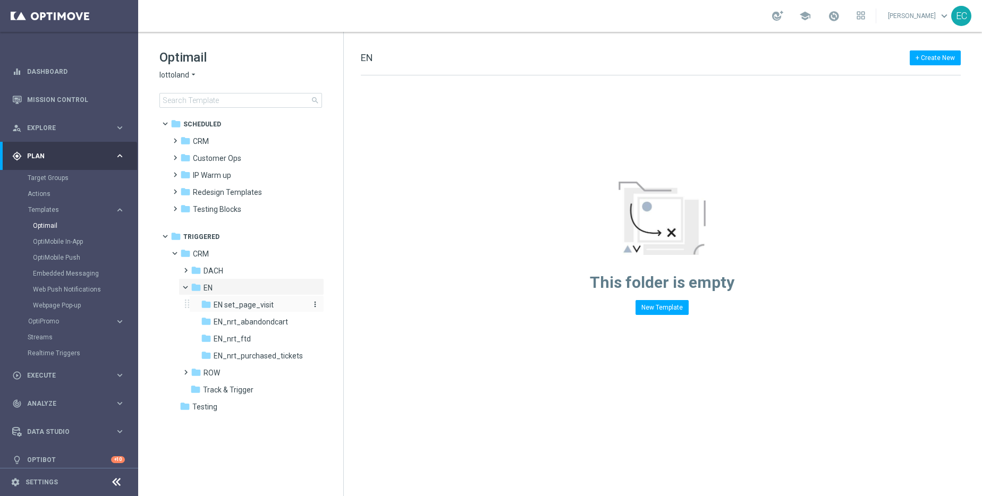
click at [258, 305] on span "EN set_page_visit" at bounding box center [244, 305] width 60 height 10
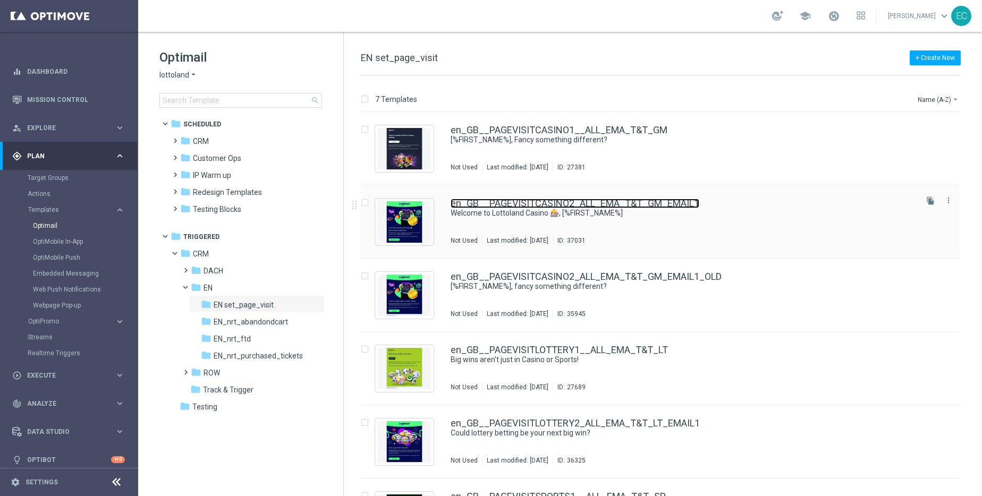
click at [663, 201] on link "en_GB__PAGEVISITCASINO2_ALL_EMA_T&T_GM_EMAIL1" at bounding box center [574, 204] width 249 height 10
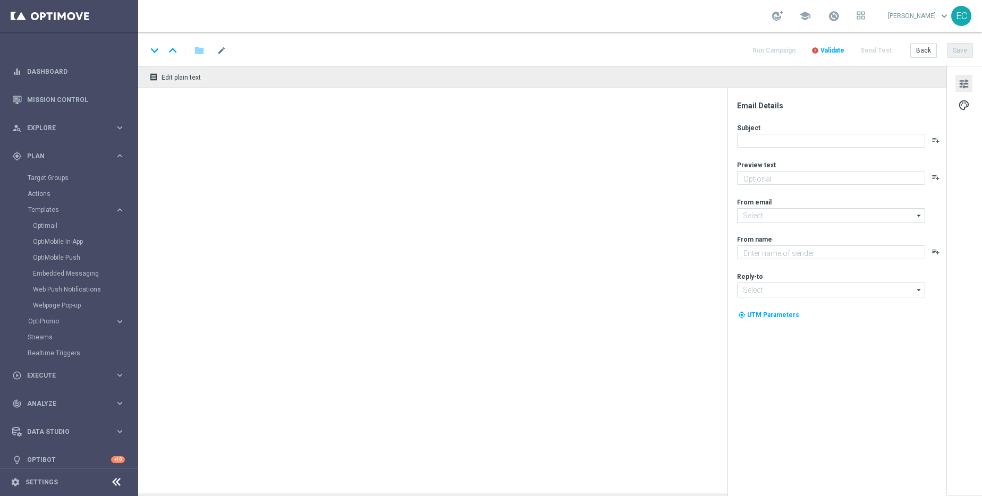
type input "en_GB__PAGEVISITCASINO2_ALL_EMA_T&T_GM_EMAIL1"
type textarea "Slots, jackpots, live dealers & more — your Casino adventure starts [DATE]."
type input "[EMAIL_ADDRESS][DOMAIN_NAME]"
type textarea "Lottoland"
type input "[EMAIL_ADDRESS][DOMAIN_NAME]"
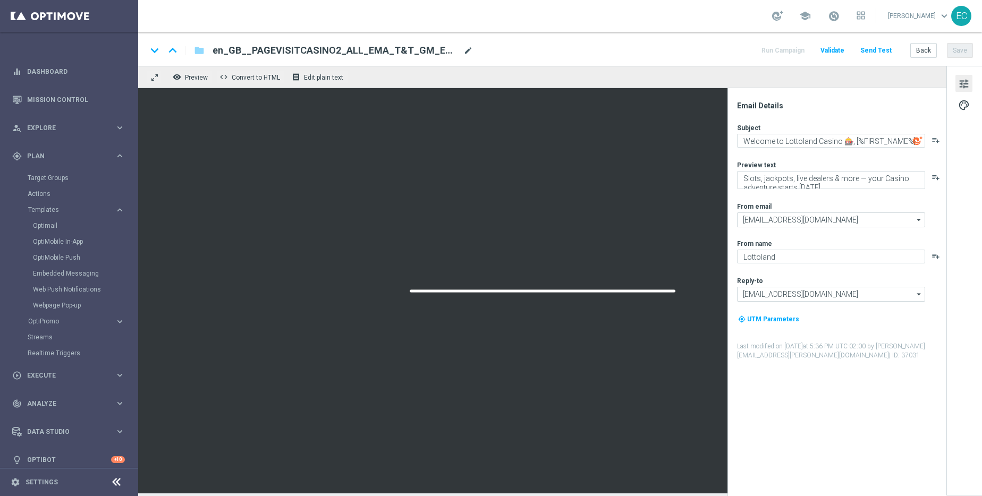
click at [469, 49] on span "mode_edit" at bounding box center [468, 51] width 10 height 10
click at [462, 50] on input "en_GB__PAGEVISITCASINO2_ALL_EMA_T&T_GM_EMAIL1" at bounding box center [343, 51] width 263 height 14
click at [470, 48] on span "mode_edit" at bounding box center [468, 51] width 10 height 10
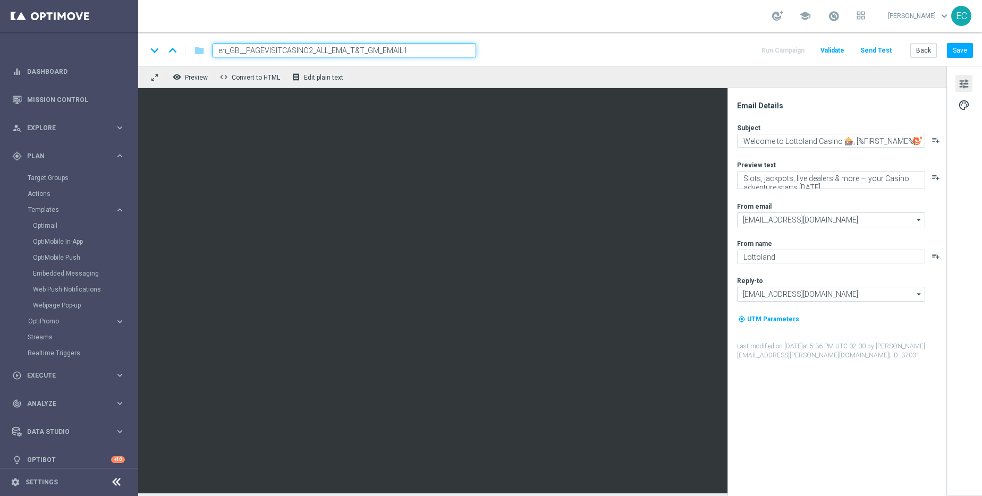
click at [418, 50] on input "en_GB__PAGEVISITCASINO2_ALL_EMA_T&T_GM_EMAIL1" at bounding box center [343, 51] width 263 height 14
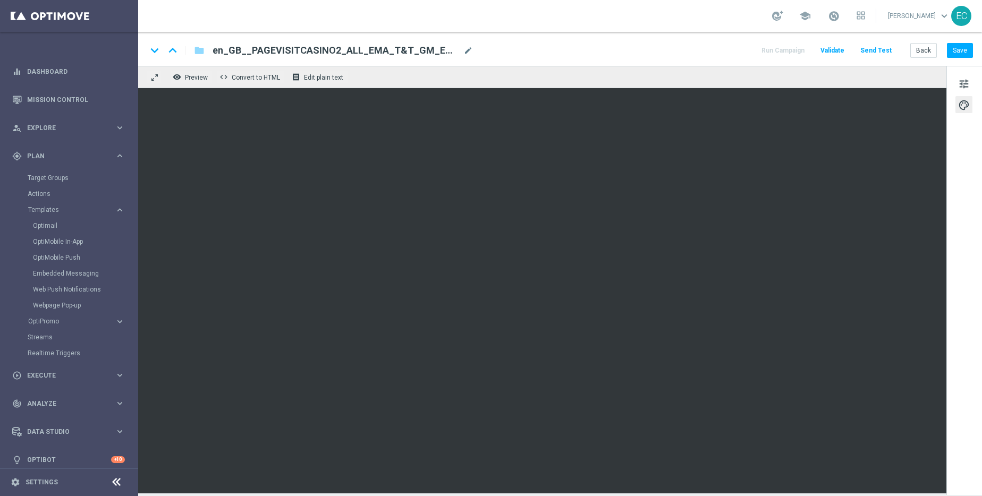
click at [476, 57] on div "keyboard_arrow_down keyboard_arrow_up folder en_GB__PAGEVISITCASINO2_ALL_EMA_T&…" at bounding box center [560, 49] width 844 height 34
click at [472, 52] on span "mode_edit" at bounding box center [468, 51] width 10 height 10
click at [55, 373] on span "Execute" at bounding box center [71, 375] width 88 height 6
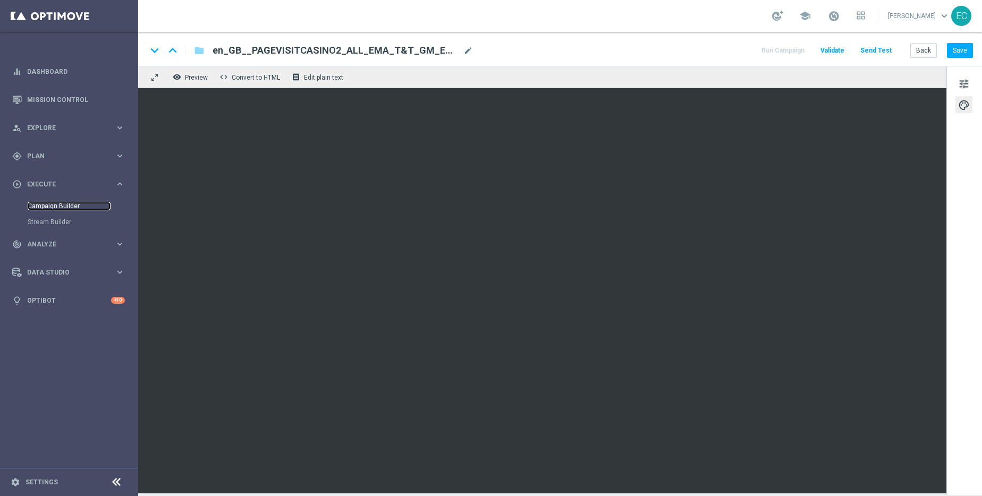
click at [81, 208] on link "Campaign Builder" at bounding box center [69, 206] width 83 height 8
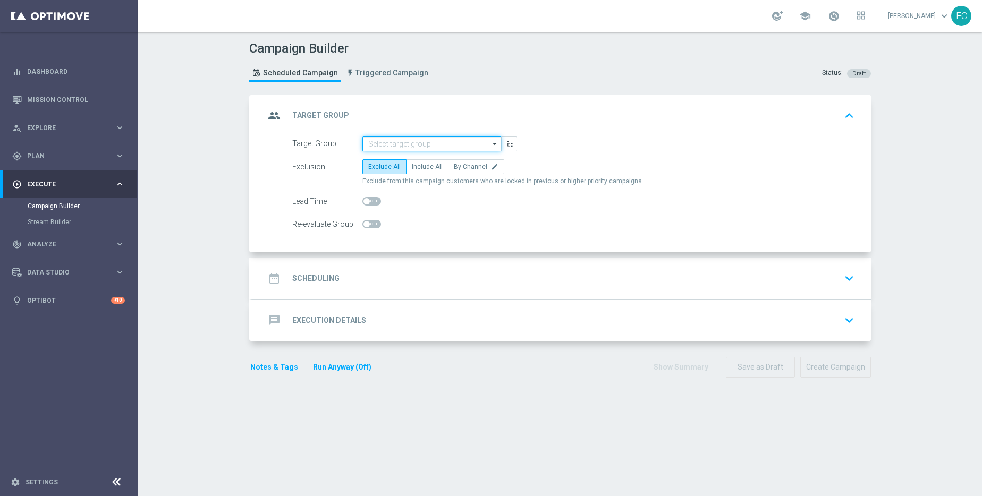
click at [421, 146] on input at bounding box center [431, 144] width 139 height 15
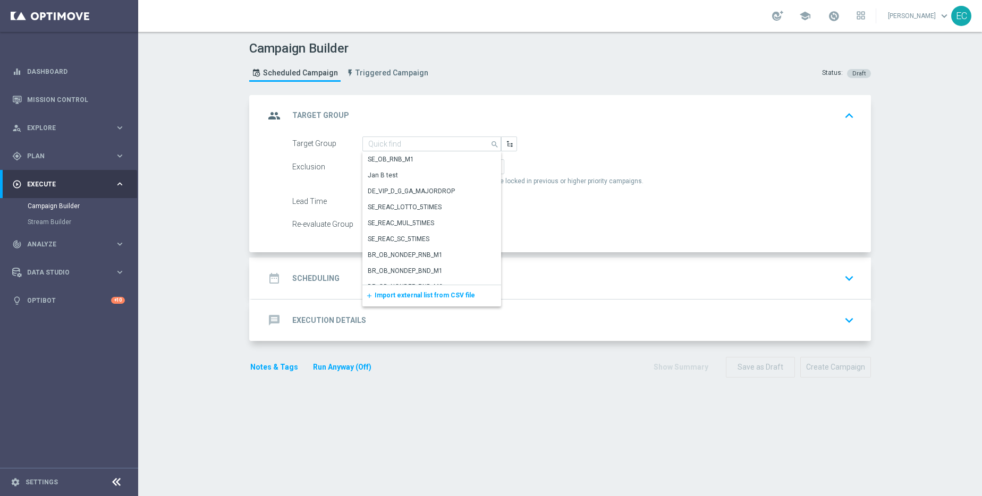
click at [656, 156] on form "Target Group search Drag here to set row groups Drag here to set column labels …" at bounding box center [573, 185] width 562 height 96
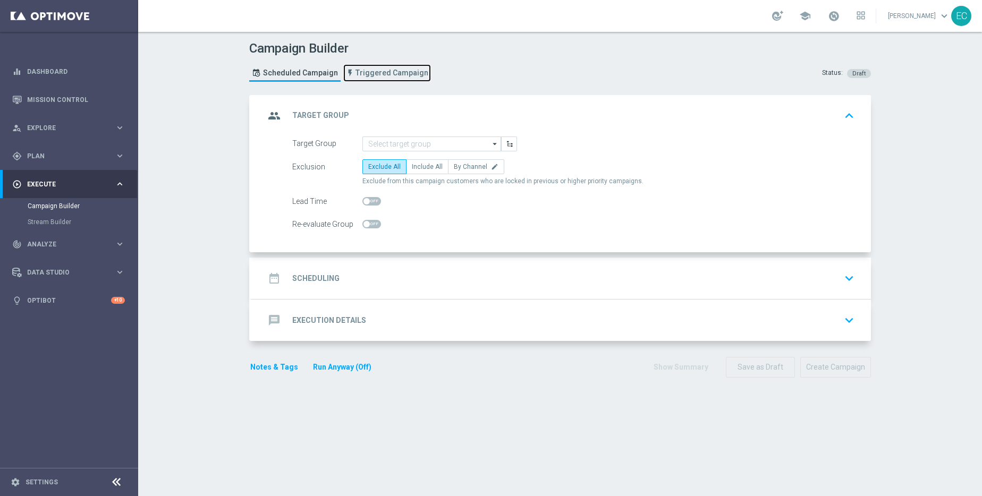
click at [371, 79] on link "Triggered Campaign" at bounding box center [387, 73] width 88 height 18
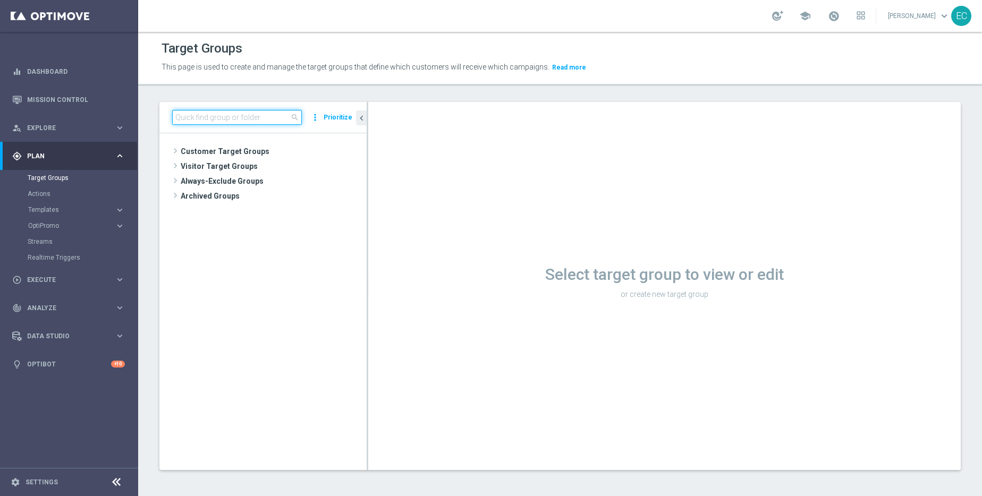
click at [258, 121] on input at bounding box center [237, 117] width 130 height 15
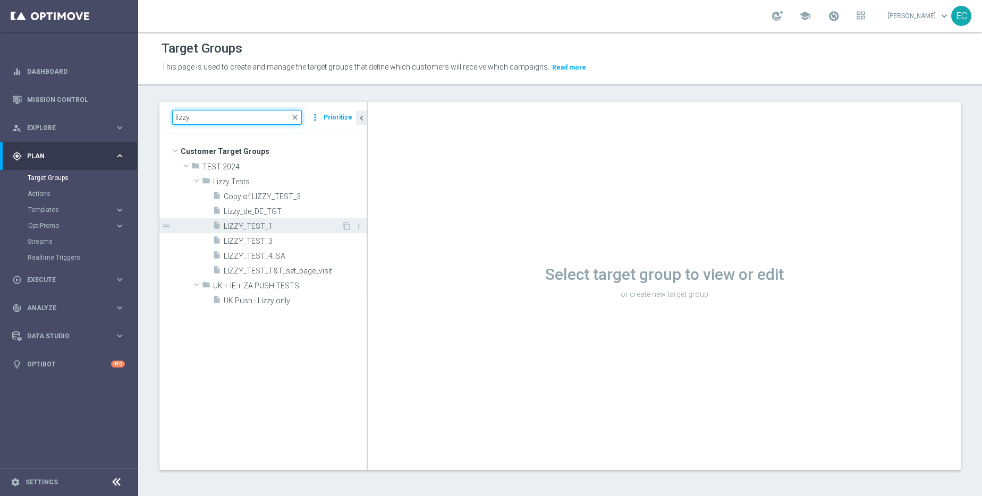
type input "lizzy"
click at [293, 225] on span "LIZZY_TEST_1" at bounding box center [282, 226] width 117 height 9
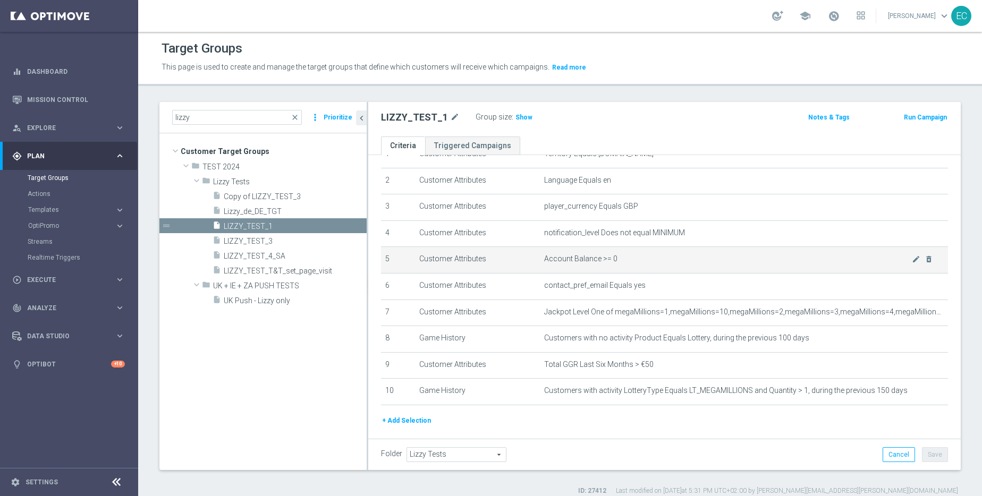
scroll to position [77, 0]
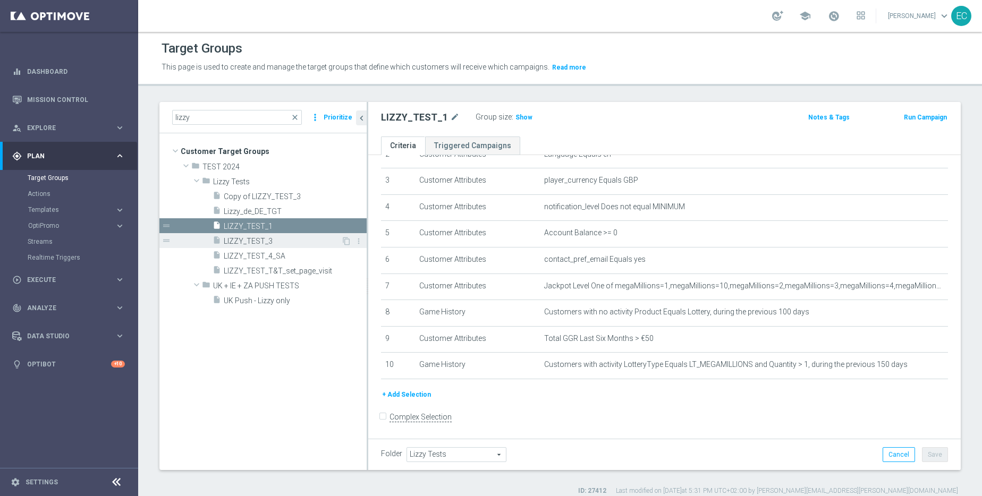
click at [286, 247] on div "insert_drive_file LIZZY_TEST_3" at bounding box center [276, 240] width 129 height 15
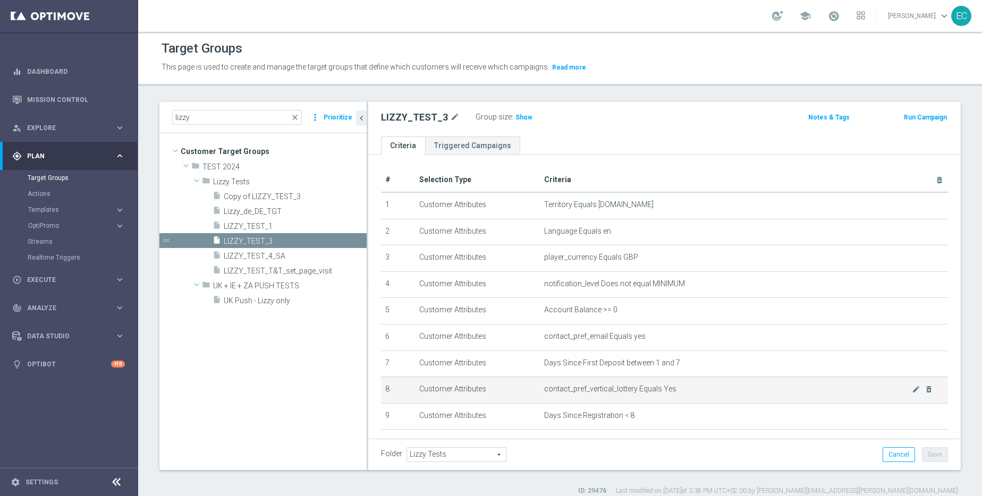
scroll to position [50, 0]
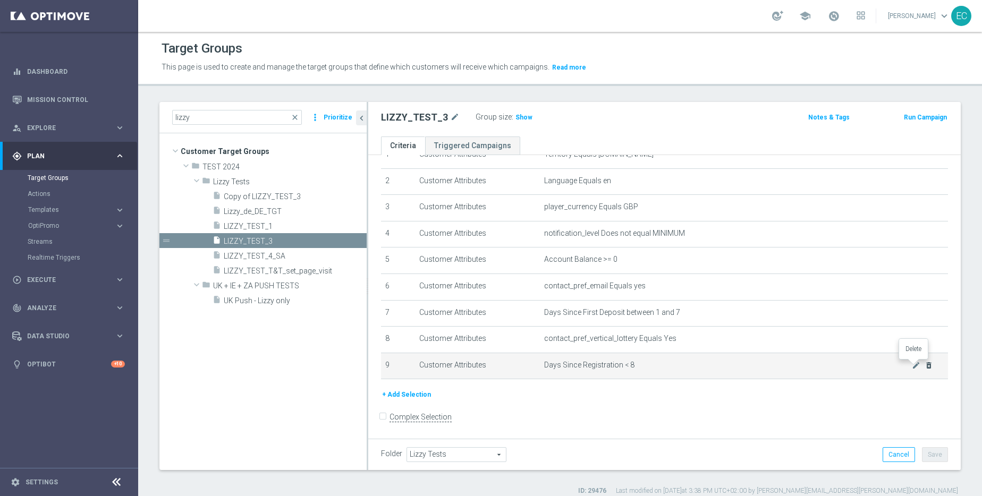
click at [924, 365] on icon "delete_forever" at bounding box center [928, 365] width 8 height 8
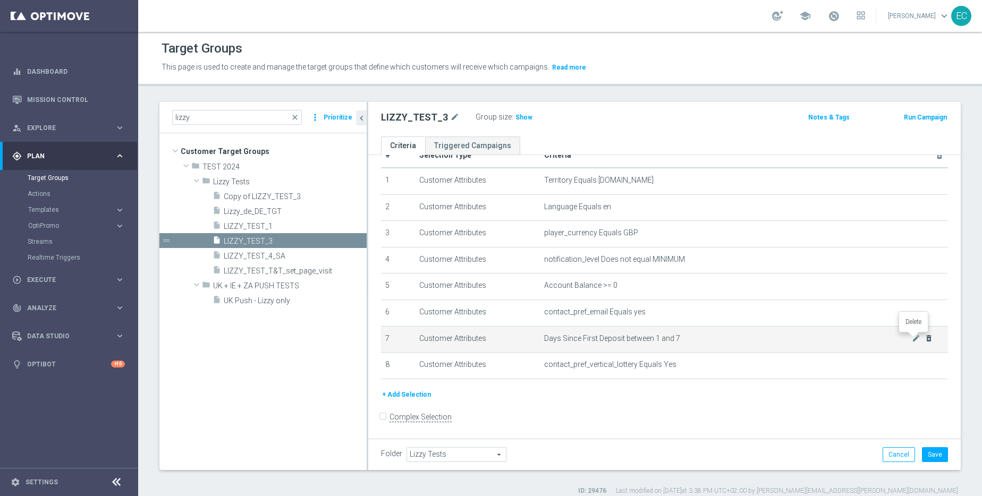
click at [924, 340] on icon "delete_forever" at bounding box center [928, 338] width 8 height 8
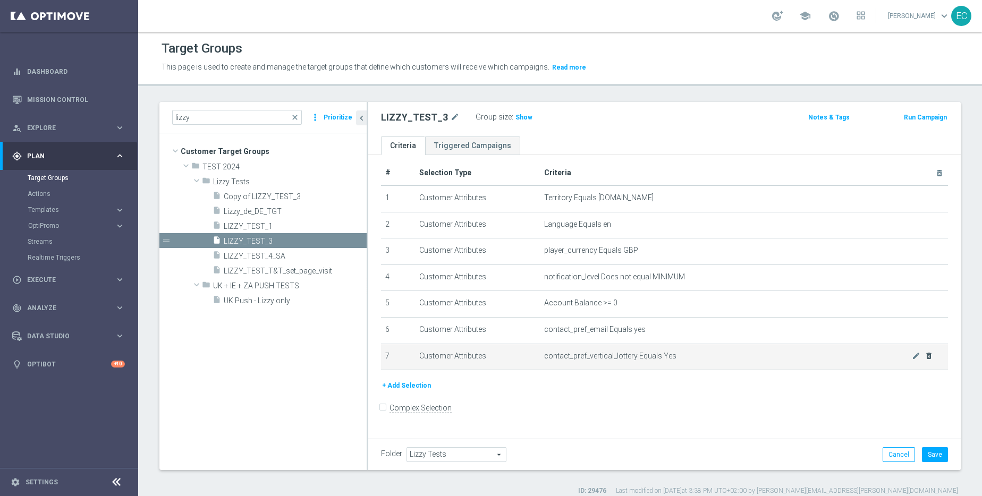
scroll to position [0, 0]
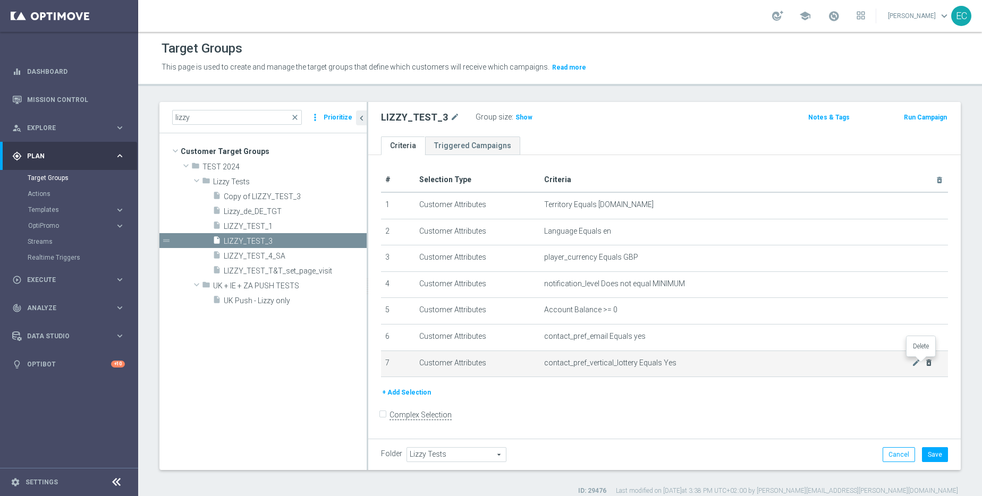
click at [924, 364] on icon "delete_forever" at bounding box center [928, 363] width 8 height 8
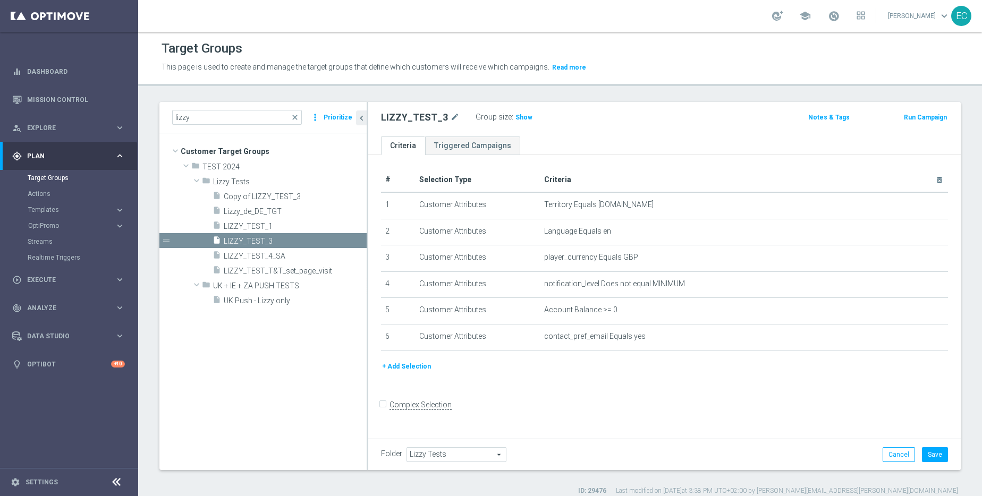
click at [395, 366] on button "+ Add Selection" at bounding box center [406, 367] width 51 height 12
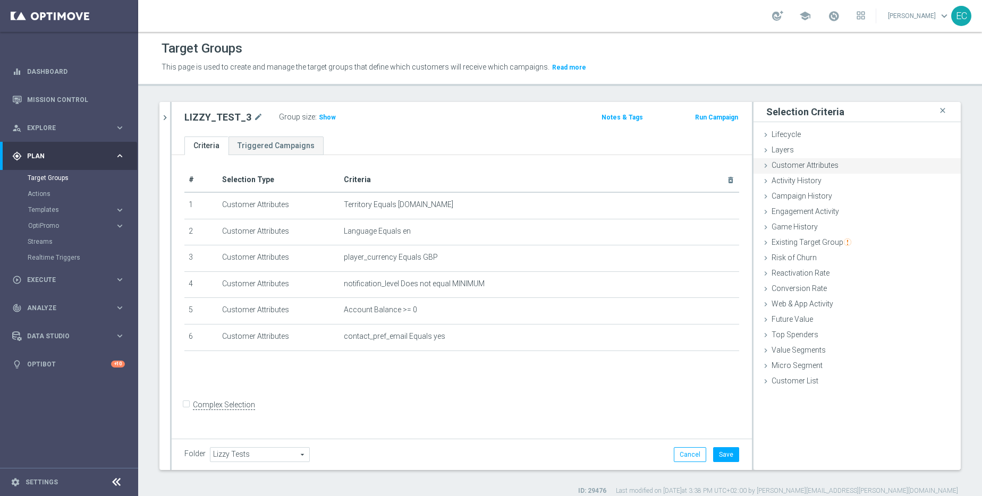
click at [855, 173] on div "Customer Attributes done" at bounding box center [856, 166] width 207 height 16
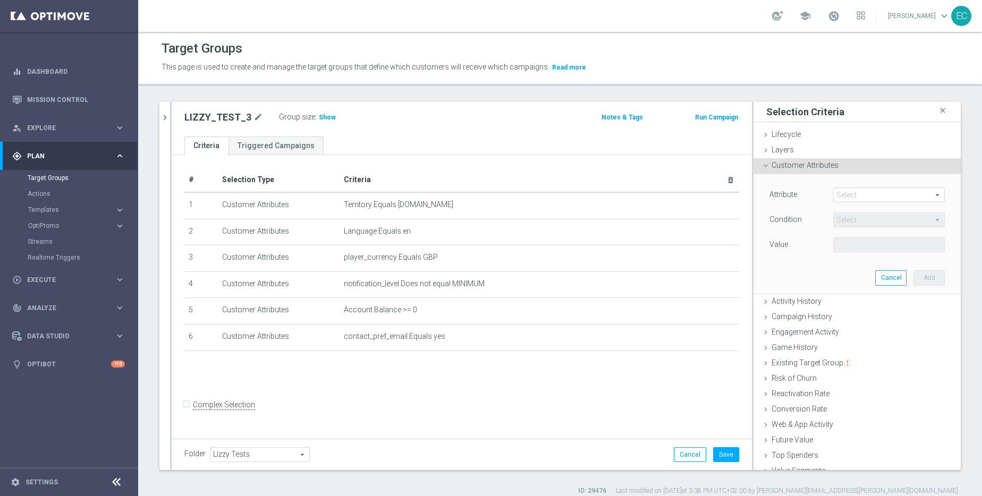
click at [837, 196] on span at bounding box center [888, 195] width 110 height 14
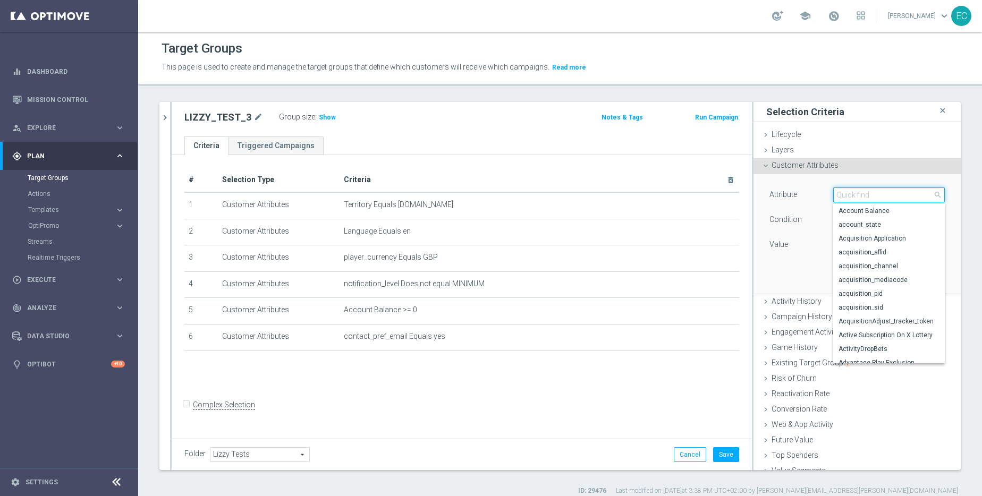
click at [847, 196] on input "search" at bounding box center [889, 195] width 112 height 15
type input "email"
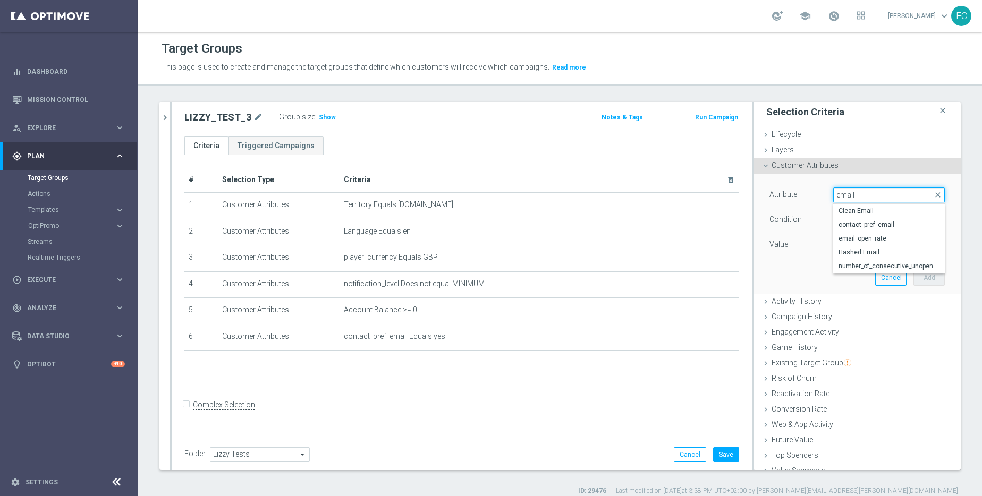
click at [885, 198] on input "email" at bounding box center [889, 195] width 112 height 15
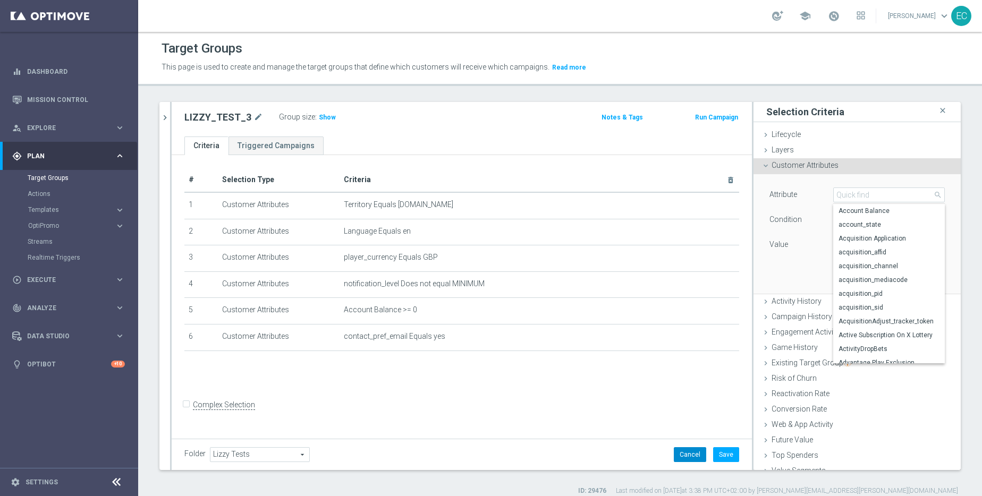
click at [687, 459] on button "Cancel" at bounding box center [690, 454] width 32 height 15
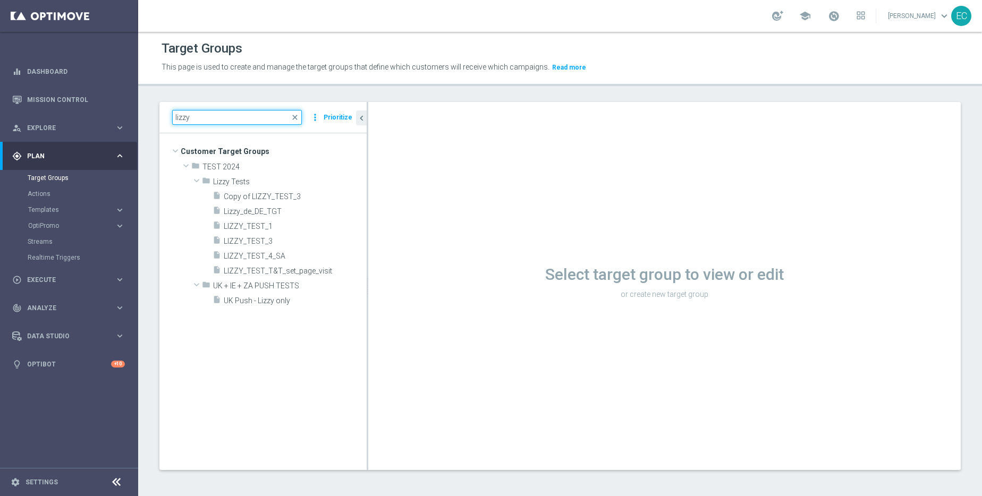
click at [243, 121] on input "lizzy" at bounding box center [237, 117] width 130 height 15
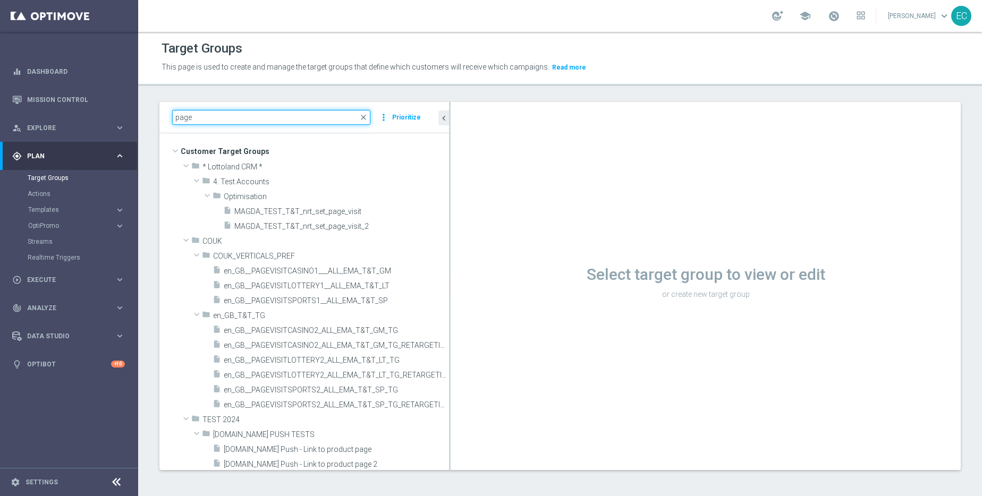
drag, startPoint x: 367, startPoint y: 201, endPoint x: 509, endPoint y: 203, distance: 142.4
click at [509, 203] on as-split "page close more_vert Prioritize Customer Target Groups library_add create_new_f…" at bounding box center [559, 286] width 801 height 368
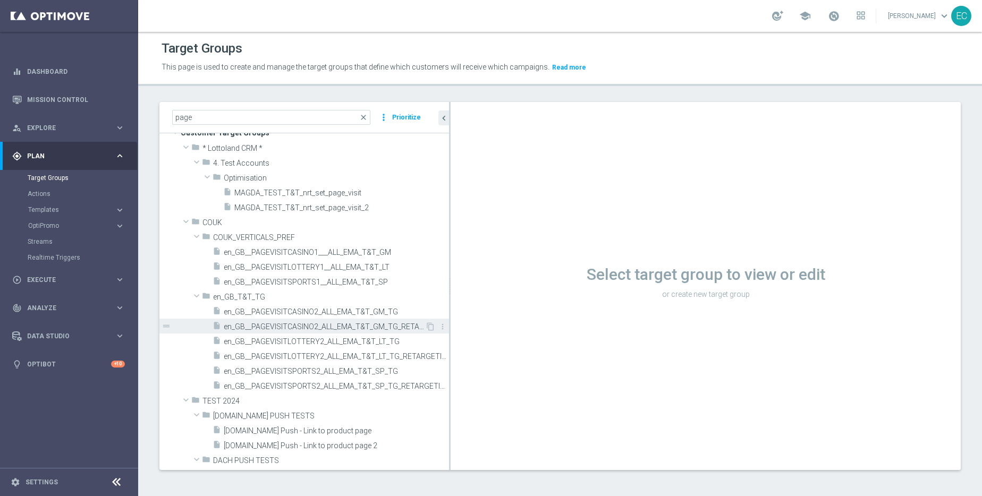
click at [365, 323] on span "en_GB__PAGEVISITCASINO2_ALL_EMA_T&T_GM_TG_RETARGETING" at bounding box center [324, 326] width 201 height 9
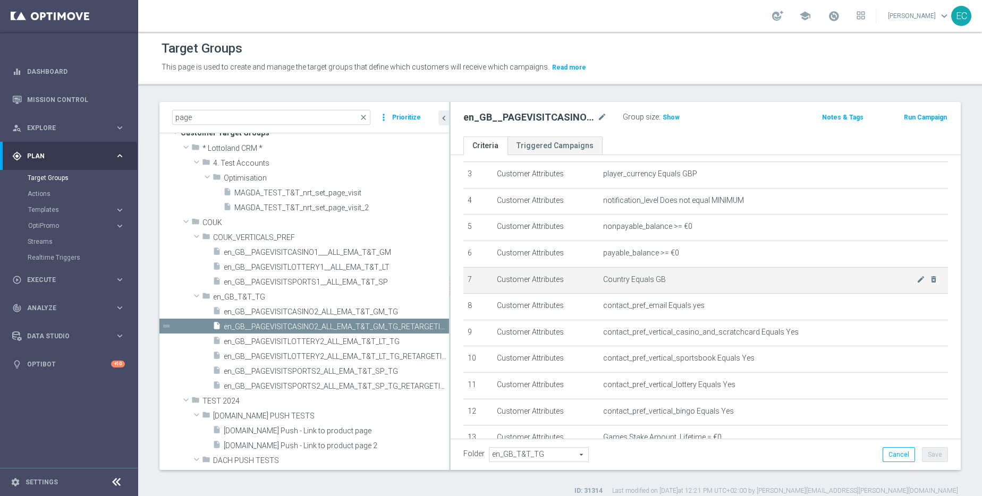
scroll to position [261, 0]
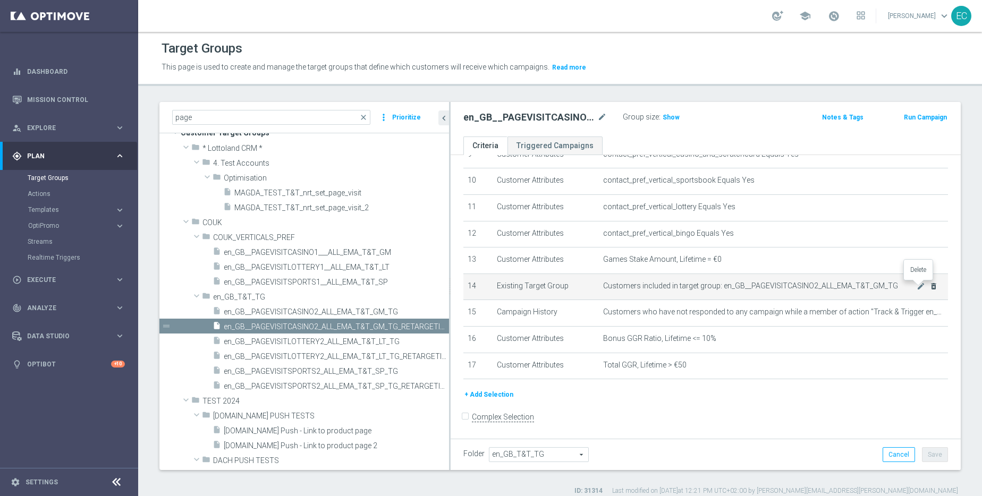
click at [929, 287] on icon "delete_forever" at bounding box center [933, 286] width 8 height 8
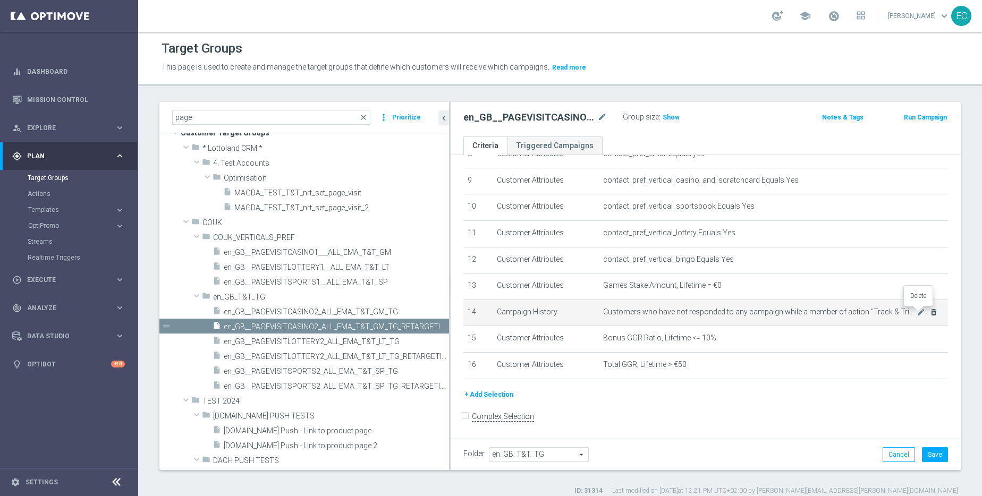
click at [929, 308] on icon "delete_forever" at bounding box center [933, 312] width 8 height 8
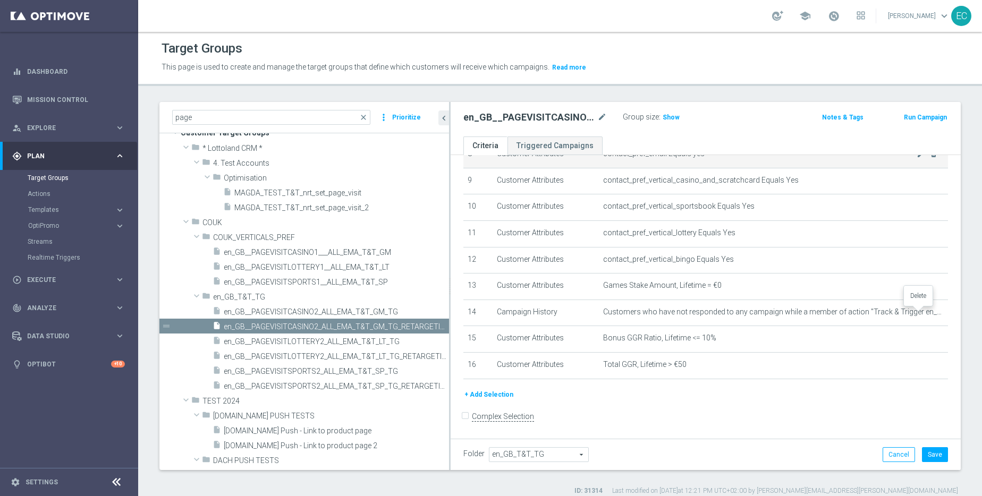
scroll to position [209, 0]
click at [666, 113] on h3 "Show" at bounding box center [670, 118] width 19 height 12
click at [890, 455] on button "Cancel" at bounding box center [898, 454] width 32 height 15
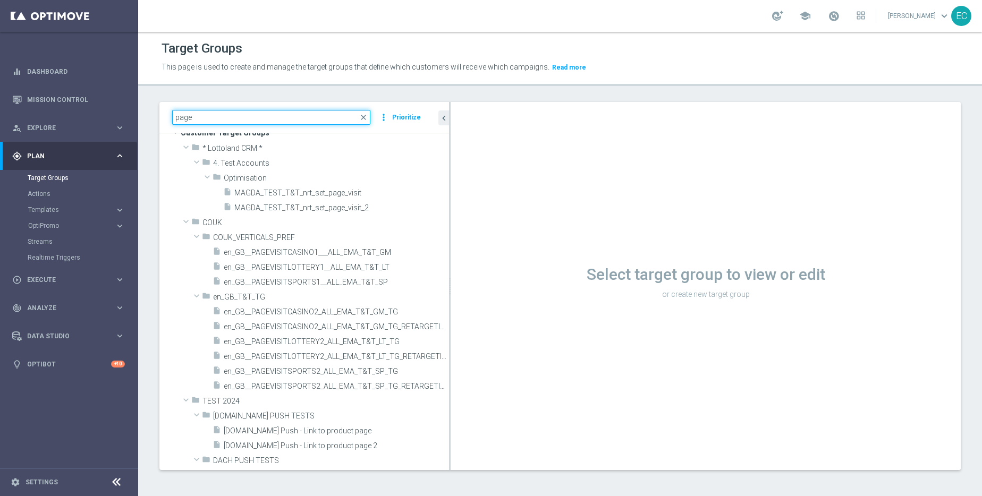
click at [297, 117] on input "page" at bounding box center [271, 117] width 198 height 15
click at [296, 117] on input "page" at bounding box center [271, 117] width 198 height 15
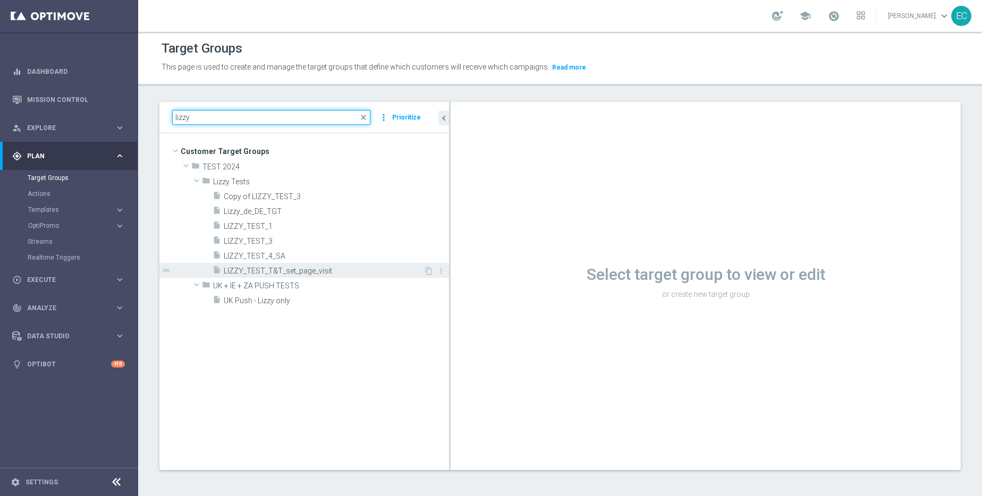
type input "lizzy"
click at [321, 274] on span "LIZZY_TEST_T&T_set_page_visit" at bounding box center [324, 271] width 200 height 9
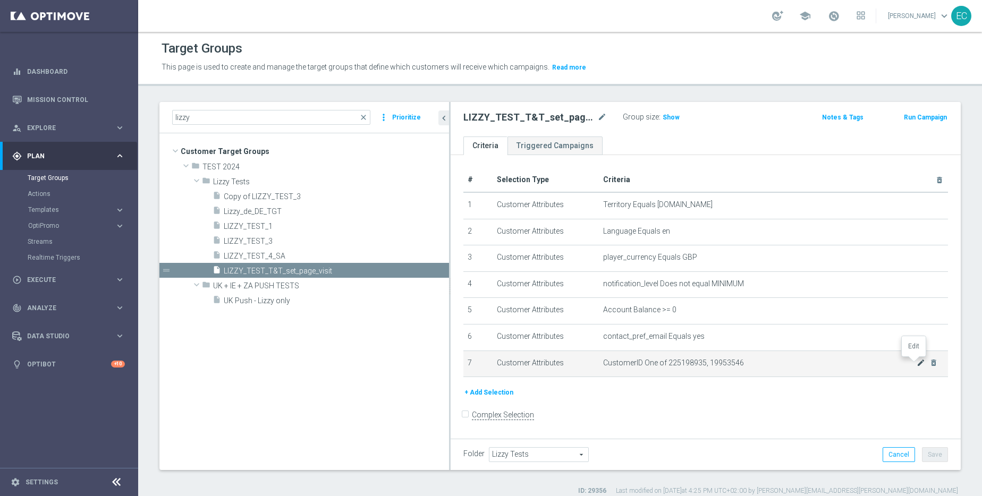
click at [916, 364] on icon "mode_edit" at bounding box center [920, 363] width 8 height 8
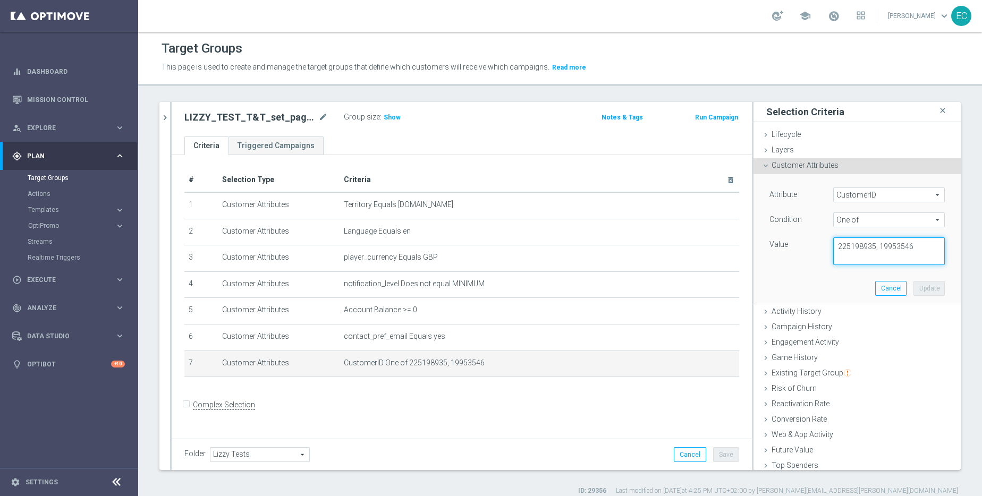
click at [920, 251] on textarea "225198935, 19953546" at bounding box center [889, 251] width 112 height 28
paste textarea "223044614"
type textarea "225198935, 19953546, 223044614"
click at [917, 292] on button "Update" at bounding box center [928, 288] width 31 height 15
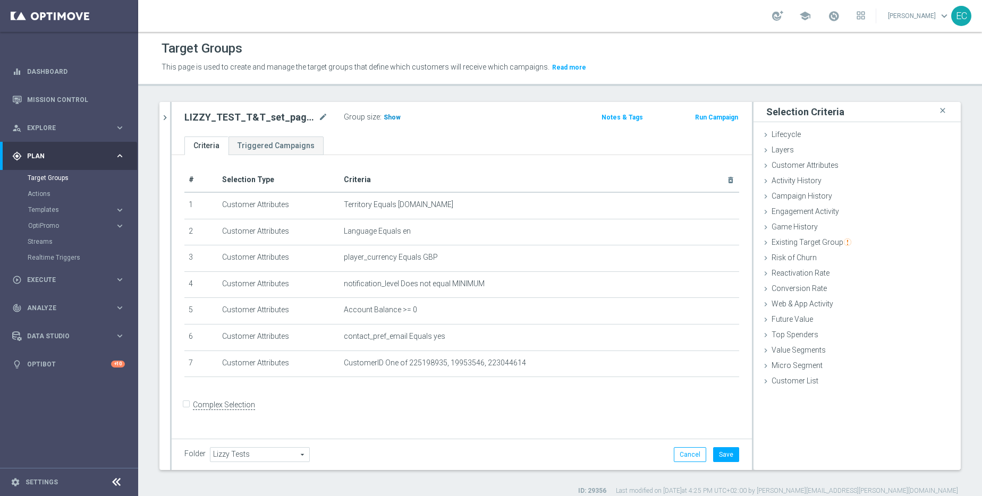
click at [382, 114] on h3 "Show" at bounding box center [391, 118] width 19 height 12
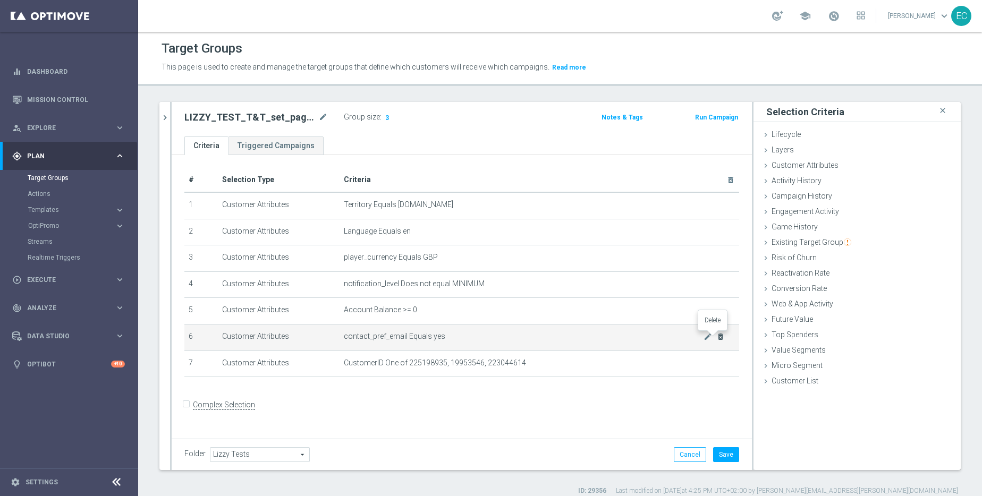
click at [716, 339] on icon "delete_forever" at bounding box center [720, 337] width 8 height 8
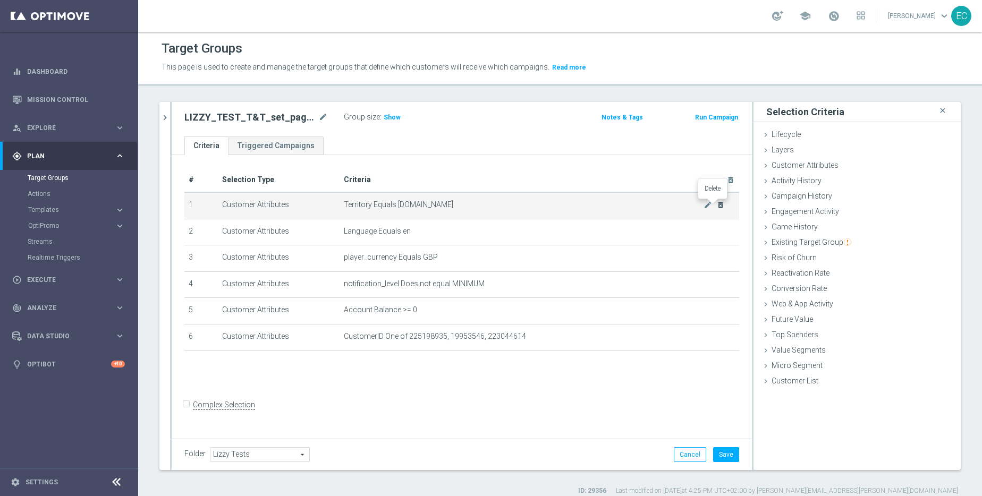
click at [716, 205] on icon "delete_forever" at bounding box center [720, 205] width 8 height 8
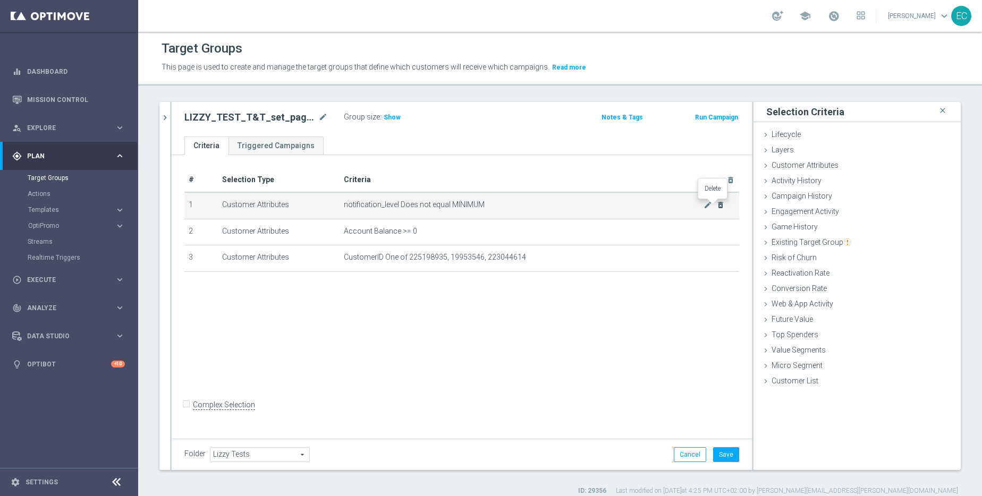
click at [716, 205] on icon "delete_forever" at bounding box center [720, 205] width 8 height 8
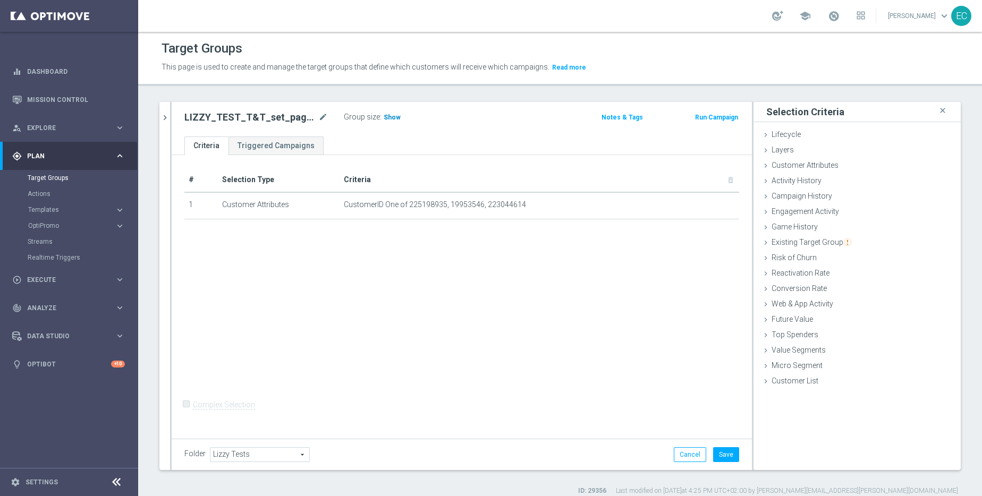
click at [390, 121] on span "Show" at bounding box center [392, 117] width 17 height 7
click at [722, 456] on button "Save" at bounding box center [726, 454] width 26 height 15
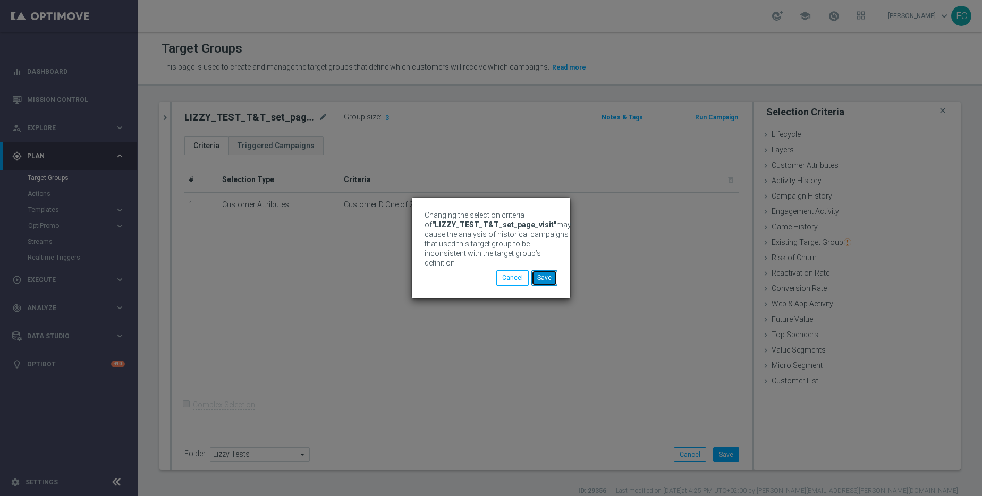
click at [553, 278] on button "Save" at bounding box center [544, 277] width 26 height 15
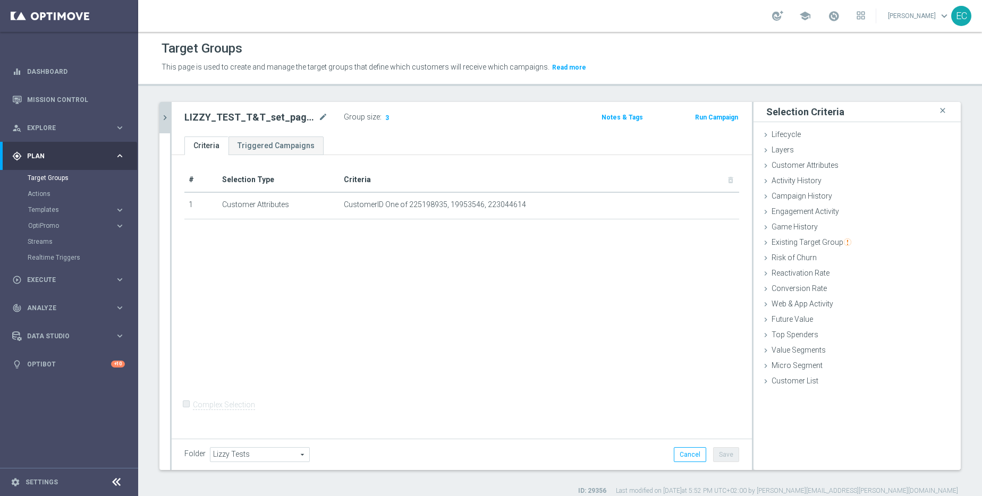
click at [169, 113] on icon "chevron_right" at bounding box center [165, 118] width 10 height 10
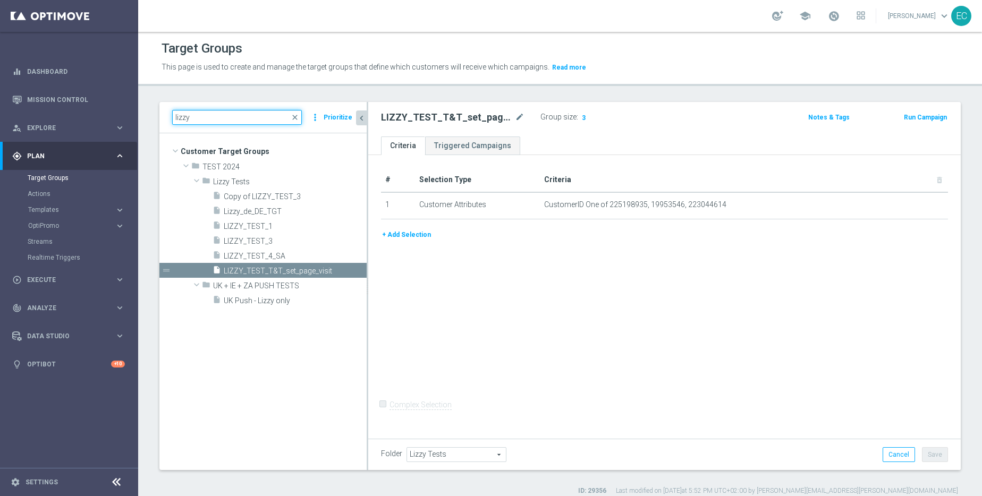
click at [242, 116] on input "lizzy" at bounding box center [237, 117] width 130 height 15
click at [522, 114] on icon "mode_edit" at bounding box center [520, 117] width 10 height 13
click at [477, 120] on input "LIZZY_TEST_T&T_set_page_visit" at bounding box center [452, 118] width 143 height 15
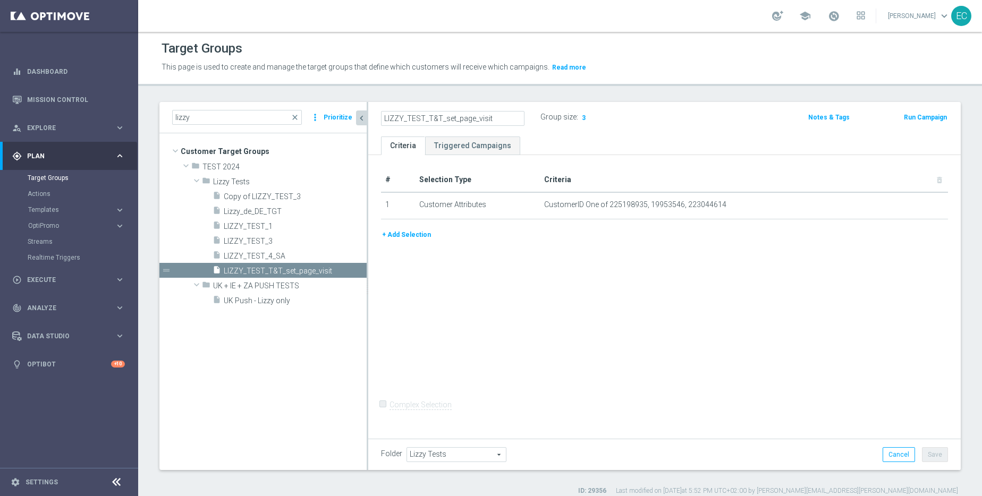
click at [476, 120] on input "LIZZY_TEST_T&T_set_page_visit" at bounding box center [452, 118] width 143 height 15
click at [88, 93] on link "Mission Control" at bounding box center [76, 100] width 98 height 28
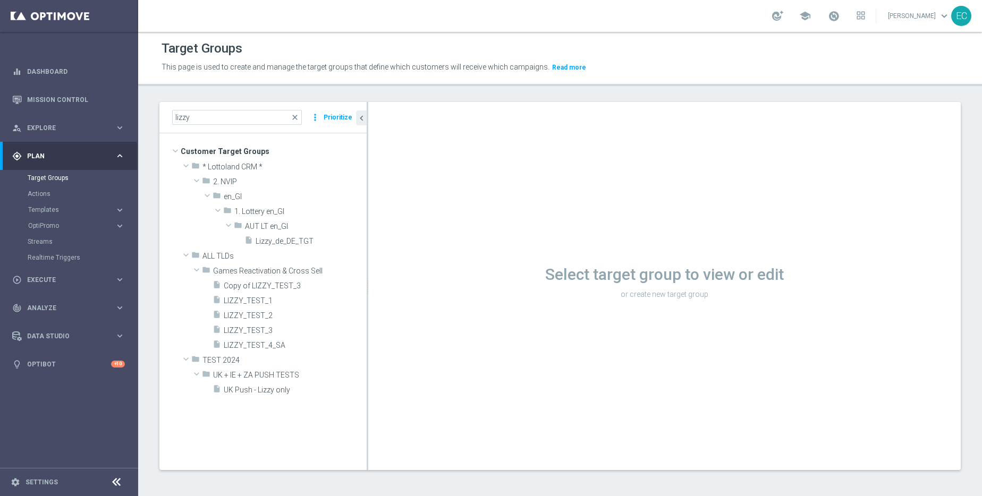
click at [222, 110] on input "lizzy" at bounding box center [237, 117] width 130 height 15
click at [223, 114] on input "lizzy" at bounding box center [237, 117] width 130 height 15
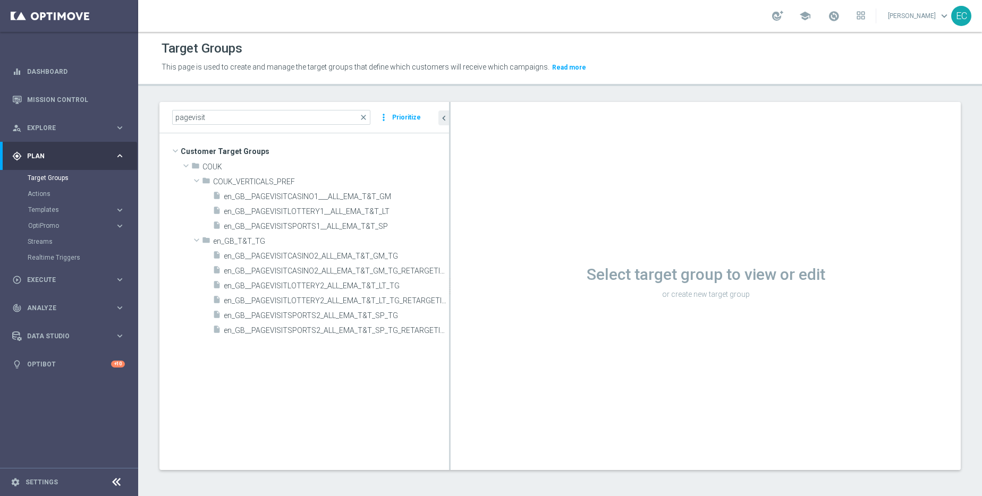
drag, startPoint x: 367, startPoint y: 179, endPoint x: 496, endPoint y: 180, distance: 128.5
click at [495, 180] on as-split "pagevisit close more_vert Prioritize Customer Target Groups library_add create_…" at bounding box center [559, 286] width 801 height 368
type input "pagevisit"
click at [373, 269] on span "en_GB__PAGEVISITCASINO2_ALL_EMA_T&T_GM_TG_RETARGETING" at bounding box center [324, 271] width 201 height 9
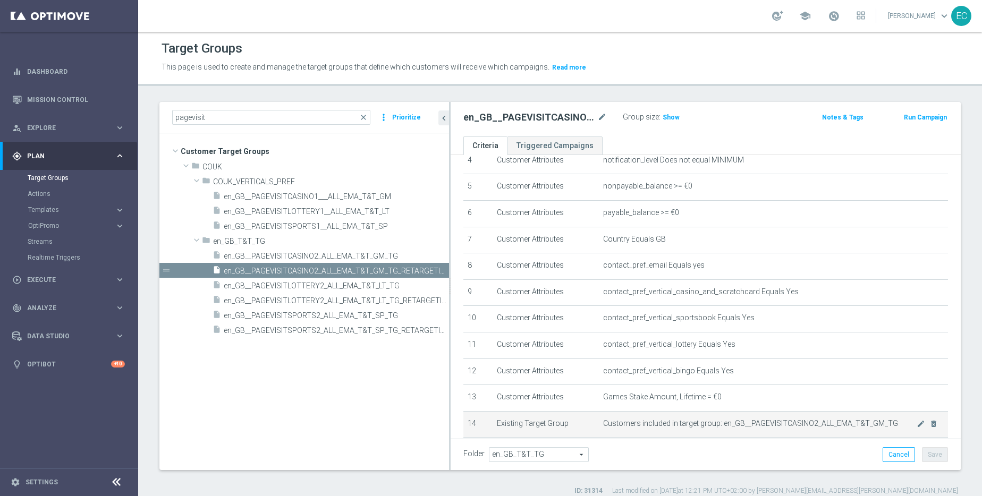
scroll to position [261, 0]
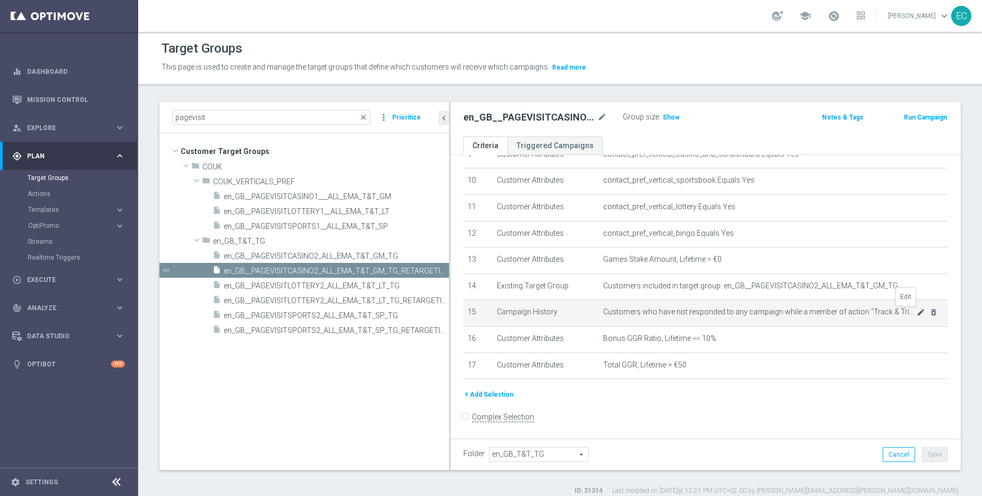
click at [916, 313] on icon "mode_edit" at bounding box center [920, 312] width 8 height 8
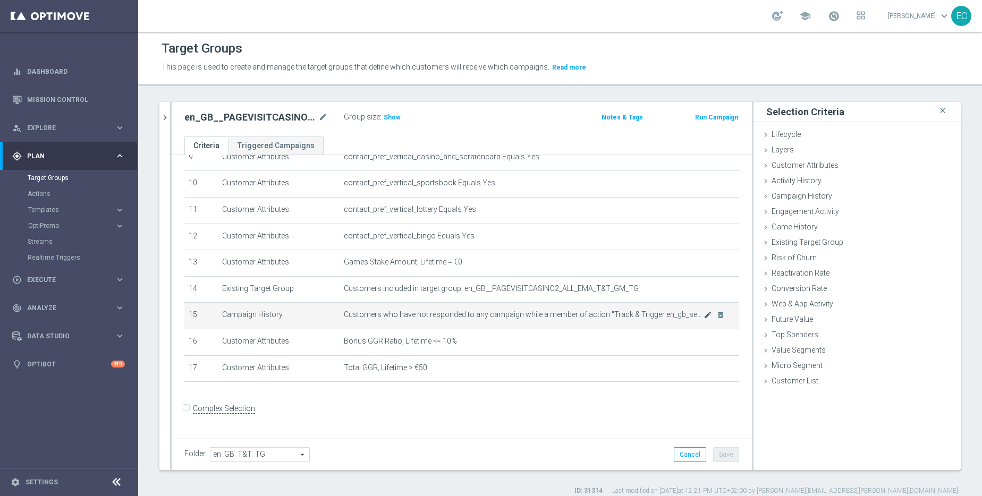
scroll to position [250, 0]
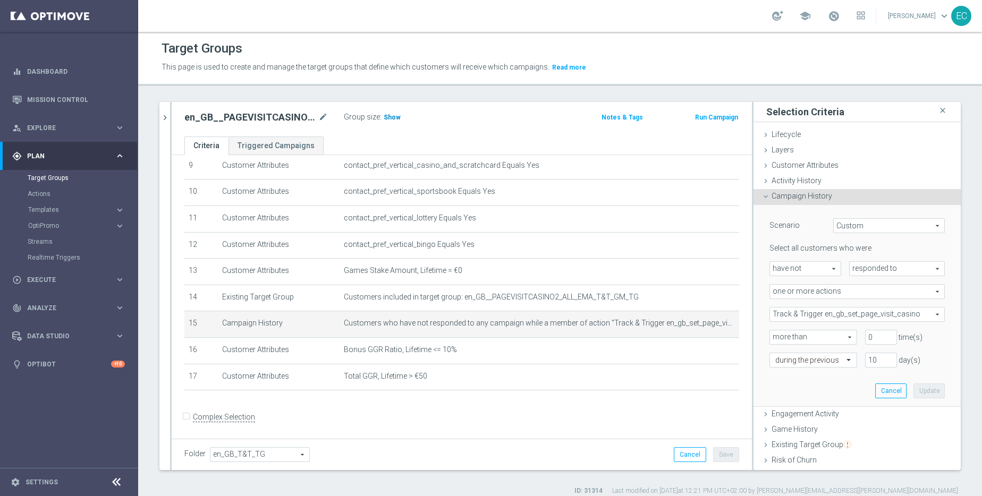
click at [385, 113] on h3 "Show" at bounding box center [391, 118] width 19 height 12
click at [898, 262] on span "responded to" at bounding box center [896, 269] width 95 height 14
click at [899, 265] on span "responded to" at bounding box center [896, 269] width 95 height 14
click at [897, 262] on span "responded to" at bounding box center [896, 269] width 95 height 14
click at [863, 245] on div "Select all customers who were" at bounding box center [856, 248] width 191 height 10
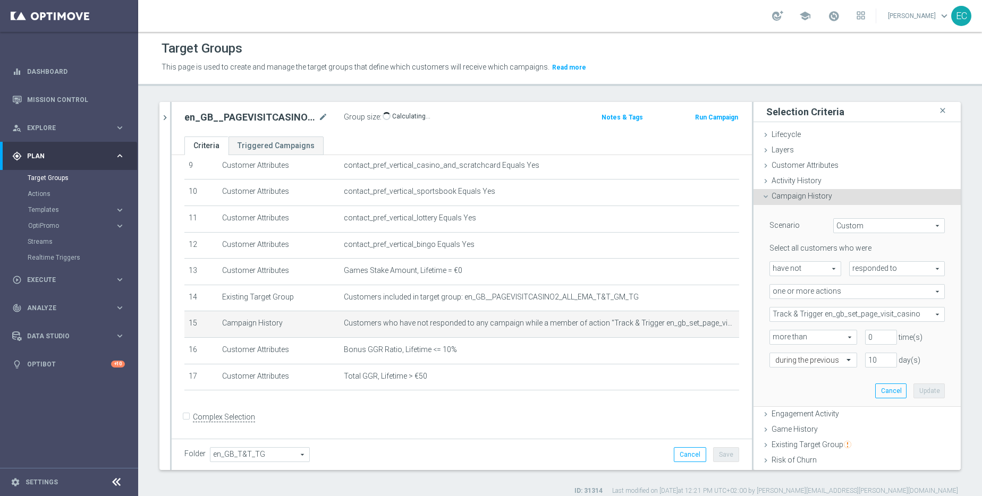
click at [823, 286] on span "one or more actions" at bounding box center [857, 292] width 174 height 14
click at [835, 318] on span "any campaign while a member of the specified target group(s)" at bounding box center [857, 321] width 164 height 8
type input "any campaign while a member of the specified target group(s)"
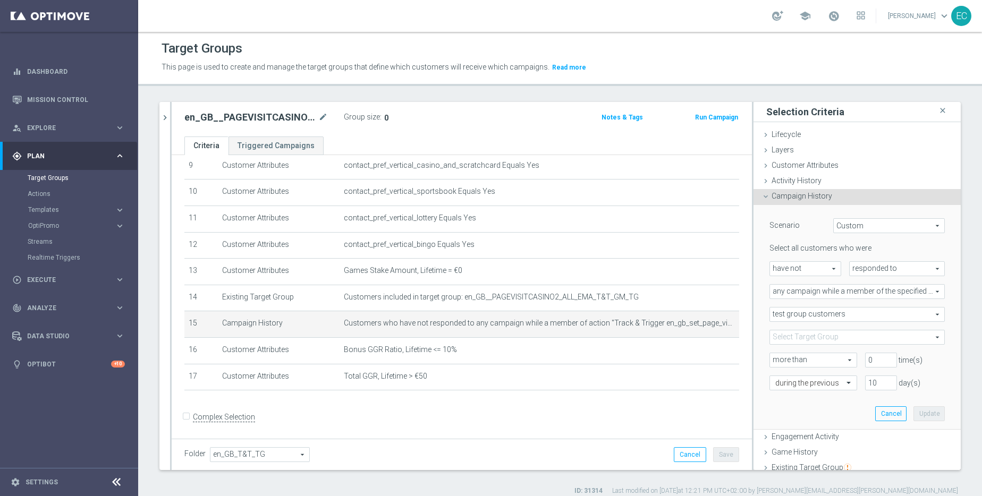
click at [881, 293] on span "any campaign while a member of the specified target group(s)" at bounding box center [857, 292] width 174 height 14
click at [753, 297] on div "Scenario Custom Custom arrow_drop_down search Select all customers who were hav…" at bounding box center [856, 317] width 207 height 225
click at [836, 316] on span "test group customers" at bounding box center [857, 315] width 174 height 14
click at [818, 327] on span "test group customers" at bounding box center [857, 330] width 164 height 8
click at [808, 334] on span at bounding box center [857, 337] width 174 height 14
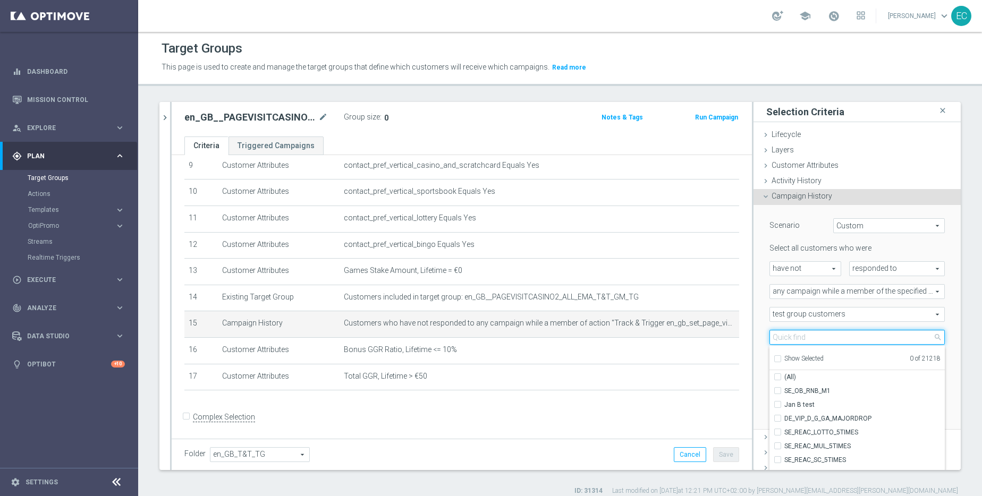
click at [808, 334] on input "search" at bounding box center [856, 337] width 175 height 15
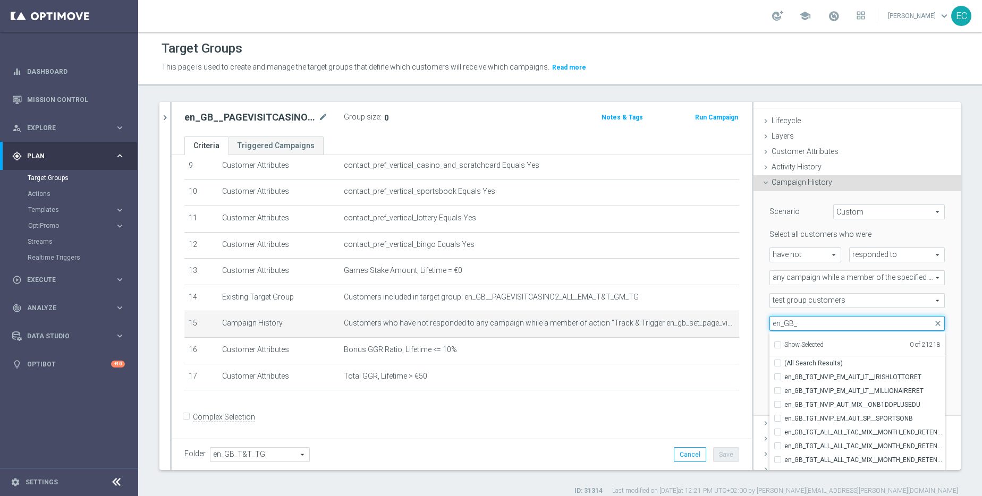
scroll to position [0, 0]
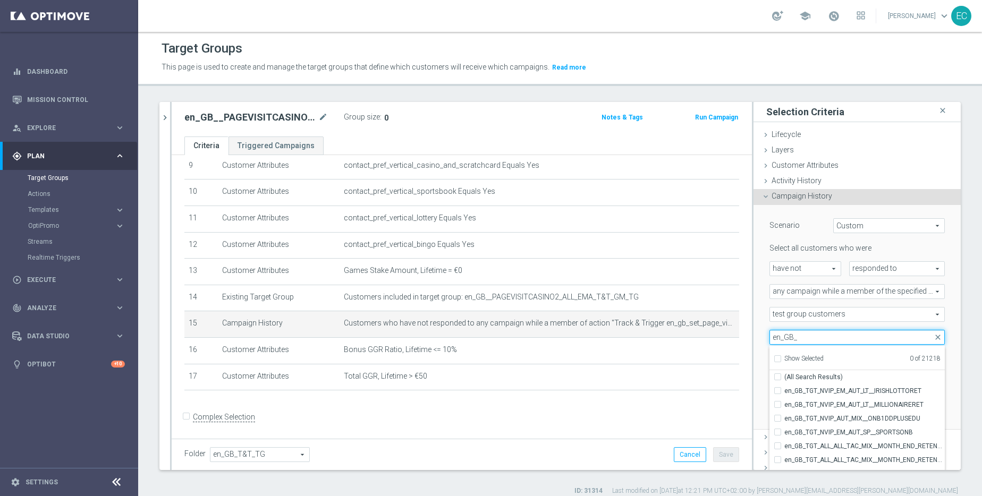
type input "en_GB_"
click at [753, 324] on div "Scenario Custom Custom arrow_drop_down search Select all customers who were hav…" at bounding box center [856, 317] width 207 height 225
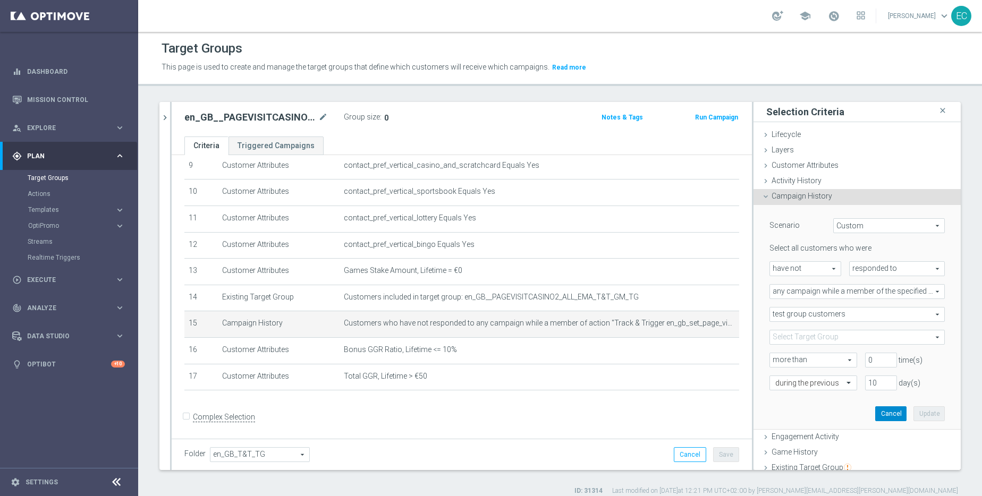
click at [882, 414] on button "Cancel" at bounding box center [890, 413] width 31 height 15
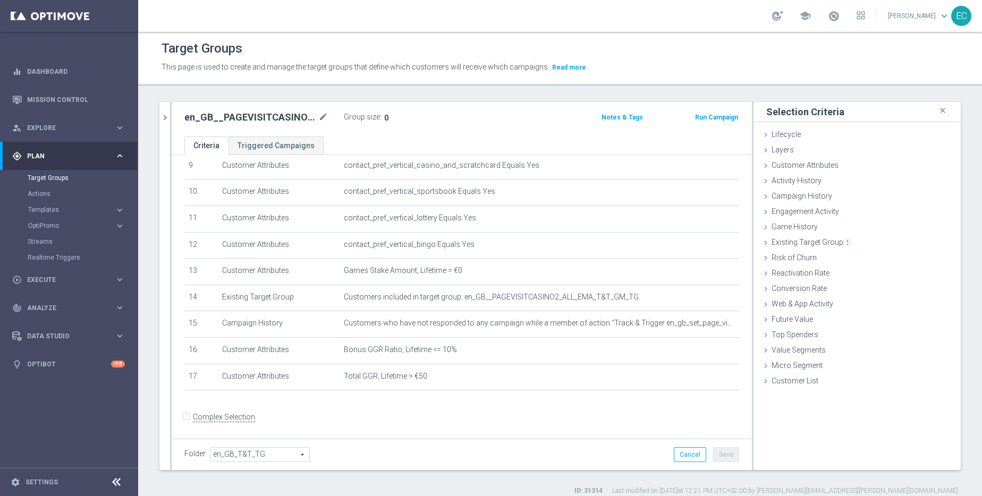
click at [716, 120] on button "Run Campaign" at bounding box center [716, 118] width 45 height 12
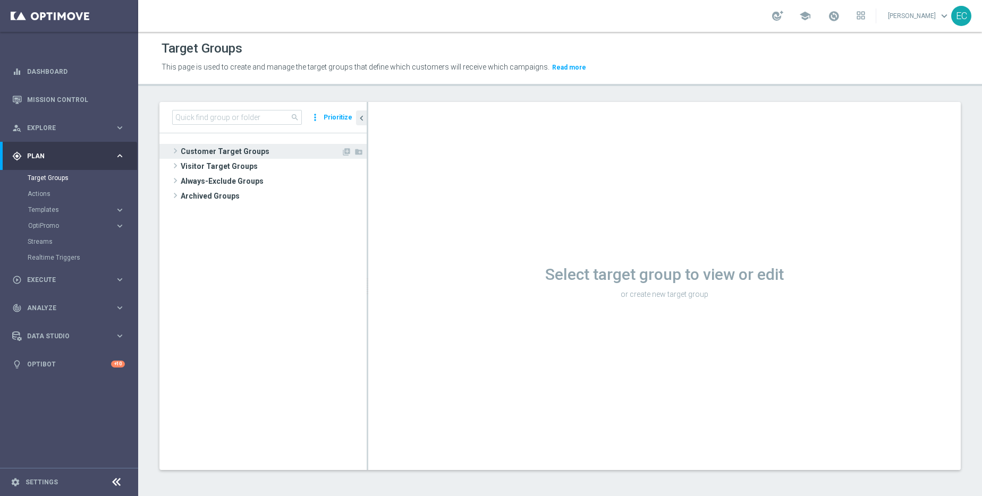
click at [268, 156] on span "Customer Target Groups" at bounding box center [261, 151] width 160 height 15
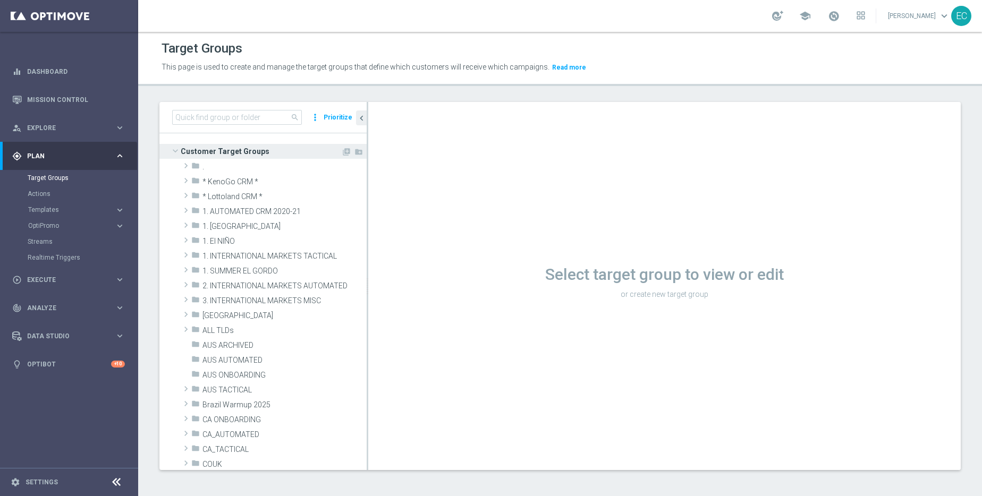
click at [268, 156] on span "Customer Target Groups" at bounding box center [261, 151] width 160 height 15
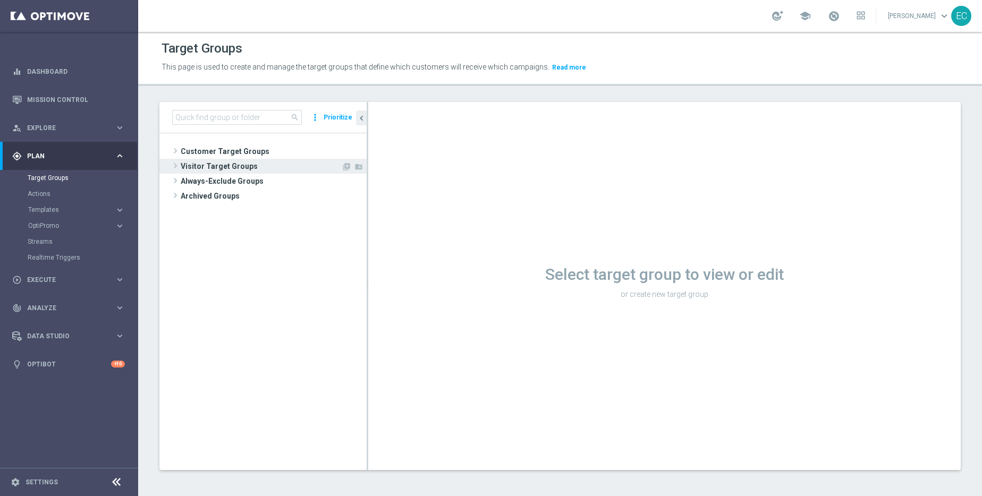
click at [257, 169] on span "Visitor Target Groups" at bounding box center [261, 166] width 160 height 15
click at [262, 168] on span "Visitor Target Groups" at bounding box center [261, 166] width 160 height 15
click at [260, 155] on span "Customer Target Groups" at bounding box center [261, 151] width 160 height 15
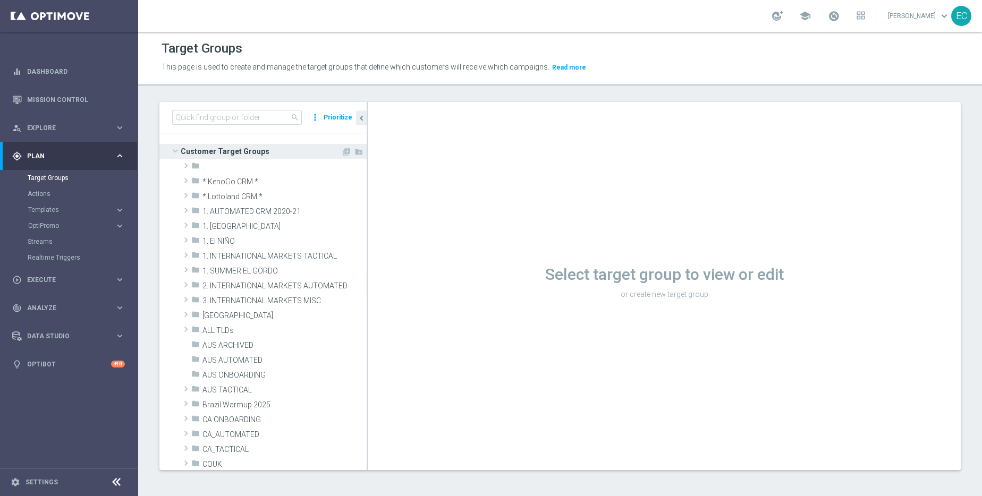
click at [260, 155] on span "Customer Target Groups" at bounding box center [261, 151] width 160 height 15
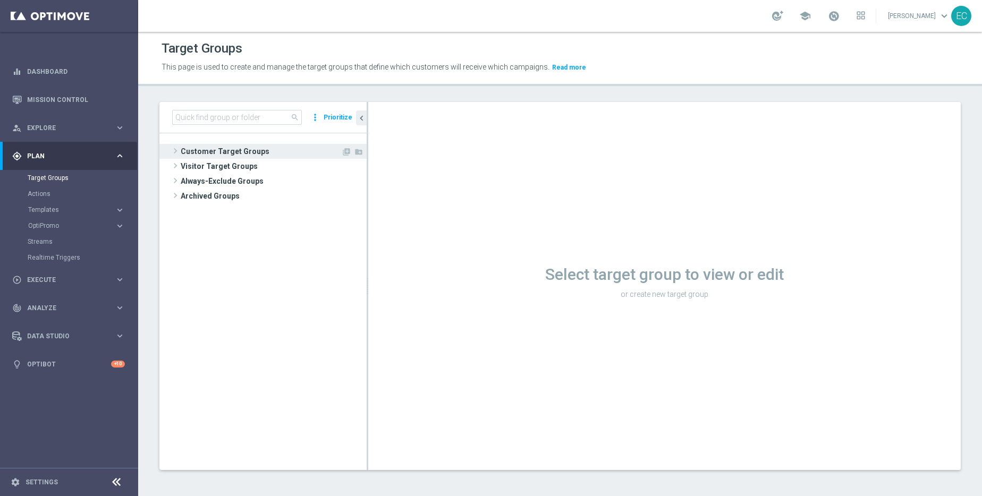
click at [267, 156] on span "Customer Target Groups" at bounding box center [261, 151] width 160 height 15
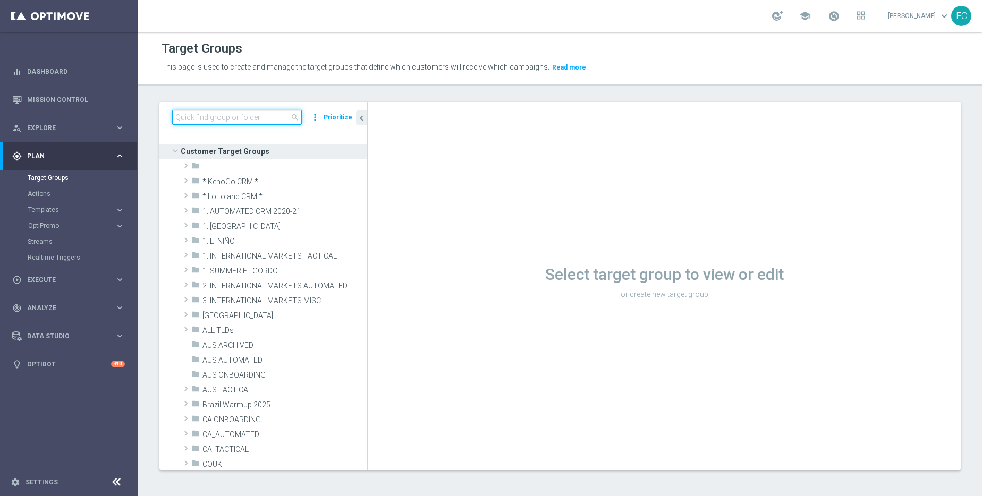
click at [257, 115] on input at bounding box center [237, 117] width 130 height 15
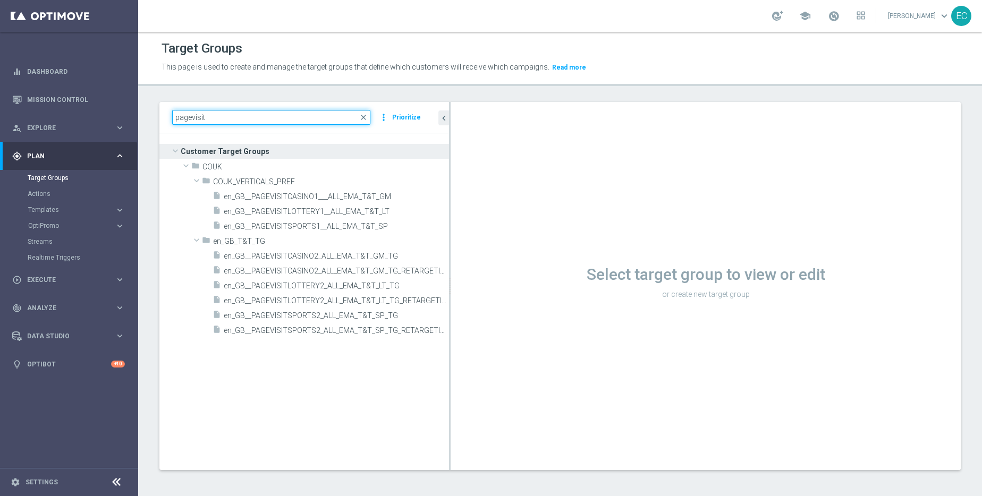
drag, startPoint x: 367, startPoint y: 216, endPoint x: 551, endPoint y: 224, distance: 184.0
click at [551, 224] on as-split "pagevisit close more_vert Prioritize Customer Target Groups library_add create_…" at bounding box center [559, 286] width 801 height 368
type input "pagevisit"
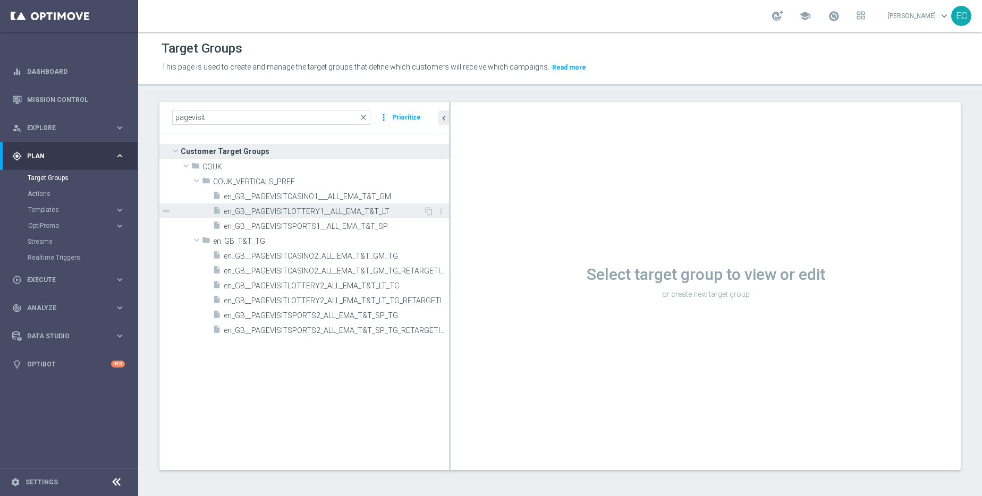
click at [387, 211] on span "en_GB__PAGEVISITLOTTERY1__ALL_EMA_T&T_LT" at bounding box center [324, 211] width 200 height 9
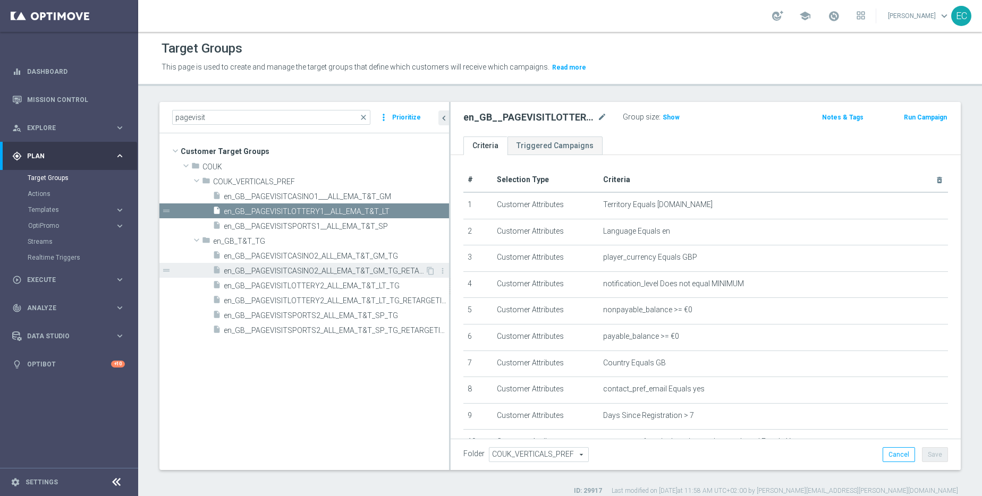
click at [372, 274] on span "en_GB__PAGEVISITCASINO2_ALL_EMA_T&T_GM_TG_RETARGETING" at bounding box center [324, 271] width 201 height 9
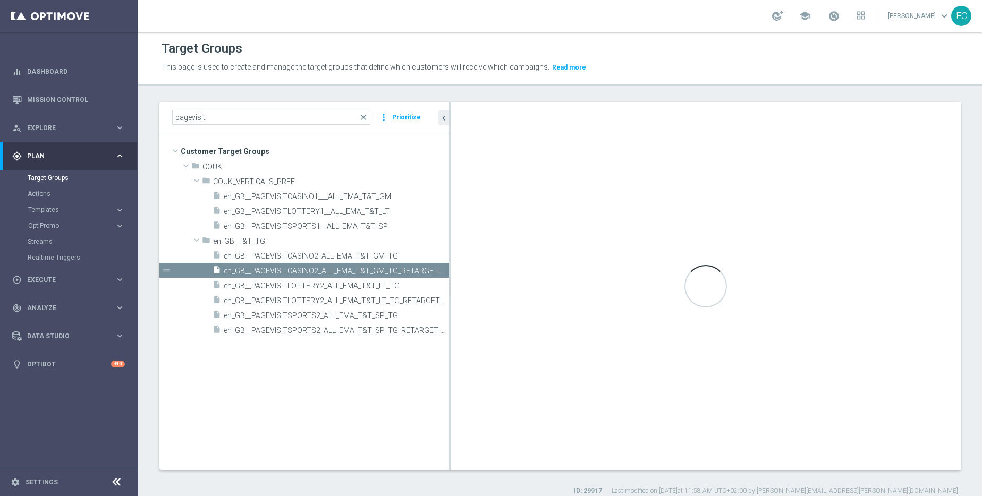
checkbox input "false"
type input "en_GB_T&T_TG"
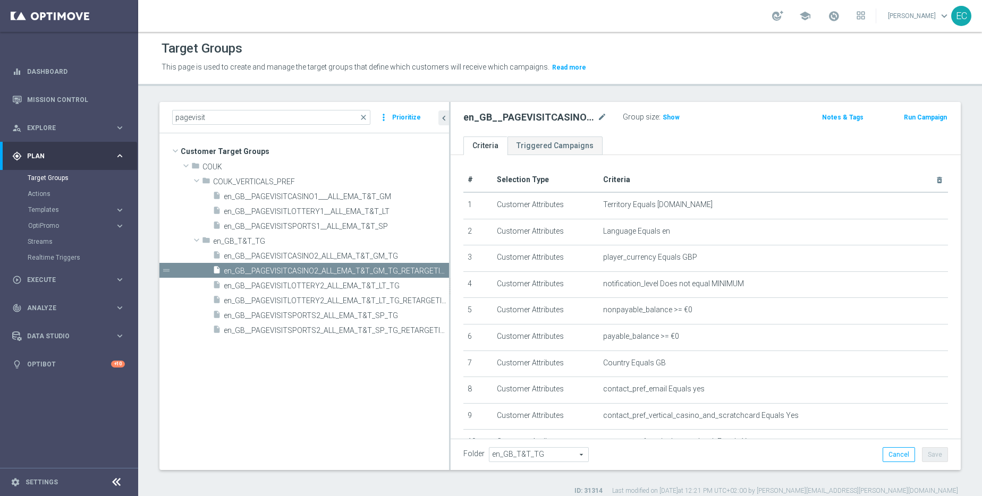
click at [916, 119] on button "Run Campaign" at bounding box center [924, 118] width 45 height 12
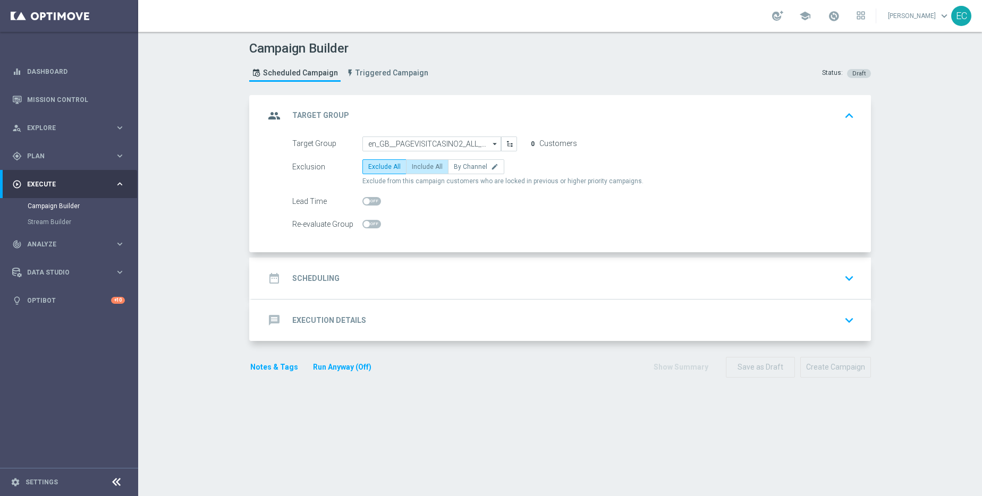
click at [434, 171] on label "Include All" at bounding box center [427, 166] width 42 height 15
click at [419, 171] on input "Include All" at bounding box center [415, 168] width 7 height 7
radio input "true"
click at [412, 280] on div "date_range Scheduling keyboard_arrow_down" at bounding box center [561, 278] width 593 height 20
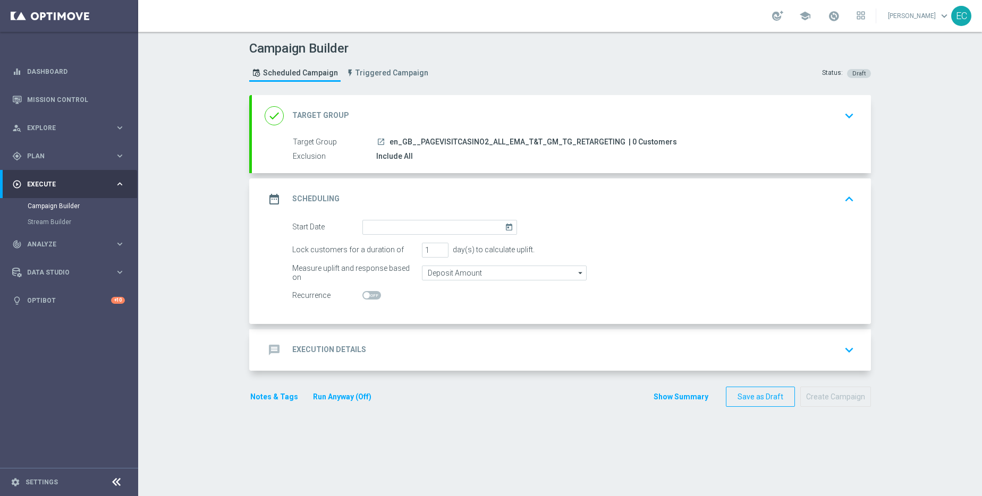
click at [423, 217] on div "date_range Scheduling keyboard_arrow_up" at bounding box center [561, 198] width 619 height 41
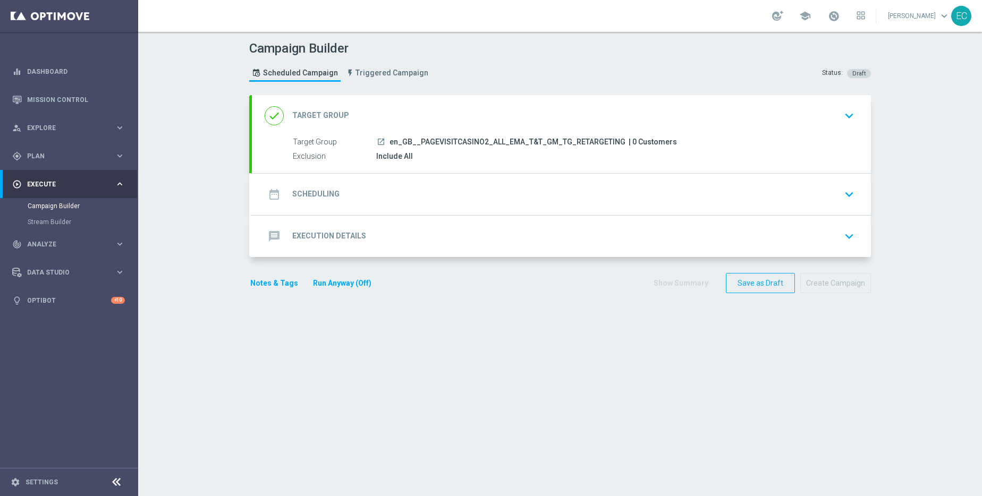
click at [434, 198] on div "date_range Scheduling keyboard_arrow_down Start Date [DATE] Lock customers for …" at bounding box center [561, 194] width 619 height 41
click at [497, 192] on div "date_range Scheduling keyboard_arrow_down" at bounding box center [561, 194] width 593 height 20
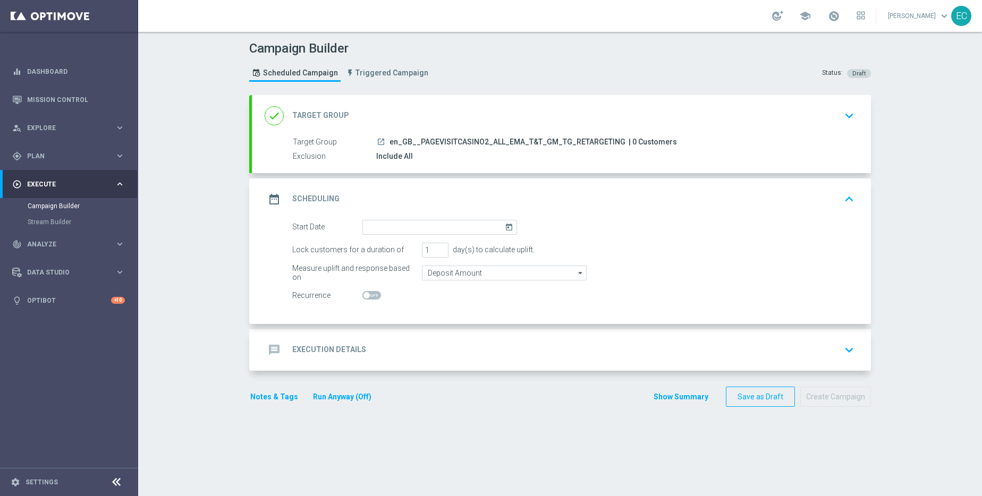
click at [507, 220] on icon "today" at bounding box center [511, 226] width 12 height 12
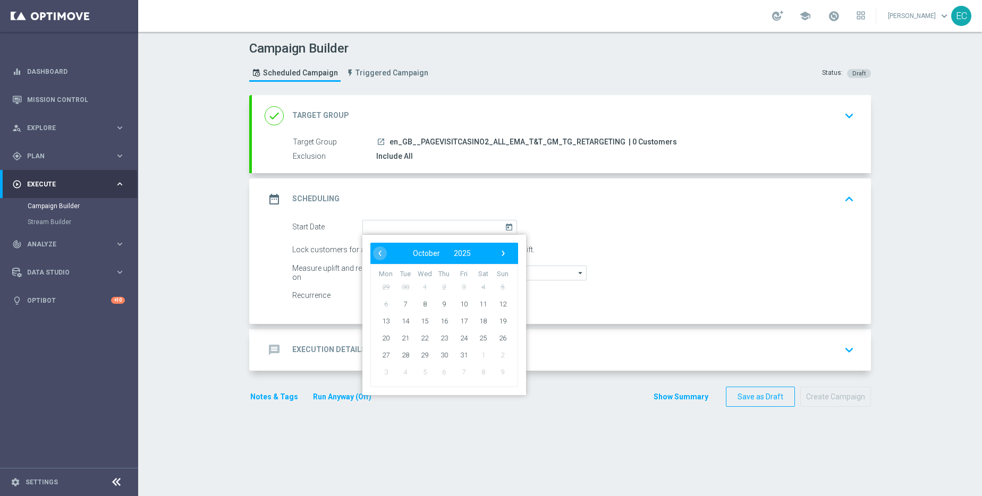
click at [506, 224] on icon "today" at bounding box center [511, 226] width 12 height 12
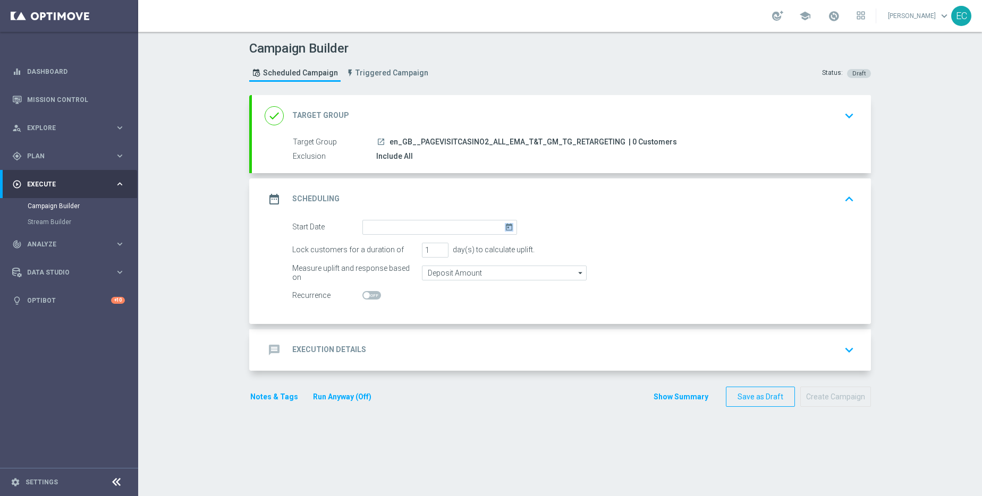
click at [506, 224] on icon "today" at bounding box center [511, 226] width 12 height 12
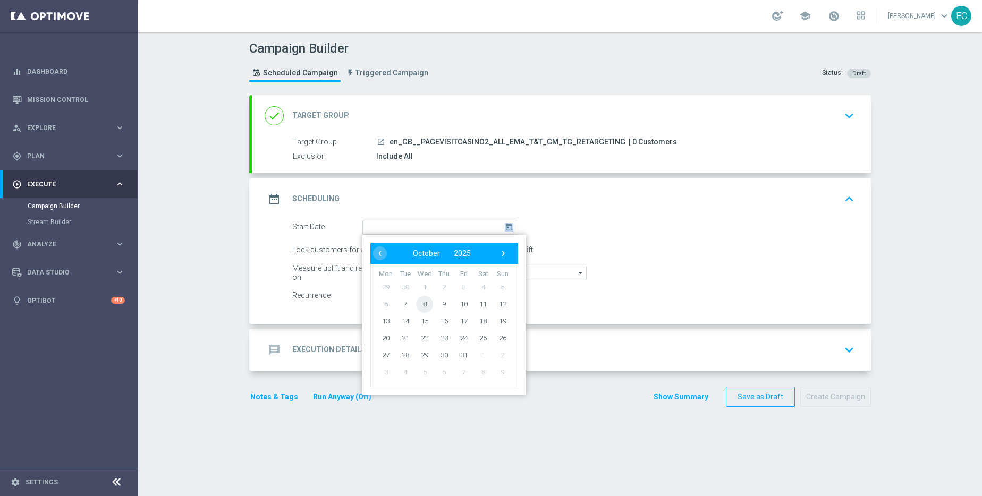
click at [424, 301] on span "8" at bounding box center [424, 303] width 17 height 17
type input "[DATE]"
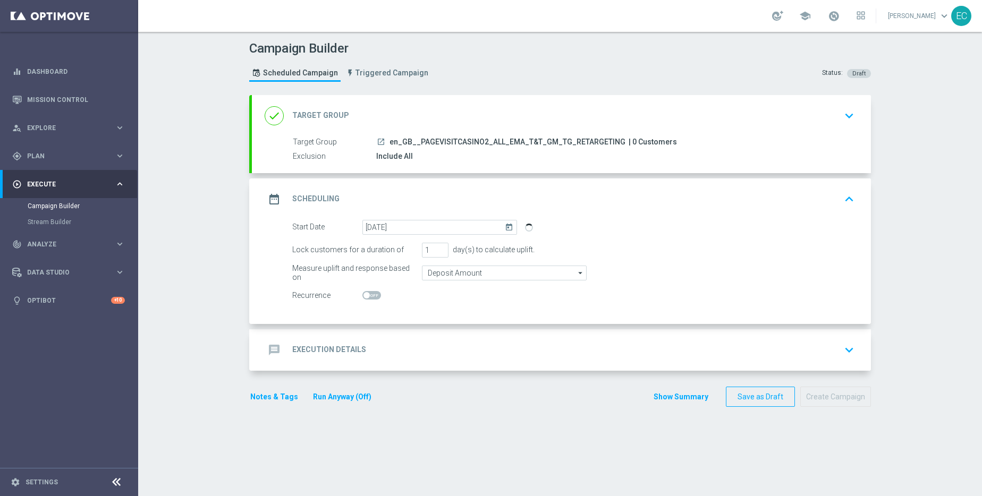
click at [427, 339] on div "message Execution Details keyboard_arrow_down" at bounding box center [561, 349] width 619 height 41
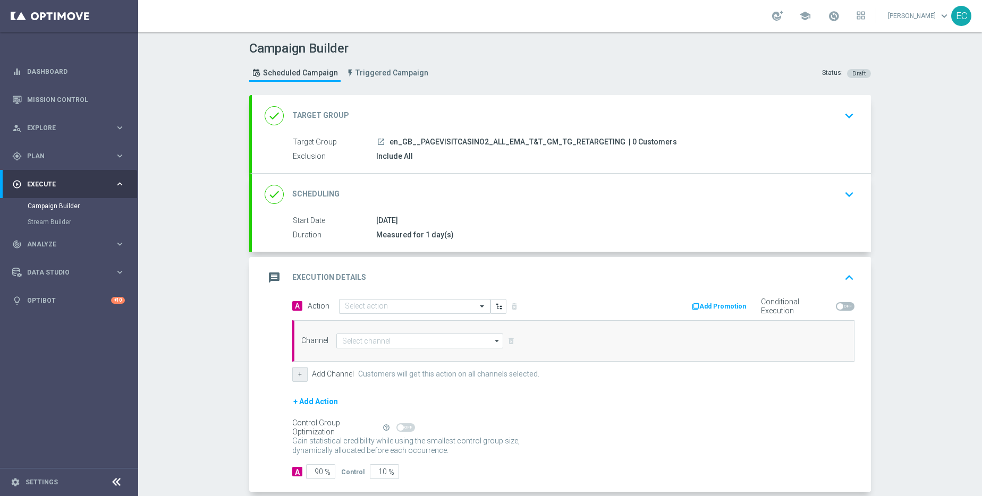
click at [292, 376] on button "+" at bounding box center [299, 374] width 15 height 15
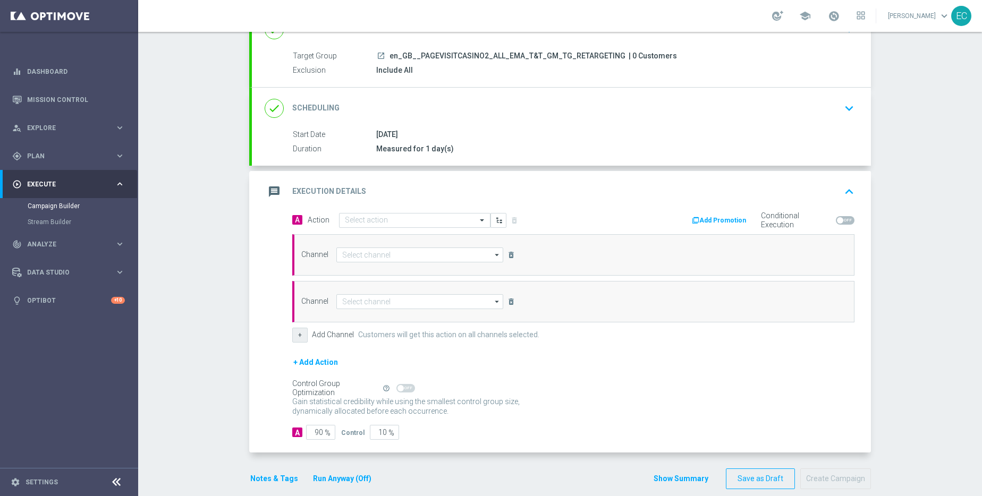
scroll to position [88, 0]
click at [507, 297] on icon "delete_forever" at bounding box center [511, 300] width 8 height 8
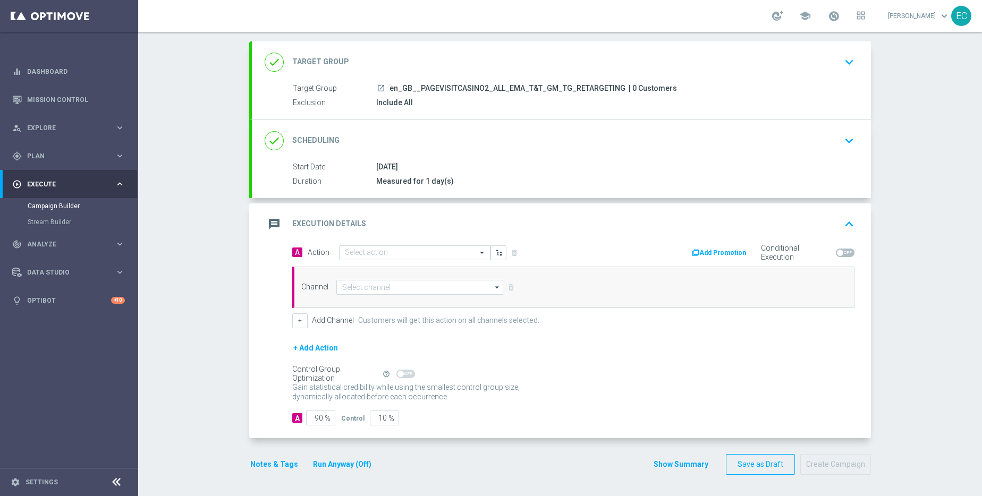
scroll to position [54, 0]
click at [316, 346] on button "+ Add Action" at bounding box center [315, 348] width 47 height 13
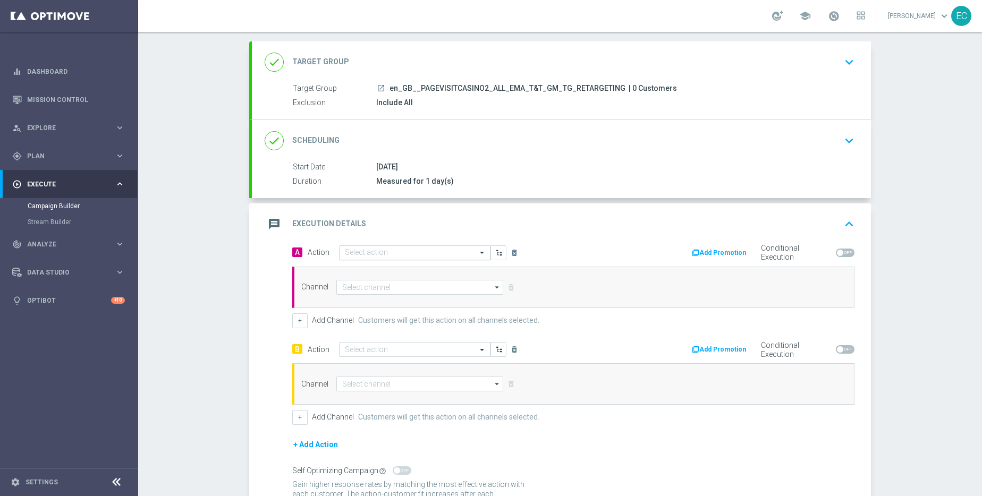
click at [446, 255] on input "text" at bounding box center [404, 253] width 118 height 9
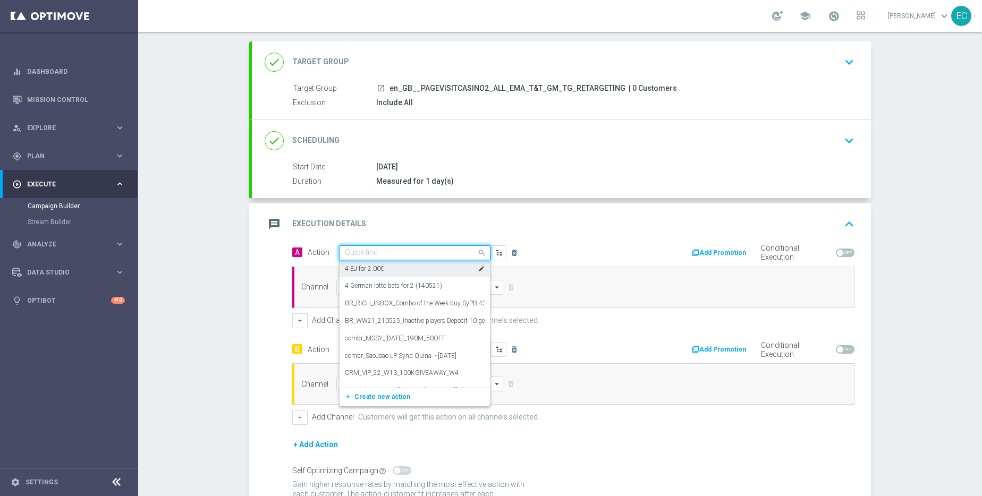
click at [384, 251] on input "text" at bounding box center [404, 253] width 118 height 9
paste input "en_GB__PAGEVISITCASINO2_ALL_EMA_T&T_GM_EMAIL2_A"
type input "en_GB__PAGEVISITCASINO2_ALL_EMA_T&T_GM_EMAIL2_A"
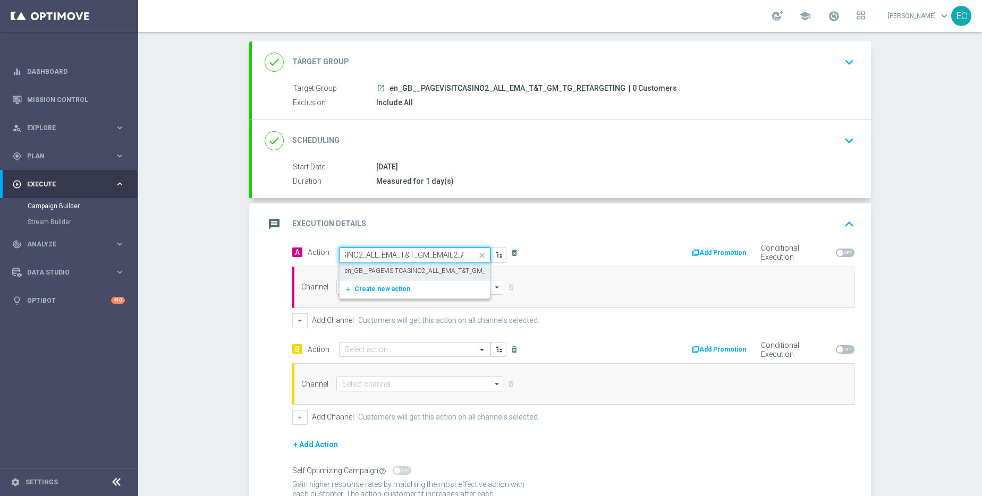
click at [410, 271] on label "en_GB__PAGEVISITCASINO2_ALL_EMA_T&T_GM_EMAIL2_A" at bounding box center [429, 271] width 169 height 9
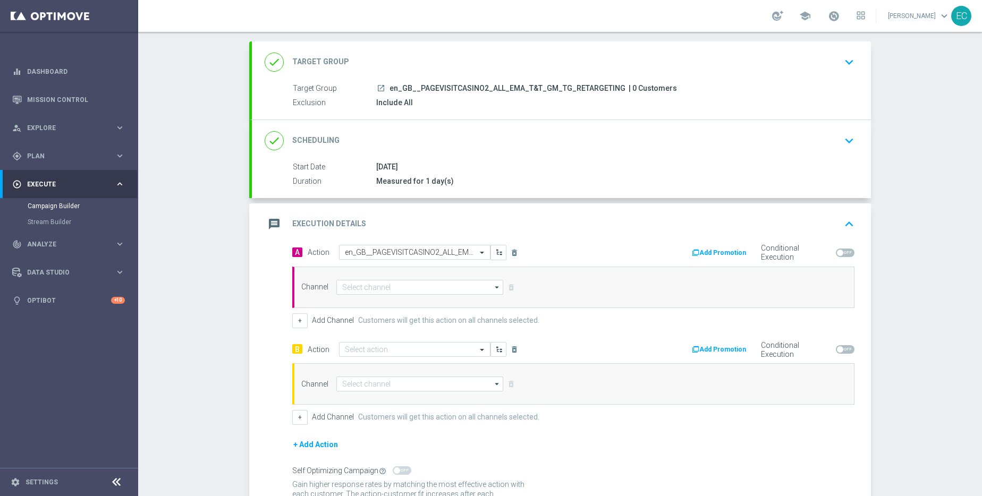
scroll to position [0, 0]
click at [373, 289] on input at bounding box center [419, 287] width 167 height 15
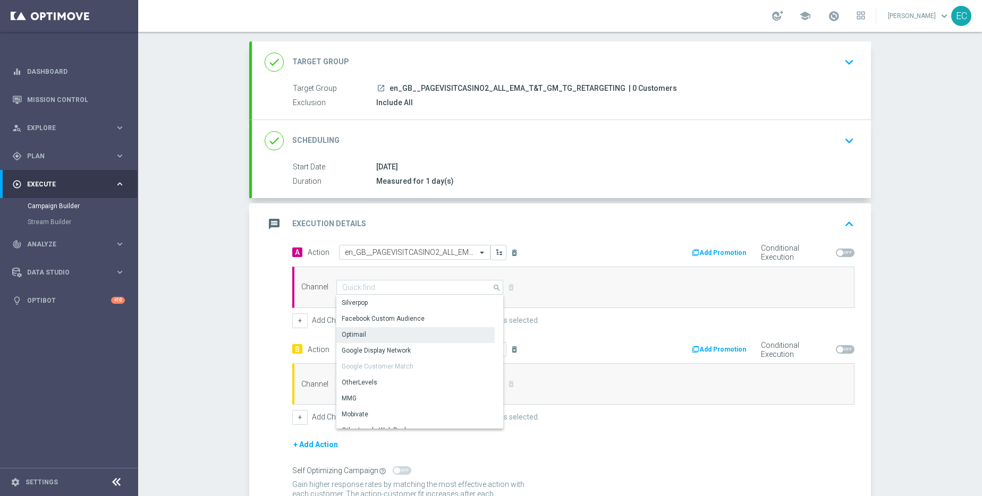
click at [380, 336] on div "Optimail" at bounding box center [415, 334] width 158 height 15
type input "Optimail"
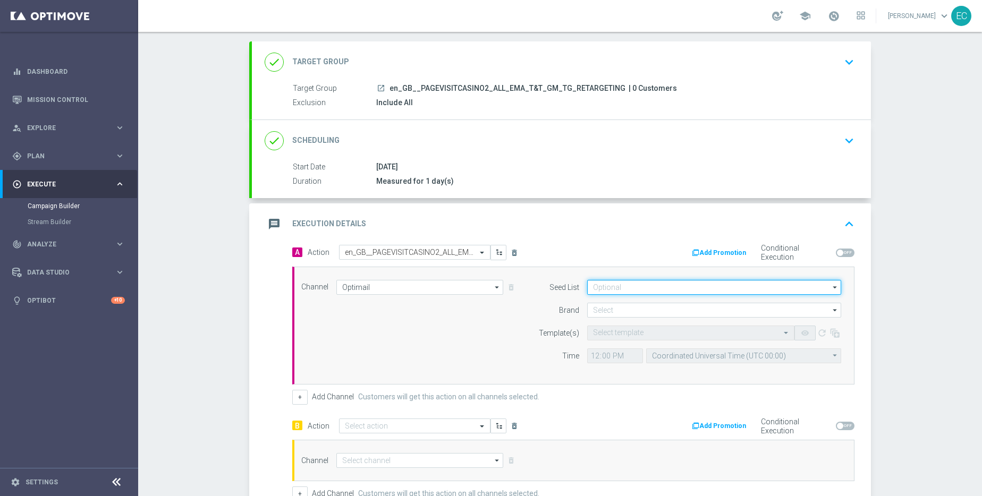
click at [642, 292] on input at bounding box center [714, 287] width 254 height 15
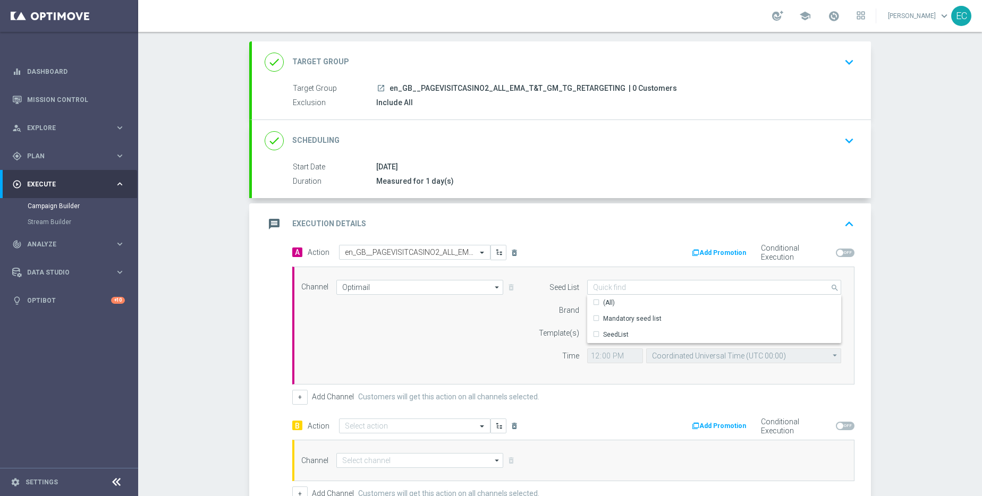
click at [588, 249] on div "Add Promotion Conditional Execution" at bounding box center [717, 253] width 289 height 16
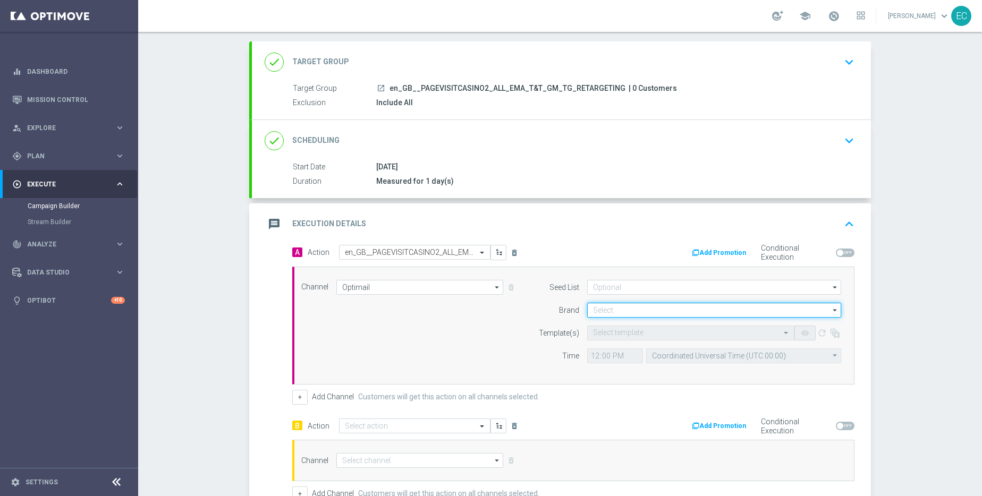
click at [619, 315] on input at bounding box center [714, 310] width 254 height 15
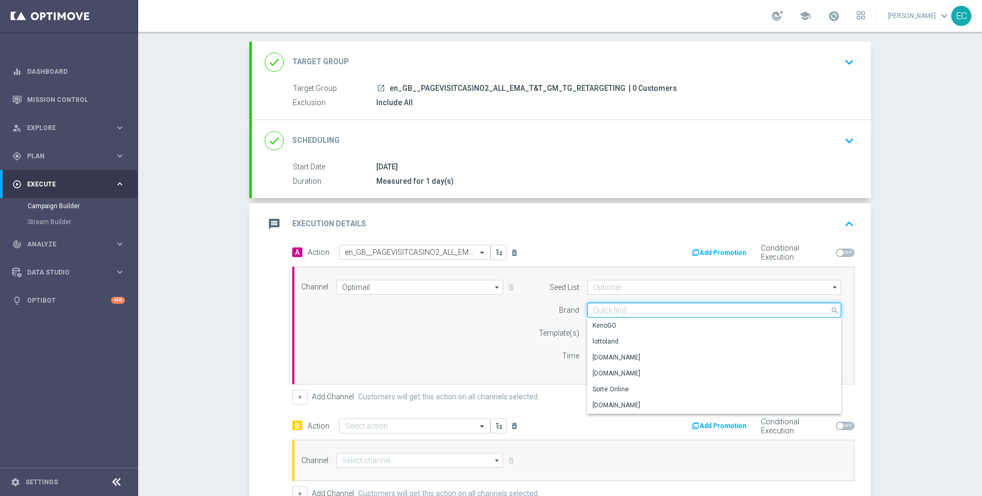
paste input "en_GB__PAGEVISITCASINO2_ALL_EMA_T&T_GM_EMAIL2_A"
type input "en_GB__PAGEVISITCASINO2_ALL_EMA_T&T_GM_EMAIL2_A"
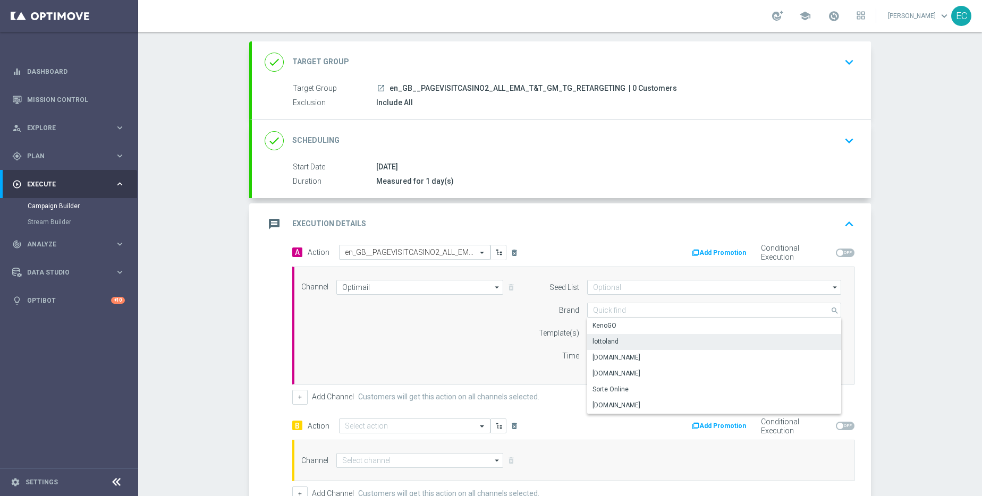
click at [625, 346] on div "lottoland" at bounding box center [714, 341] width 254 height 15
type input "lottoland"
click at [631, 331] on input "text" at bounding box center [680, 333] width 174 height 9
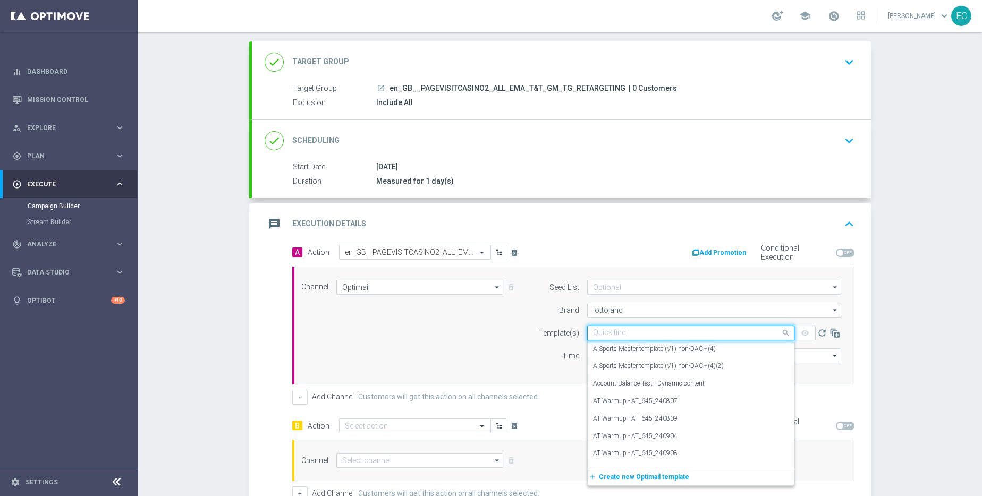
paste input "en_GB__PAGEVISITCASINO2_ALL_EMA_T&T_GM_EMAIL2_A"
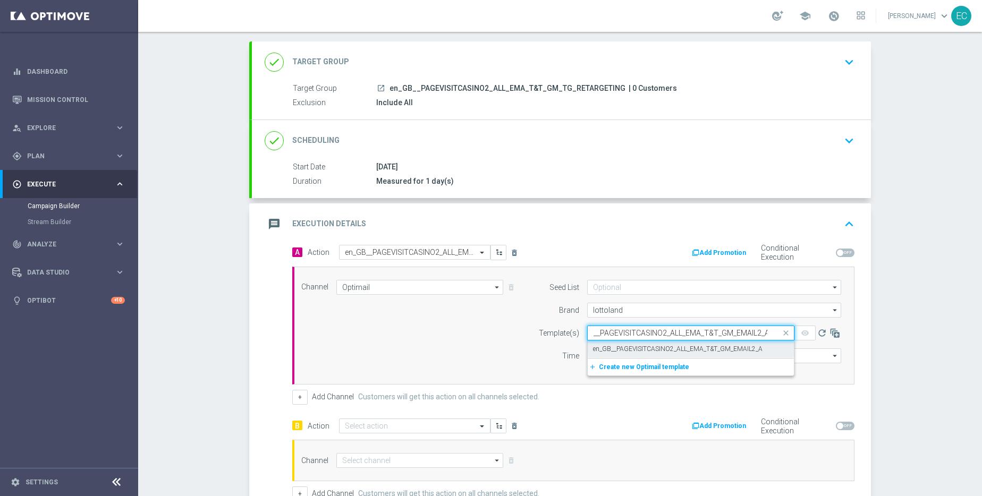
click at [654, 350] on label "en_GB__PAGEVISITCASINO2_ALL_EMA_T&T_GM_EMAIL2_A" at bounding box center [677, 349] width 169 height 9
type input "en_GB__PAGEVISITCASINO2_ALL_EMA_T&T_GM_EMAIL2_A"
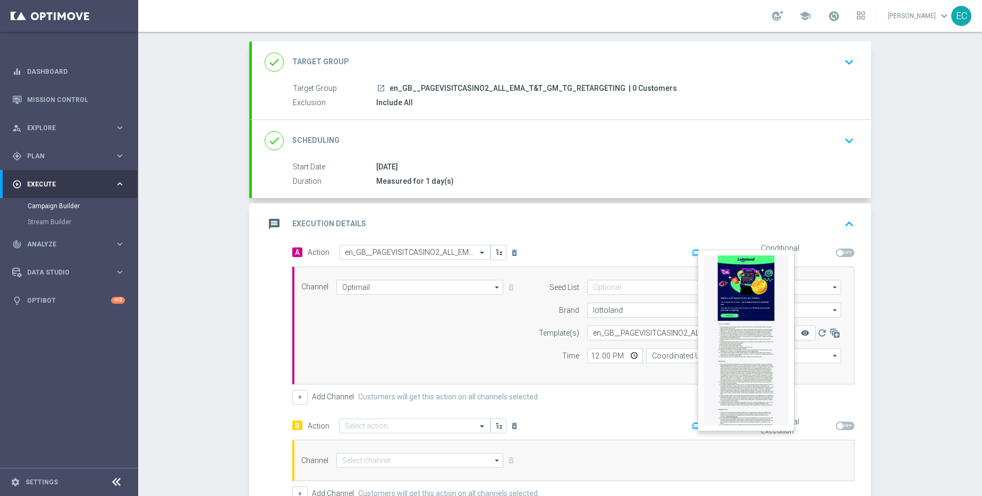
click at [801, 333] on icon "remove_red_eye" at bounding box center [805, 333] width 8 height 8
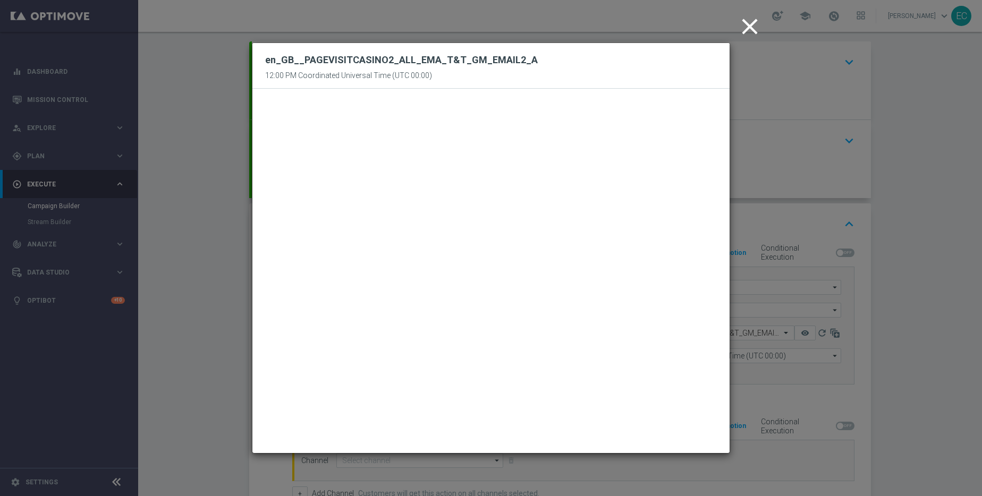
click at [759, 25] on icon "close" at bounding box center [749, 26] width 27 height 27
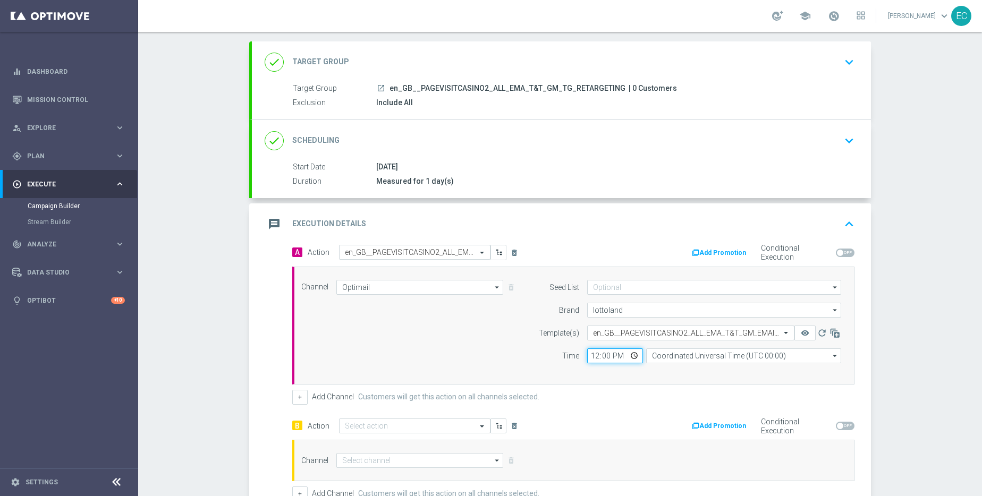
click at [597, 354] on input "12:00" at bounding box center [615, 355] width 56 height 15
click at [589, 357] on input "12:00" at bounding box center [615, 355] width 56 height 15
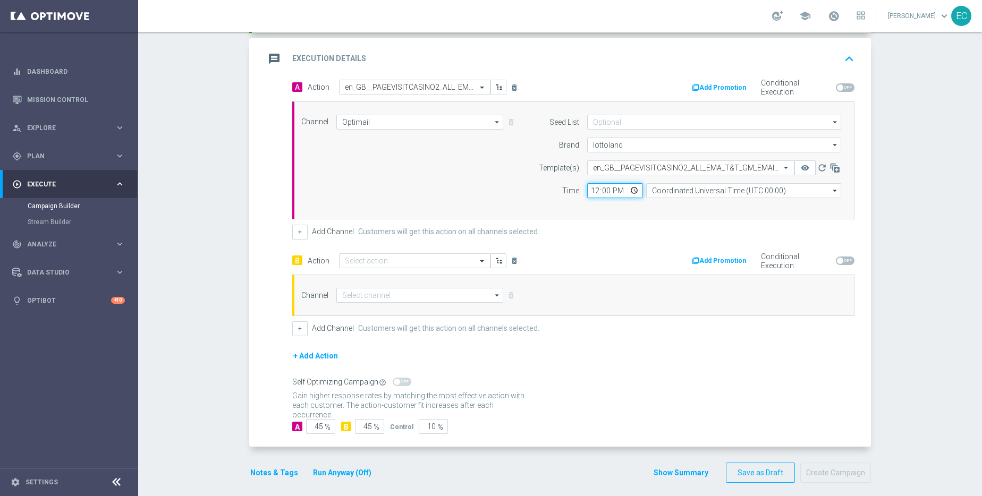
scroll to position [227, 0]
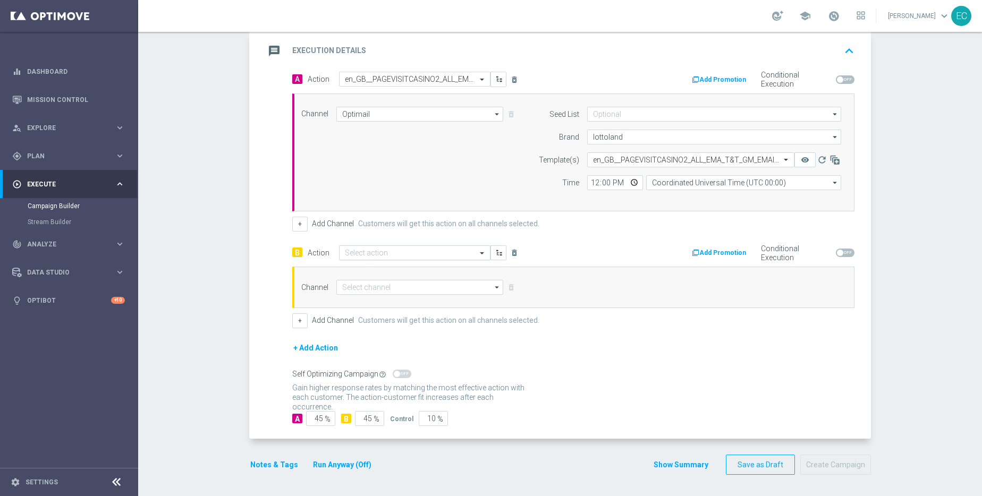
click at [401, 256] on input "text" at bounding box center [404, 253] width 118 height 9
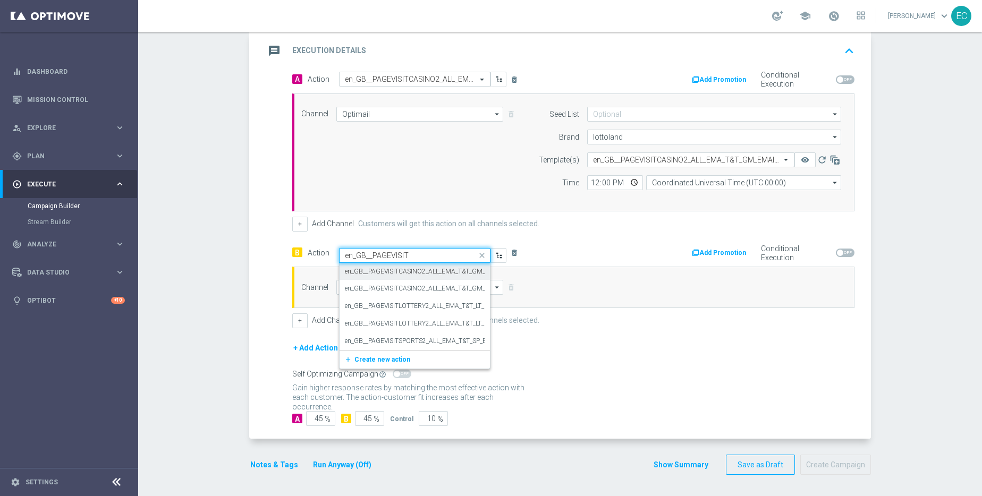
type input "en_GB__PAGEVISIT"
click at [403, 257] on input "en_GB__PAGEVISIT" at bounding box center [404, 255] width 118 height 9
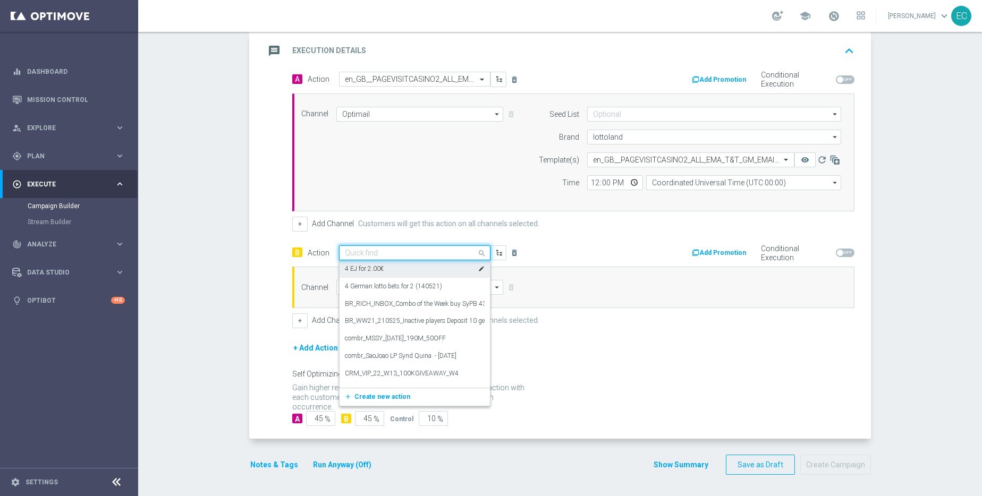
paste input "en_GB__PAGEVISITCASINO2_ALL_EMA_T&T_GM_EMAIL2_B"
type input "en_GB__PAGEVISITCASINO2_ALL_EMA_T&T_GM_EMAIL2_B"
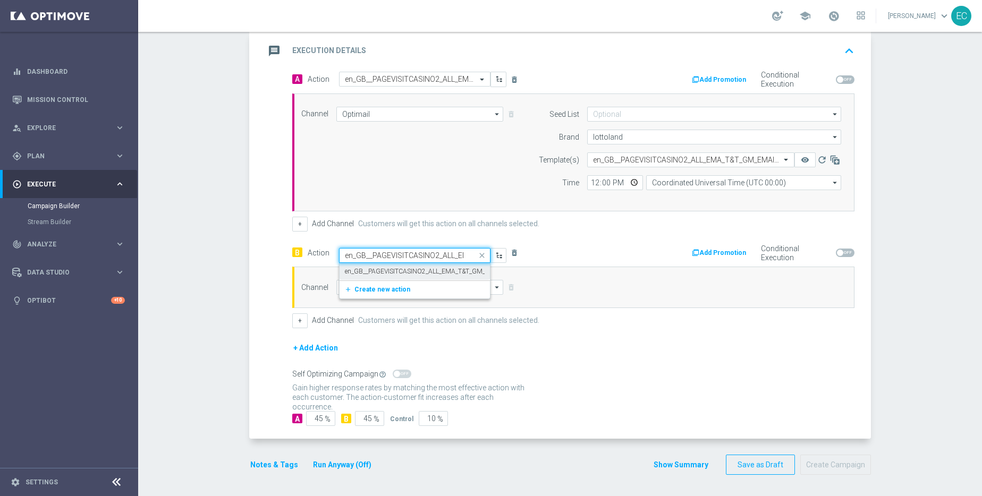
scroll to position [0, 76]
click at [416, 271] on label "en_GB__PAGEVISITCASINO2_ALL_EMA_T&T_GM_EMAIL2_B" at bounding box center [429, 271] width 169 height 9
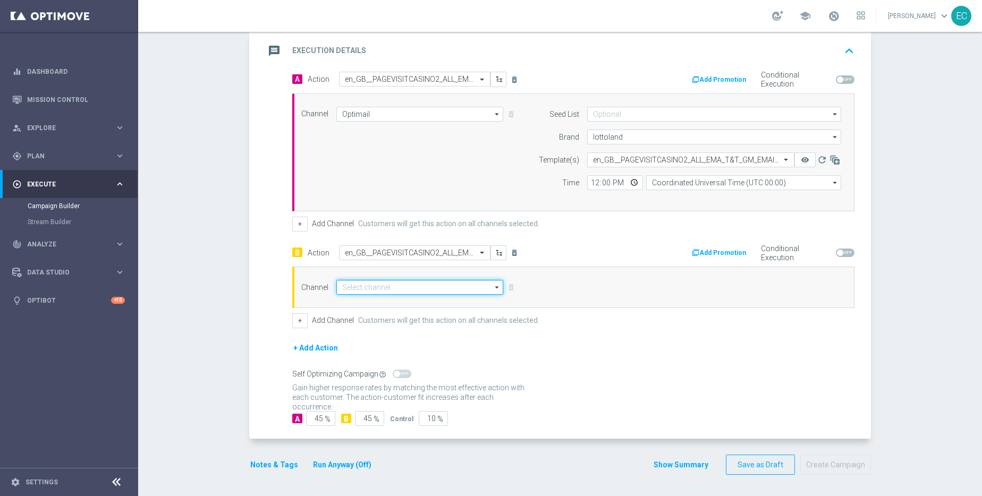
click at [410, 286] on input at bounding box center [419, 287] width 167 height 15
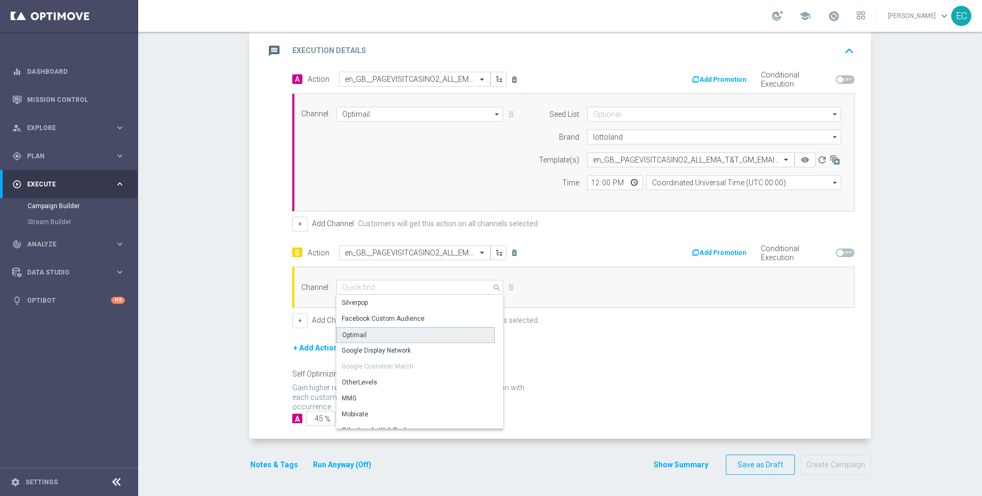
click at [394, 340] on div "Optimail" at bounding box center [415, 335] width 158 height 16
type input "Optimail"
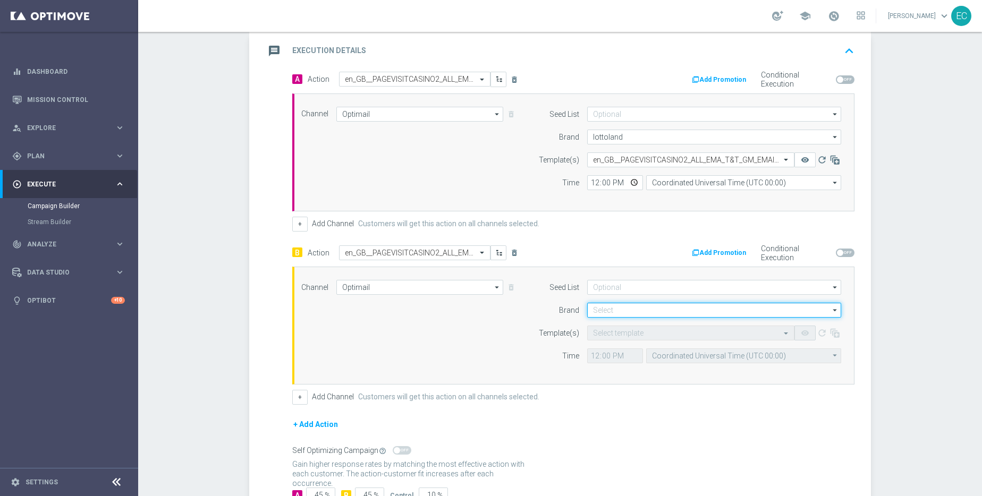
click at [651, 308] on input at bounding box center [714, 310] width 254 height 15
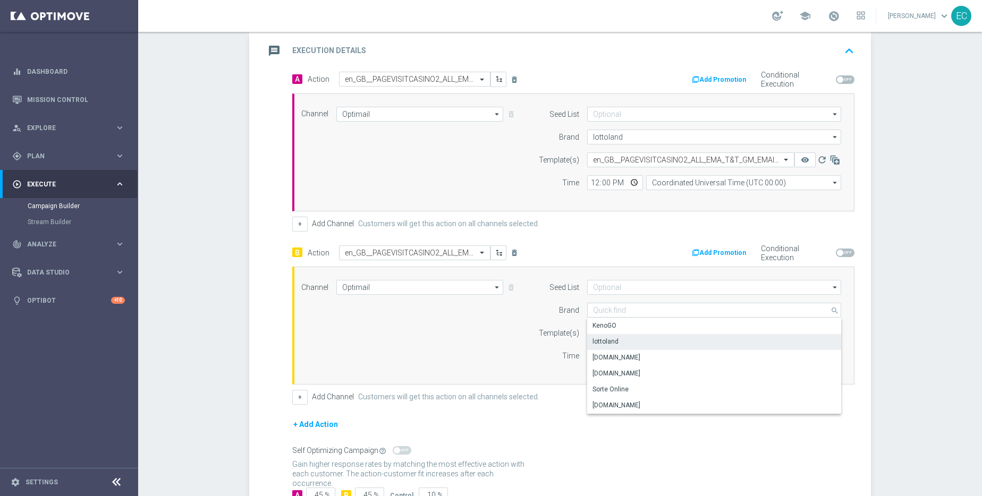
click at [637, 337] on div "lottoland" at bounding box center [714, 341] width 254 height 15
type input "lottoland"
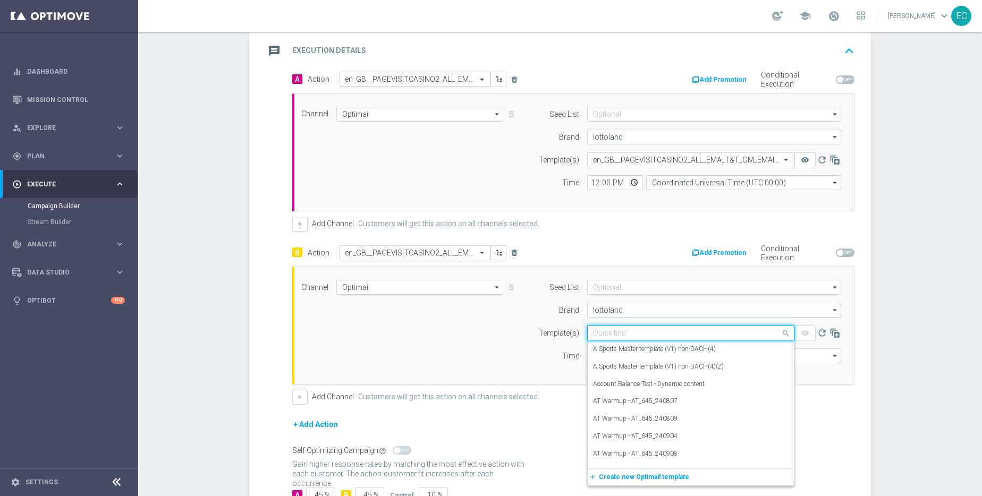
click at [644, 335] on input "text" at bounding box center [680, 333] width 174 height 9
click at [618, 328] on div "Quick find" at bounding box center [690, 333] width 207 height 15
paste input "en_GB__PAGEVISITCASINO2_ALL_EMA_T&T_GM_EMAIL2_B"
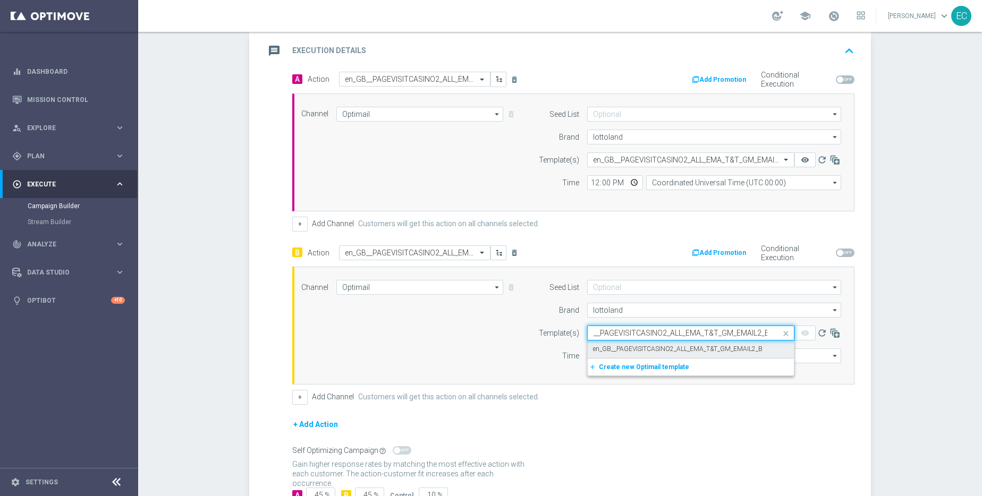
click at [713, 345] on label "en_GB__PAGEVISITCASINO2_ALL_EMA_T&T_GM_EMAIL2_B" at bounding box center [677, 349] width 169 height 9
type input "en_GB__PAGEVISITCASINO2_ALL_EMA_T&T_GM_EMAIL2_B"
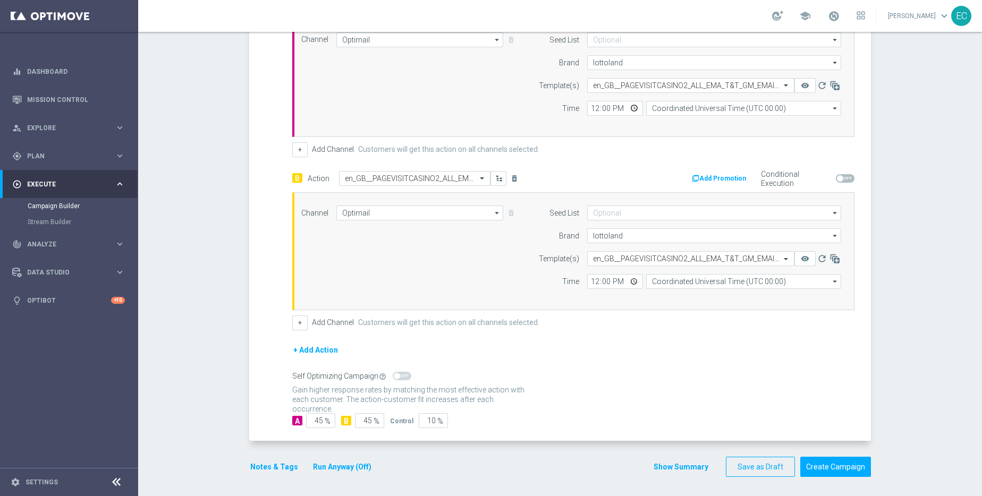
scroll to position [303, 0]
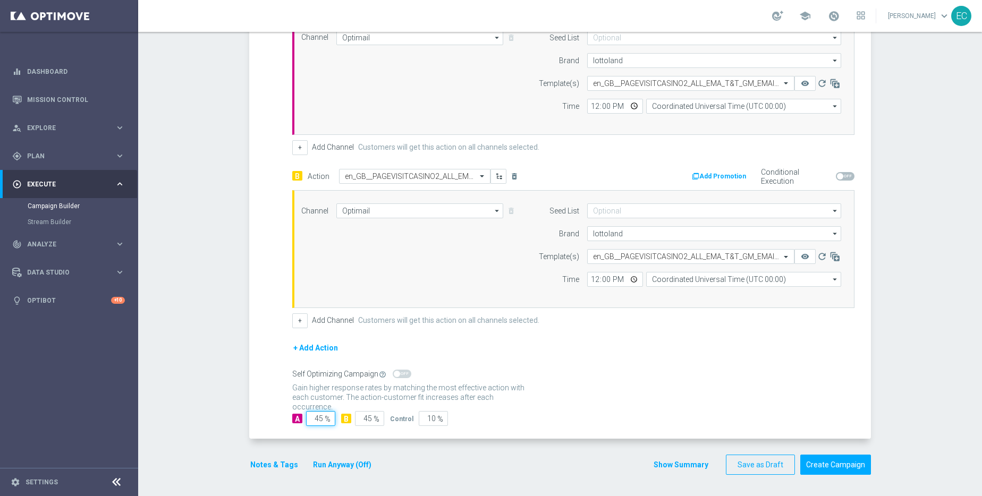
click at [313, 423] on input "45" at bounding box center [320, 418] width 29 height 15
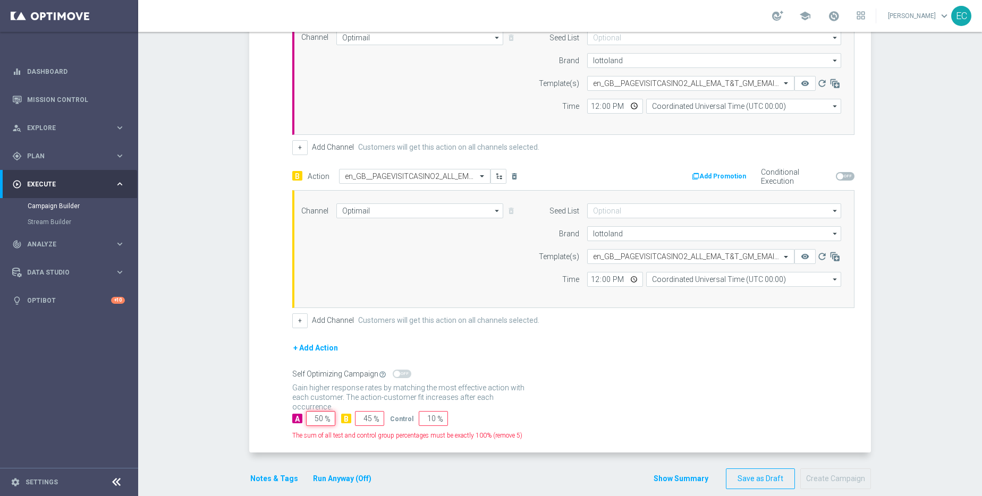
type input "50"
click at [426, 416] on input "10" at bounding box center [433, 418] width 29 height 15
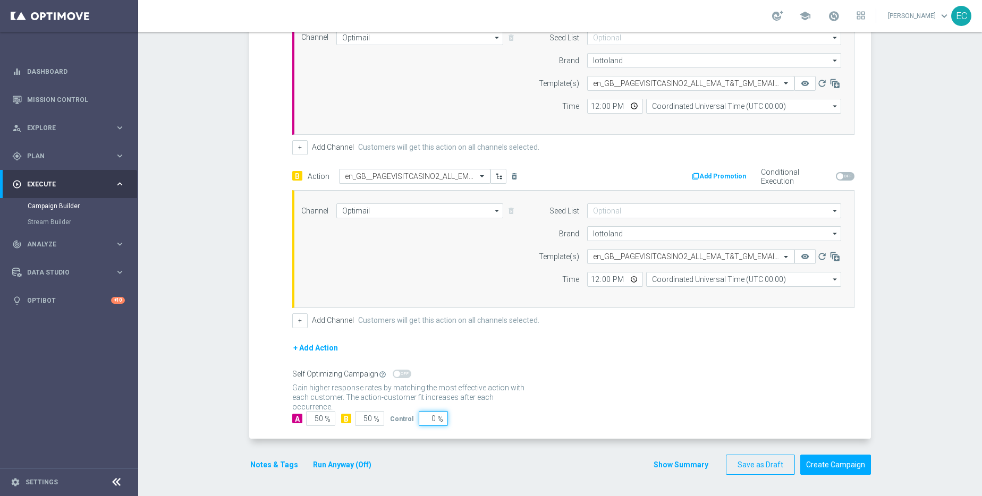
type input "0"
click at [527, 399] on div "Gain statistical credibility while using the smallest control group size, dynam…" at bounding box center [573, 392] width 562 height 25
click at [263, 464] on button "Notes & Tags" at bounding box center [274, 464] width 50 height 13
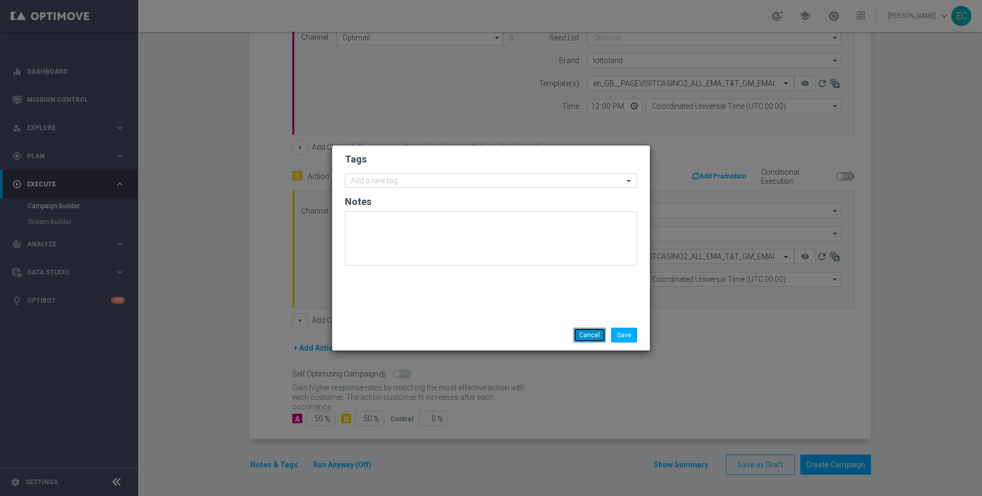
click at [598, 334] on button "Cancel" at bounding box center [589, 335] width 32 height 15
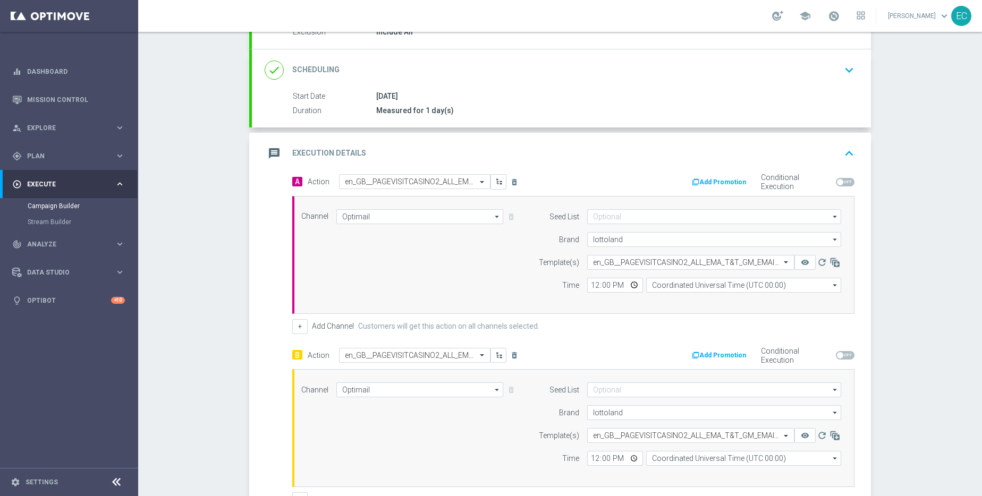
scroll to position [123, 0]
click at [841, 181] on span at bounding box center [845, 183] width 19 height 8
click at [841, 181] on input "checkbox" at bounding box center [845, 183] width 19 height 8
checkbox input "true"
click at [733, 186] on button "Add Promotion" at bounding box center [720, 183] width 59 height 12
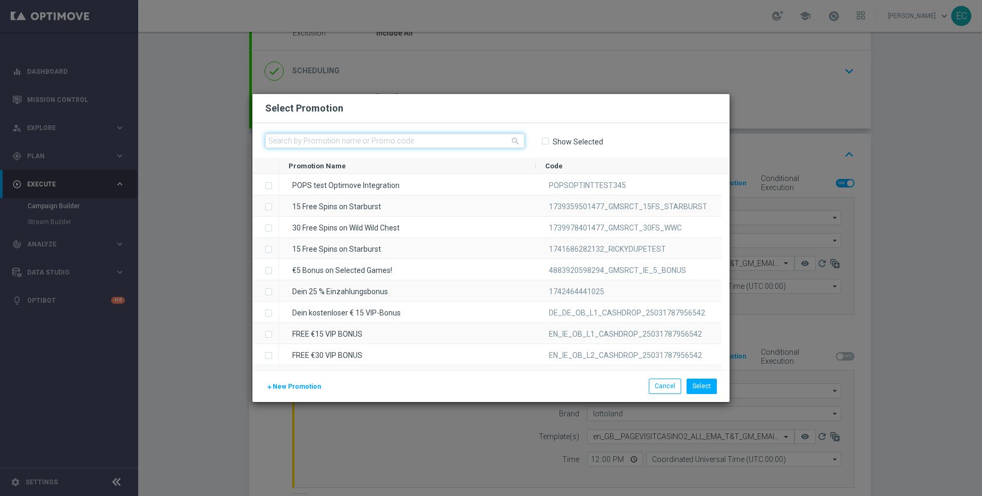
click at [399, 143] on input "text" at bounding box center [394, 140] width 259 height 15
paste input "A_13582910_UKCAS_STK5GET5_PV_TT_OPTI"
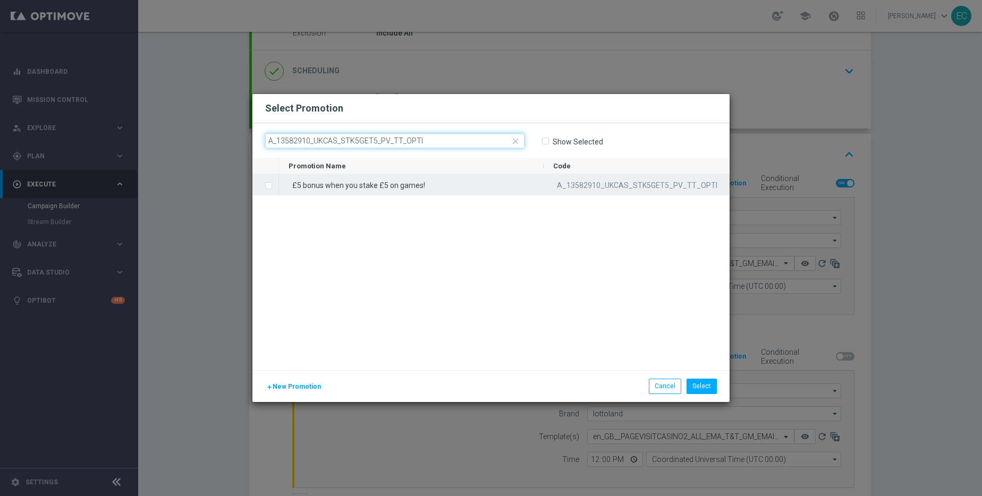
type input "A_13582910_UKCAS_STK5GET5_PV_TT_OPTI"
click at [402, 184] on div "£5 bonus when you stake £5 on games!" at bounding box center [411, 184] width 265 height 21
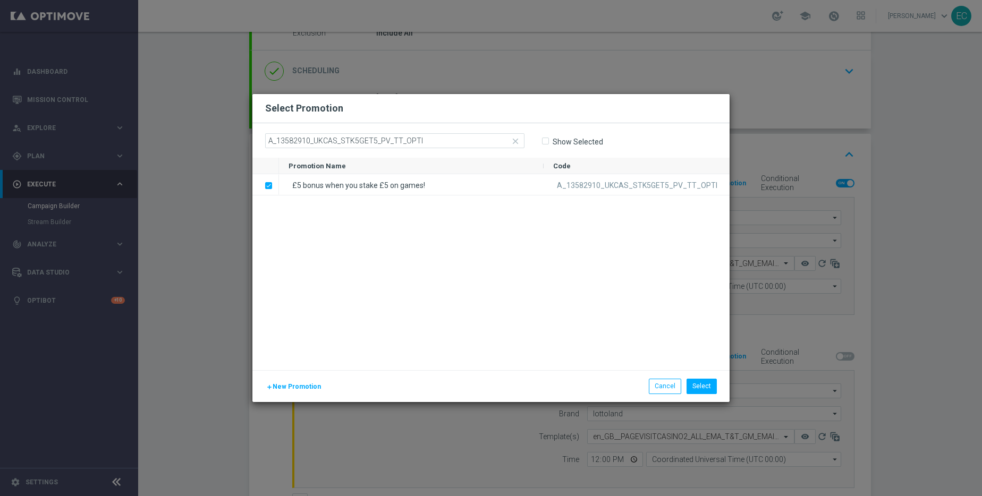
click at [568, 140] on label "Show Selected" at bounding box center [577, 142] width 51 height 10
click at [548, 140] on input "Show Selected" at bounding box center [544, 141] width 7 height 7
click at [568, 140] on label "Show Selected" at bounding box center [577, 142] width 51 height 10
click at [548, 140] on input "Show Selected" at bounding box center [544, 141] width 7 height 7
checkbox input "false"
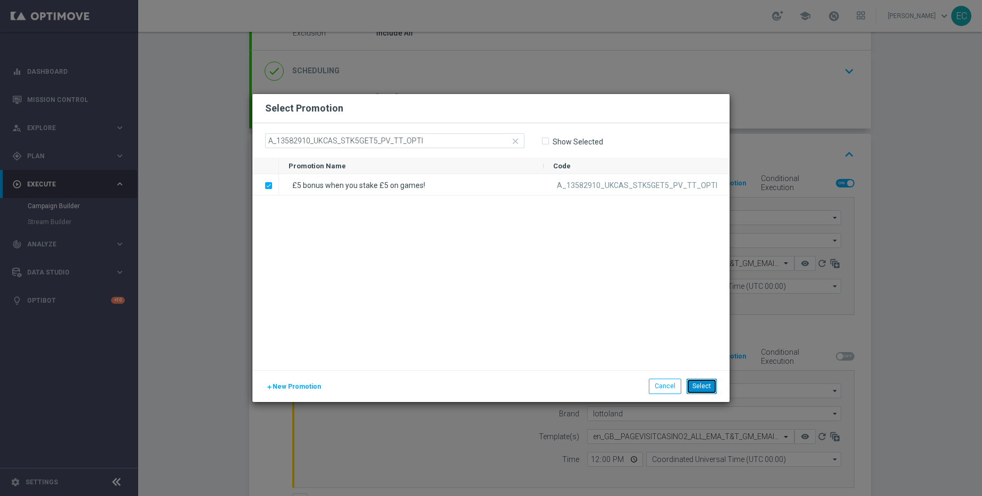
click at [706, 390] on button "Select" at bounding box center [701, 386] width 30 height 15
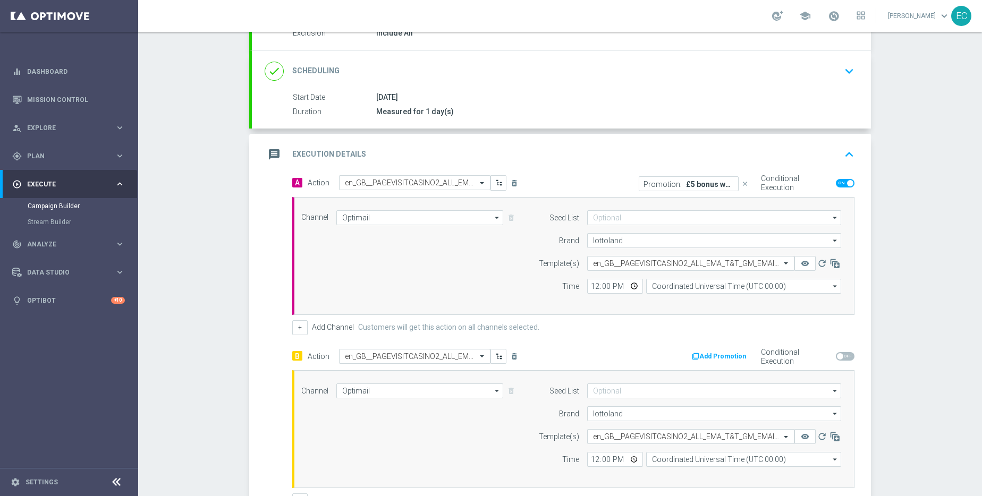
click at [716, 355] on button "Add Promotion" at bounding box center [720, 357] width 59 height 12
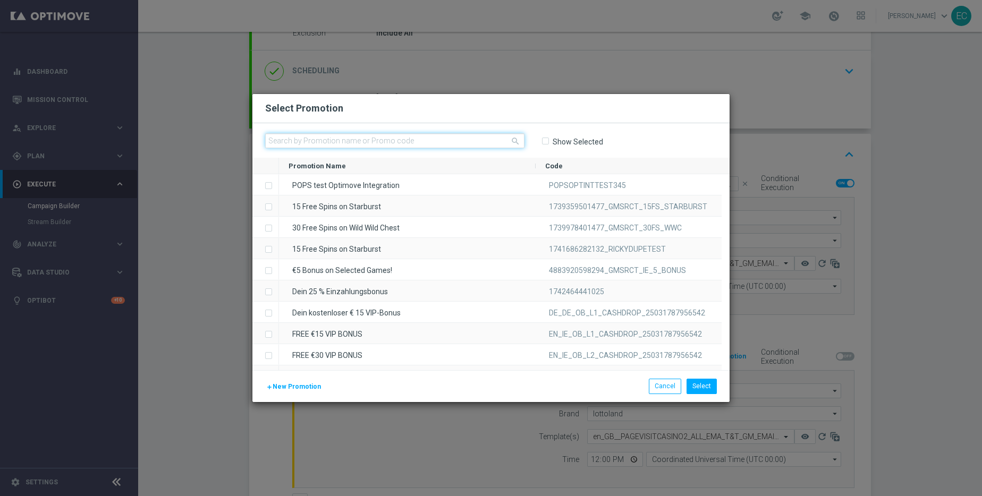
click at [431, 133] on input "text" at bounding box center [394, 140] width 259 height 15
paste input "B_13582910_UKCAS_STK5GET5_PV_TT_OPTI"
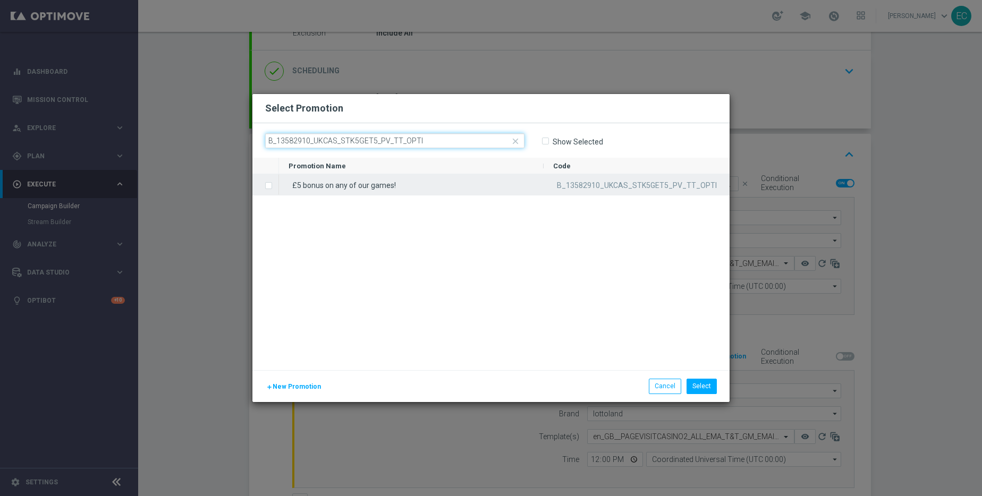
type input "B_13582910_UKCAS_STK5GET5_PV_TT_OPTI"
click at [357, 180] on div "£5 bonus on any of our games!" at bounding box center [411, 184] width 265 height 21
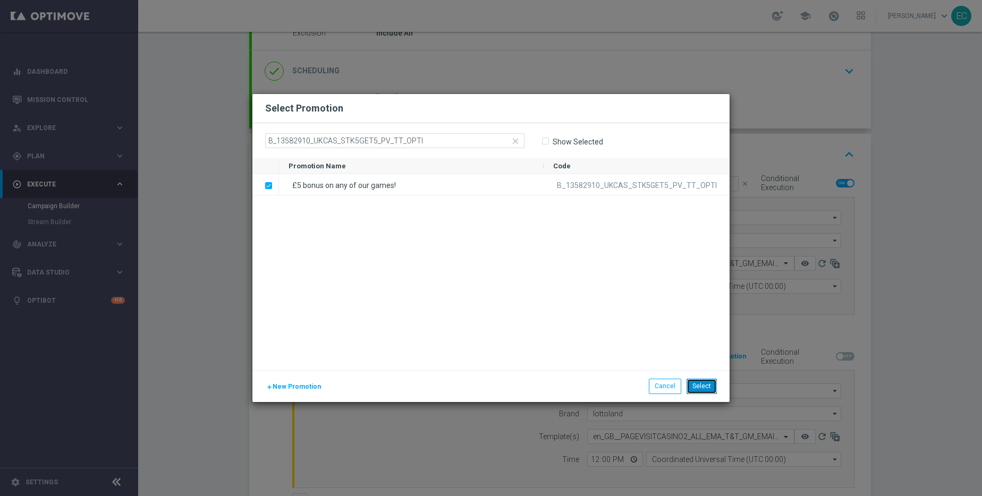
click at [712, 390] on button "Select" at bounding box center [701, 386] width 30 height 15
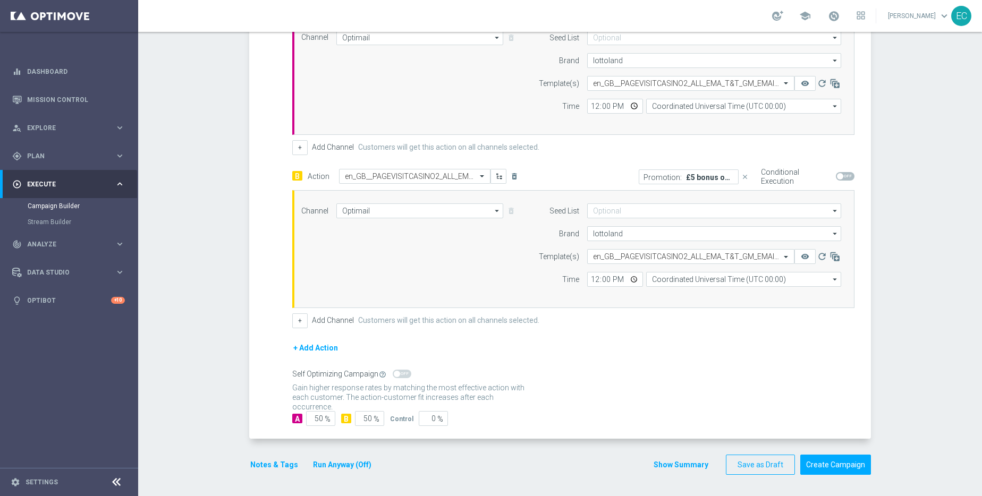
scroll to position [0, 0]
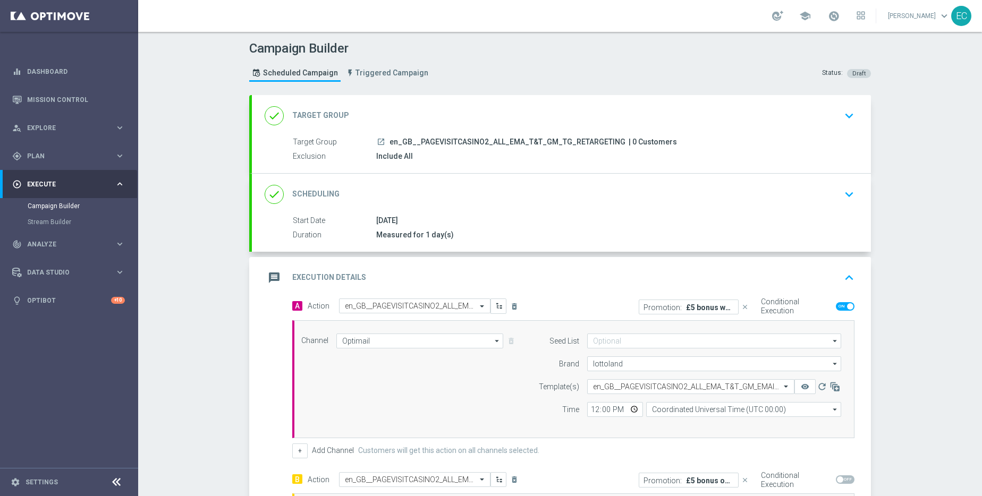
click at [663, 127] on div "done Target Group keyboard_arrow_down" at bounding box center [561, 115] width 619 height 41
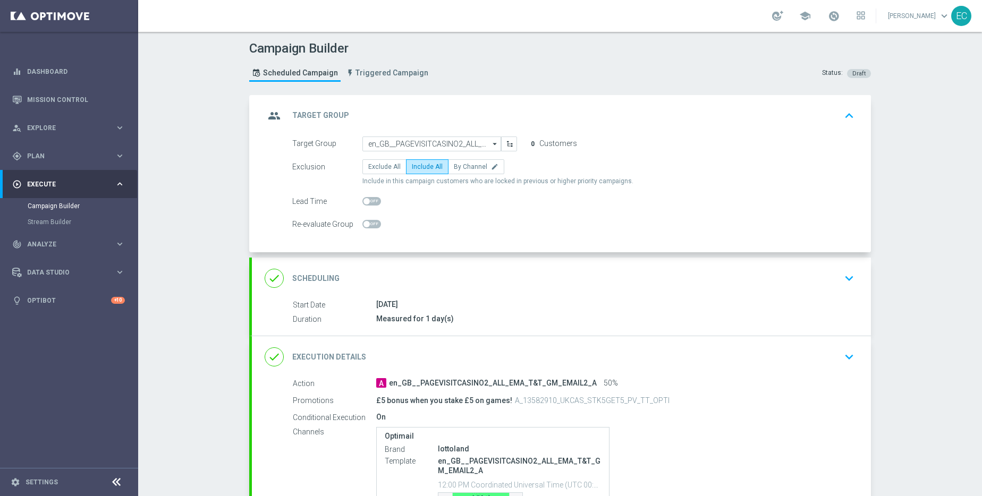
click at [367, 224] on span at bounding box center [371, 224] width 19 height 8
click at [367, 224] on input "checkbox" at bounding box center [371, 224] width 19 height 8
click at [373, 224] on span at bounding box center [376, 224] width 6 height 6
click at [369, 224] on input "checkbox" at bounding box center [371, 224] width 19 height 8
click at [369, 224] on span at bounding box center [371, 224] width 19 height 8
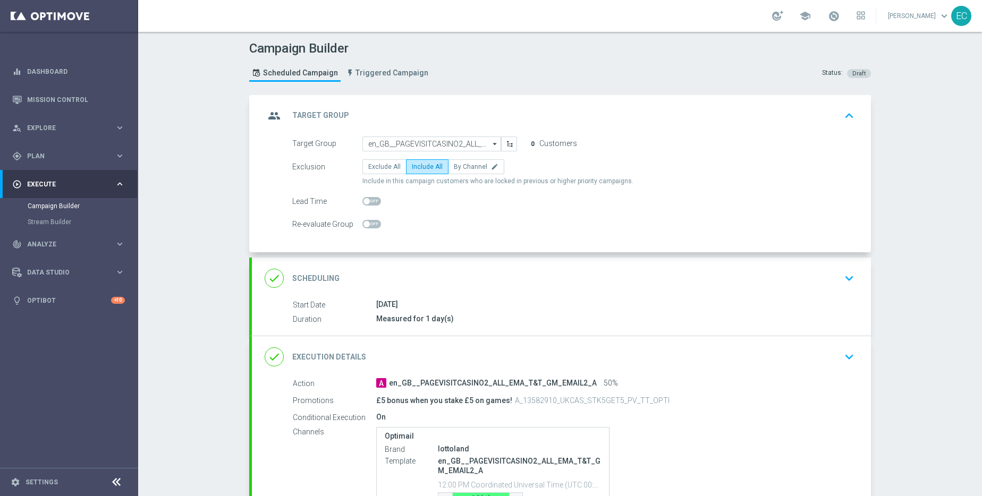
click at [369, 224] on input "checkbox" at bounding box center [371, 224] width 19 height 8
click at [373, 224] on span at bounding box center [376, 224] width 6 height 6
click at [369, 224] on input "checkbox" at bounding box center [371, 224] width 19 height 8
click at [369, 224] on span at bounding box center [371, 224] width 19 height 8
click at [369, 224] on input "checkbox" at bounding box center [371, 224] width 19 height 8
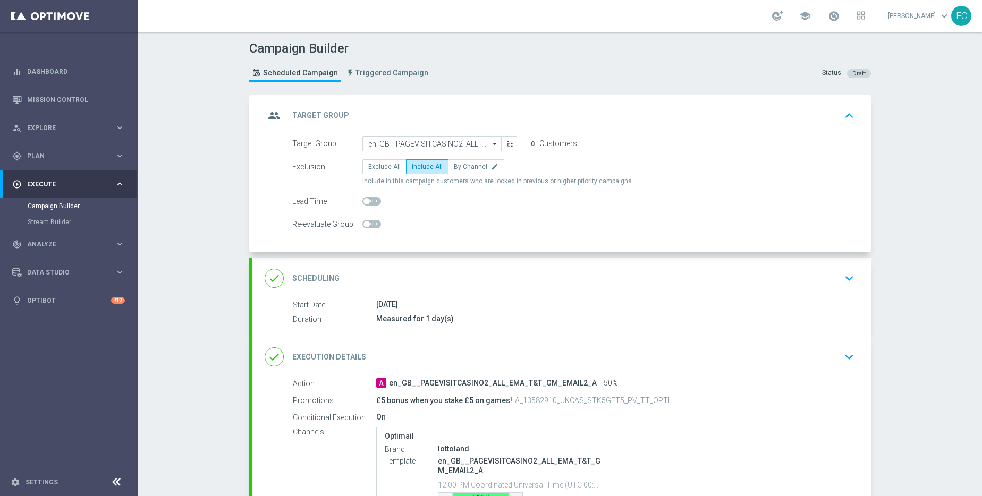
checkbox input "true"
